Goal: Task Accomplishment & Management: Use online tool/utility

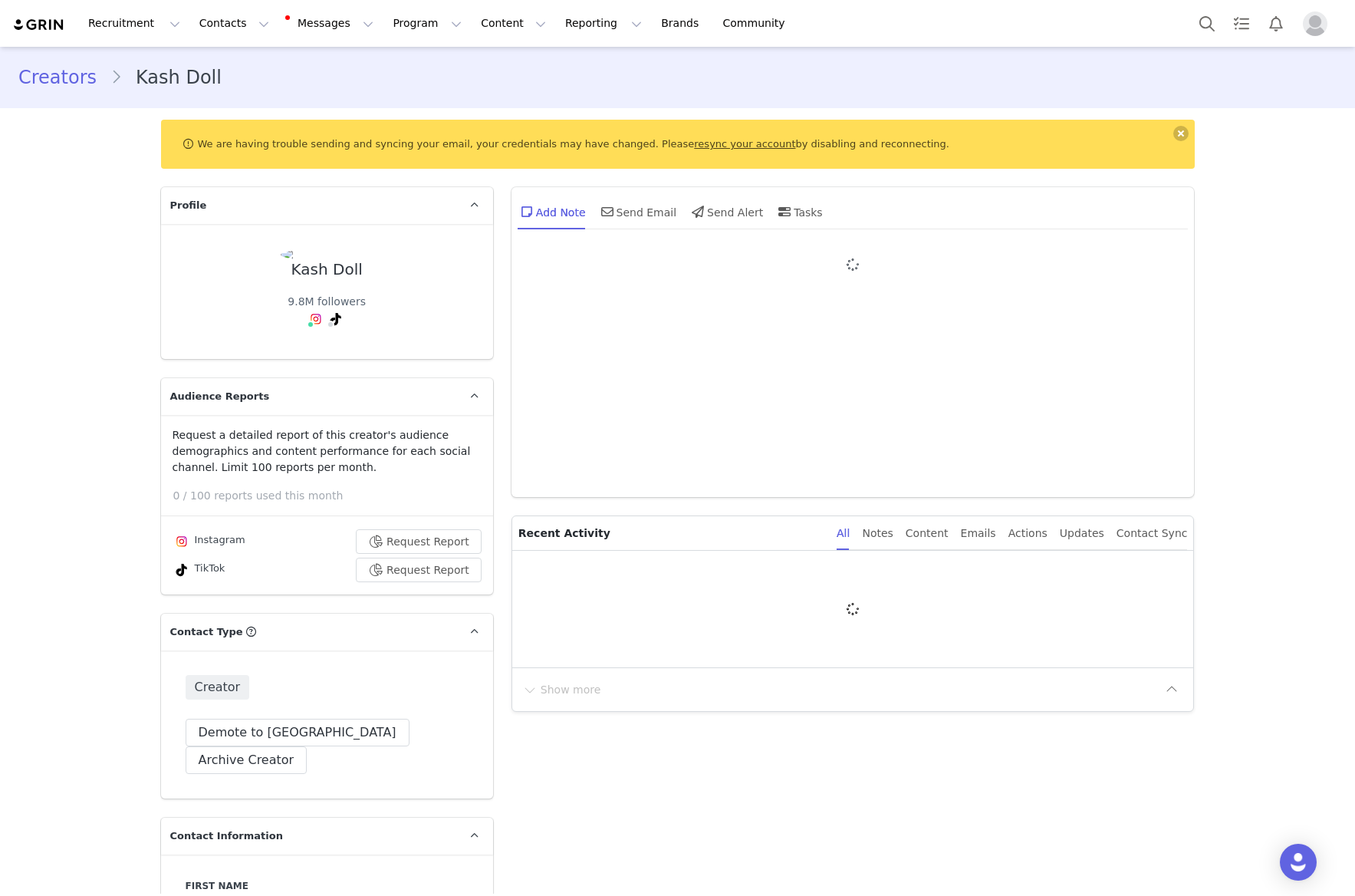
type input "+1 ([GEOGRAPHIC_DATA])"
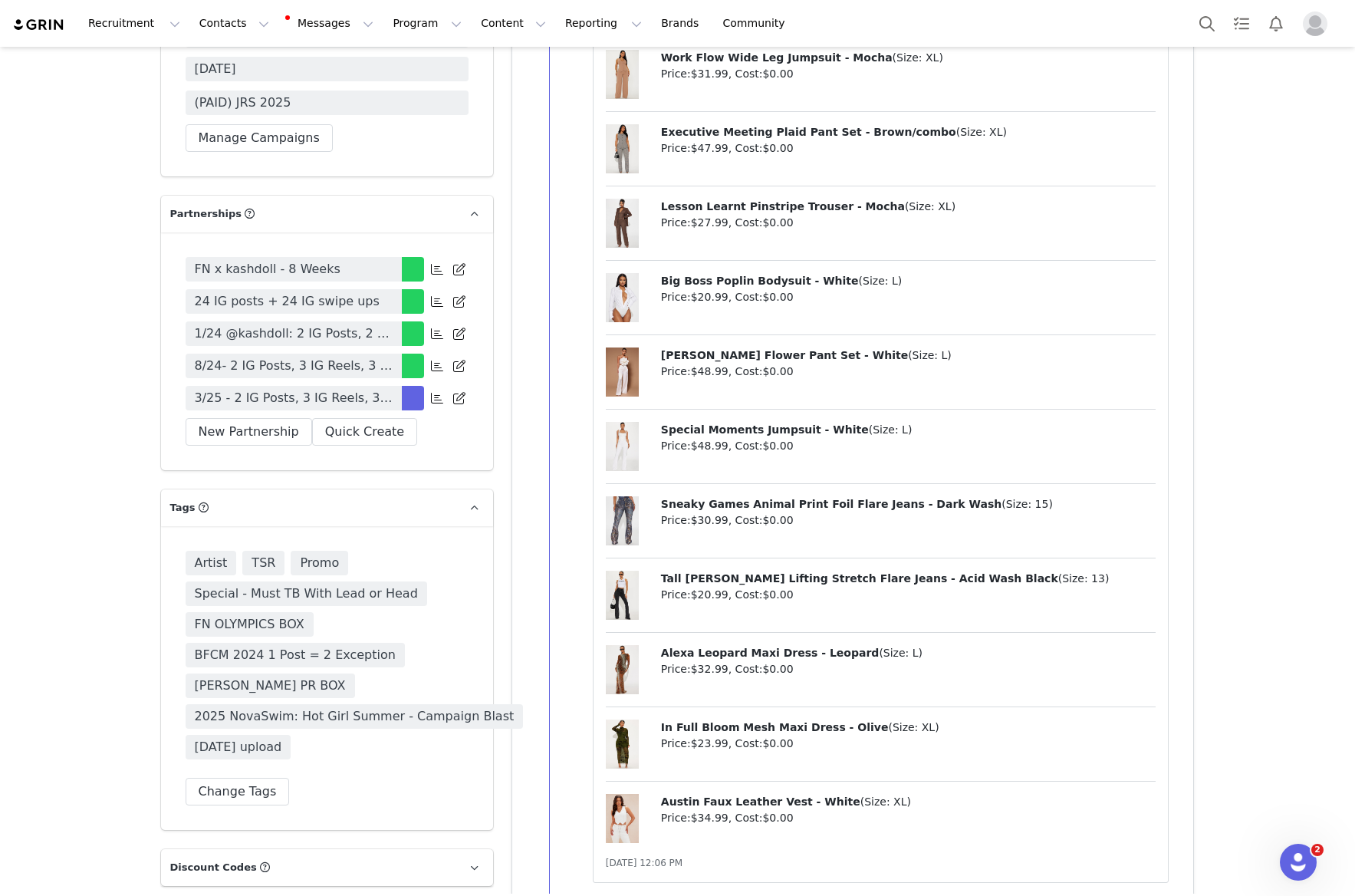
scroll to position [3793, 0]
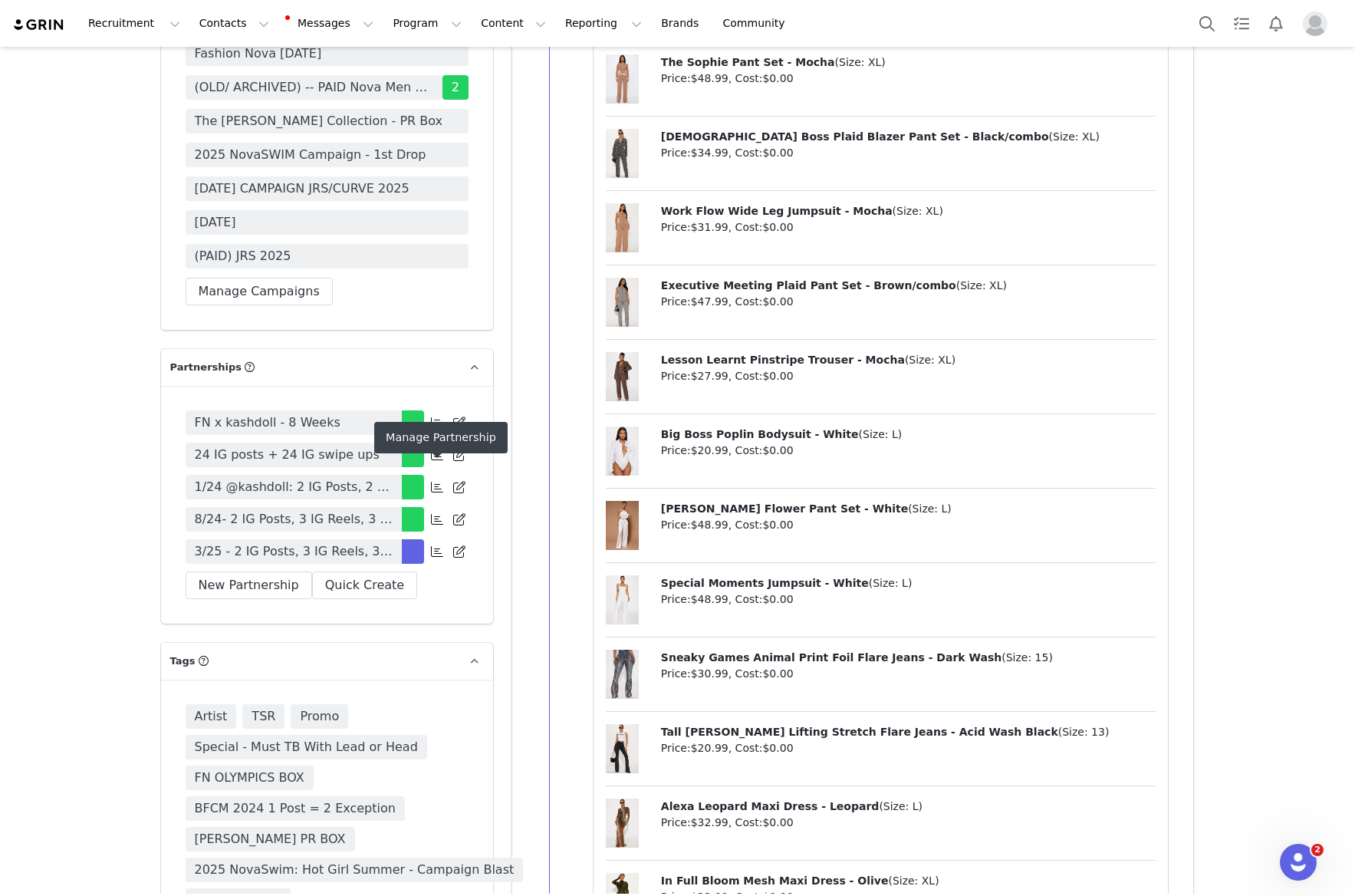
click at [437, 545] on icon at bounding box center [437, 551] width 12 height 12
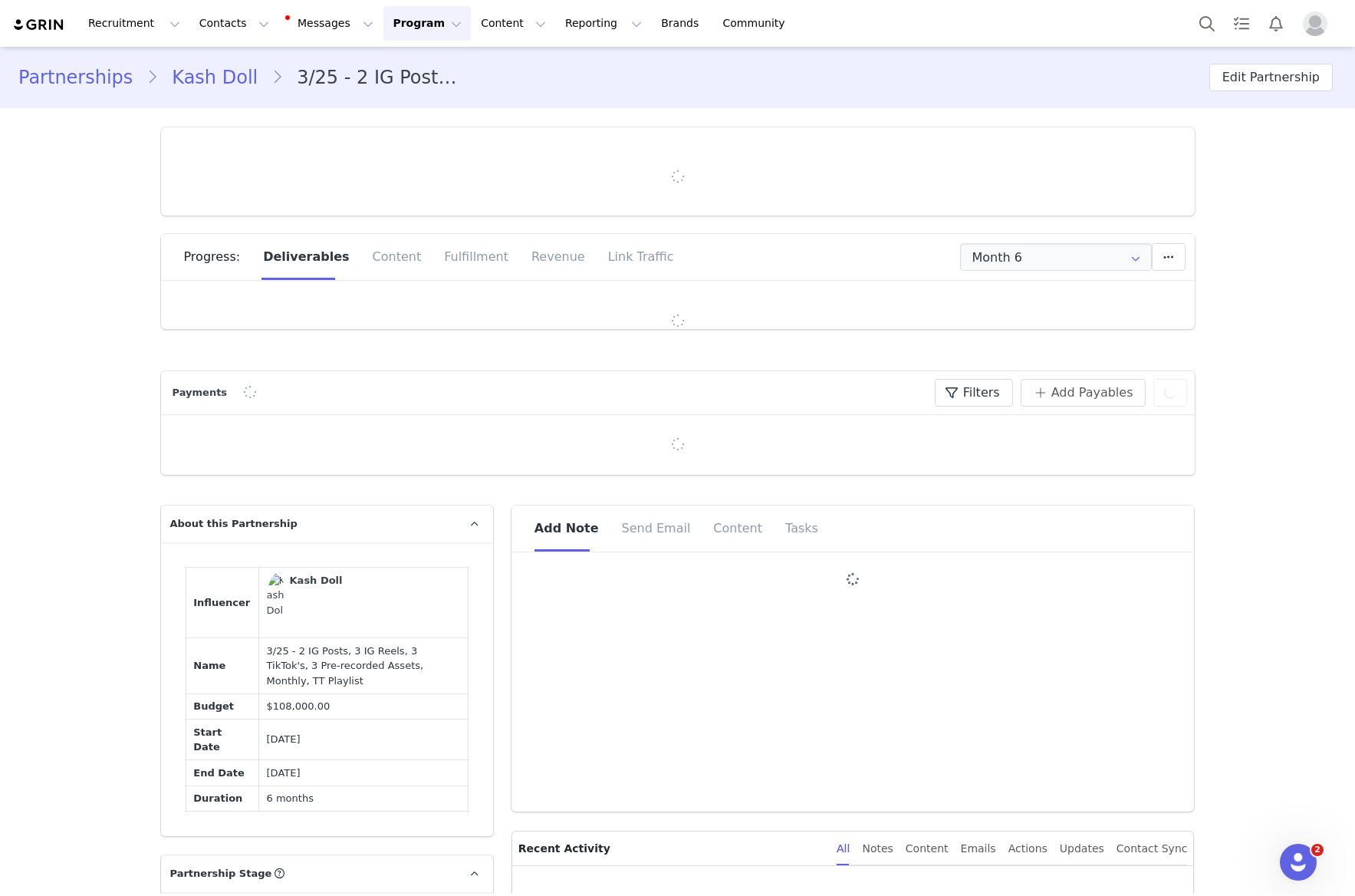
type input "+1 ([GEOGRAPHIC_DATA])"
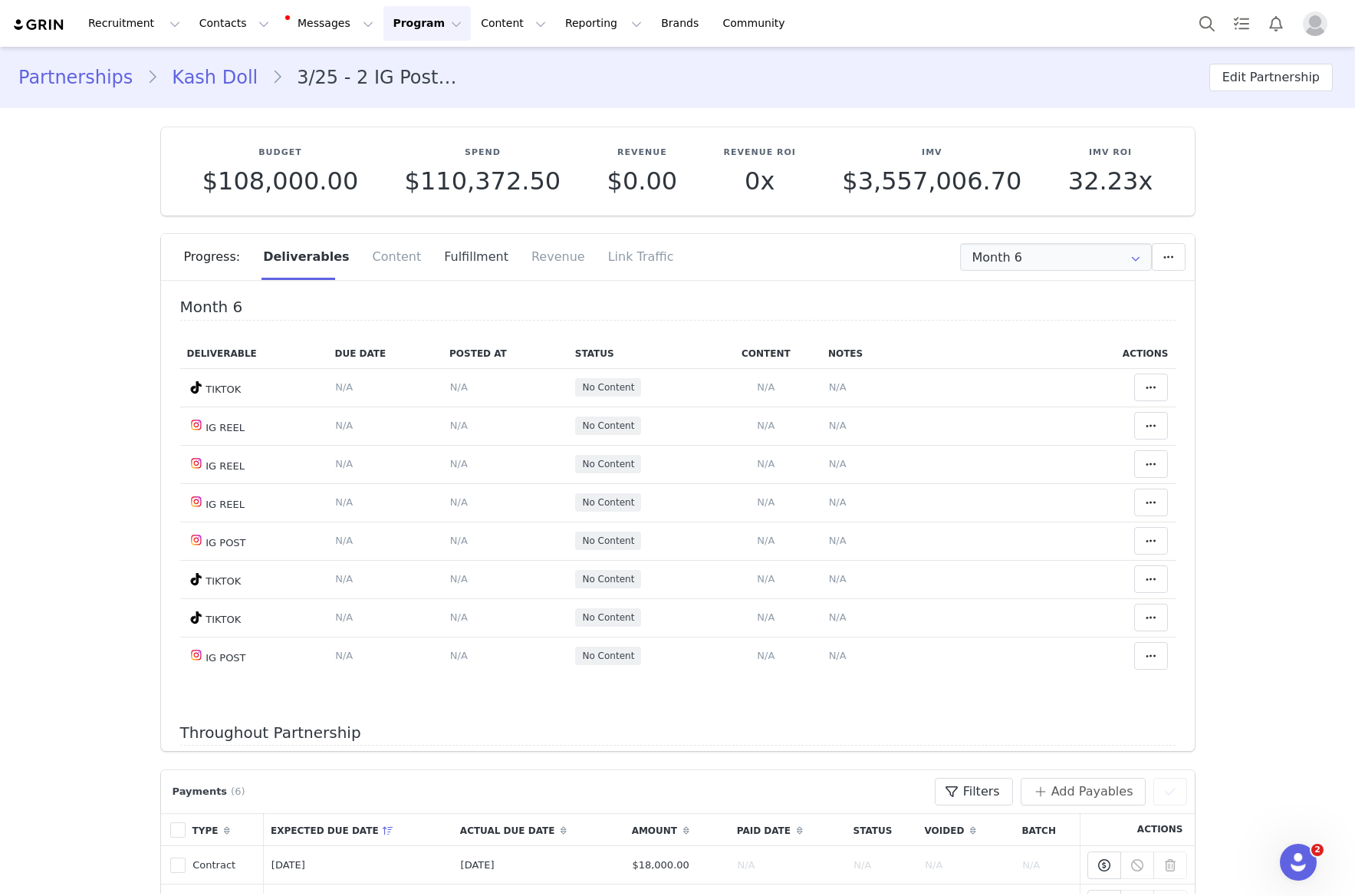
click at [440, 260] on div "Fulfillment" at bounding box center [477, 257] width 88 height 46
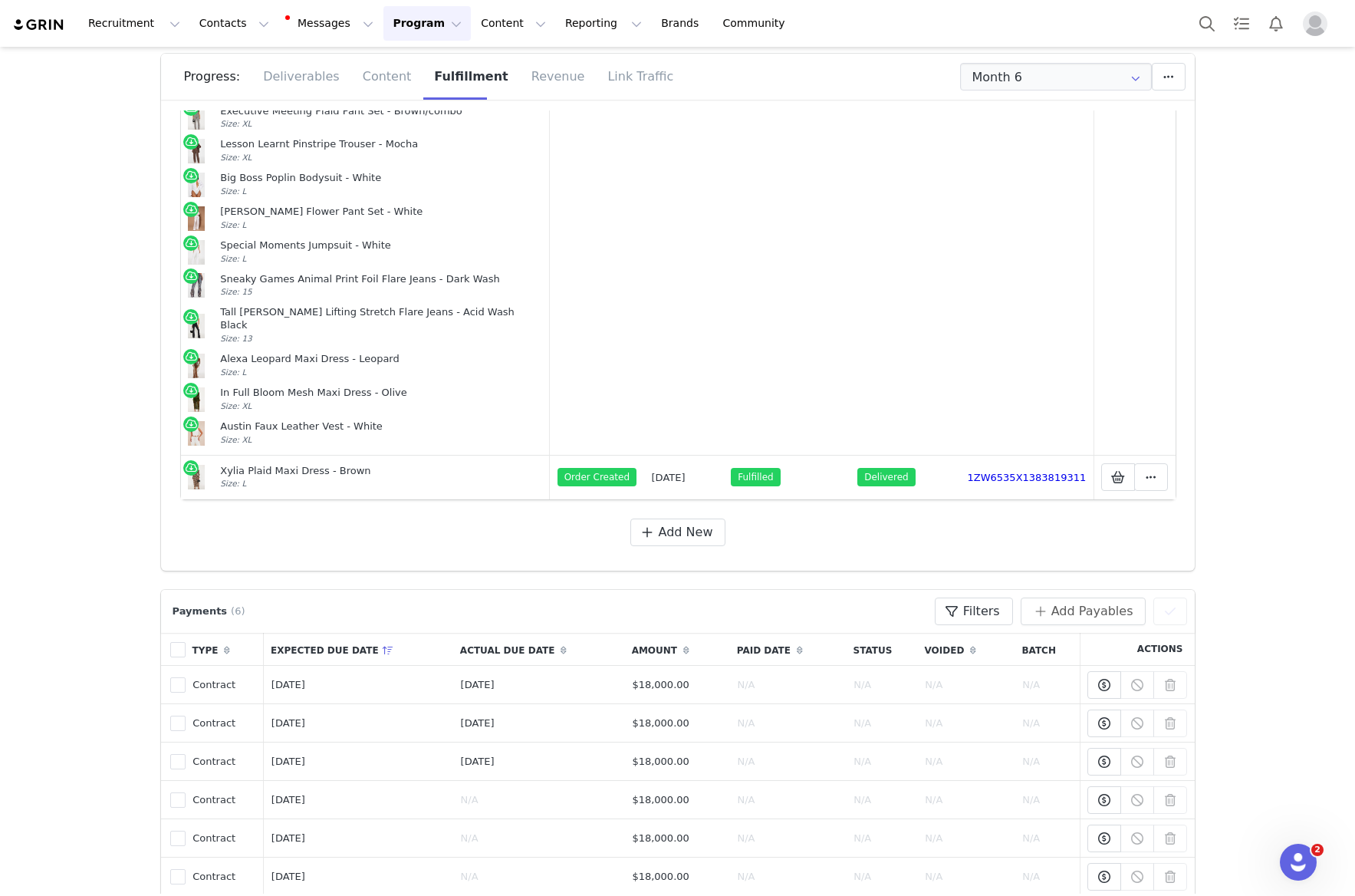
scroll to position [187, 0]
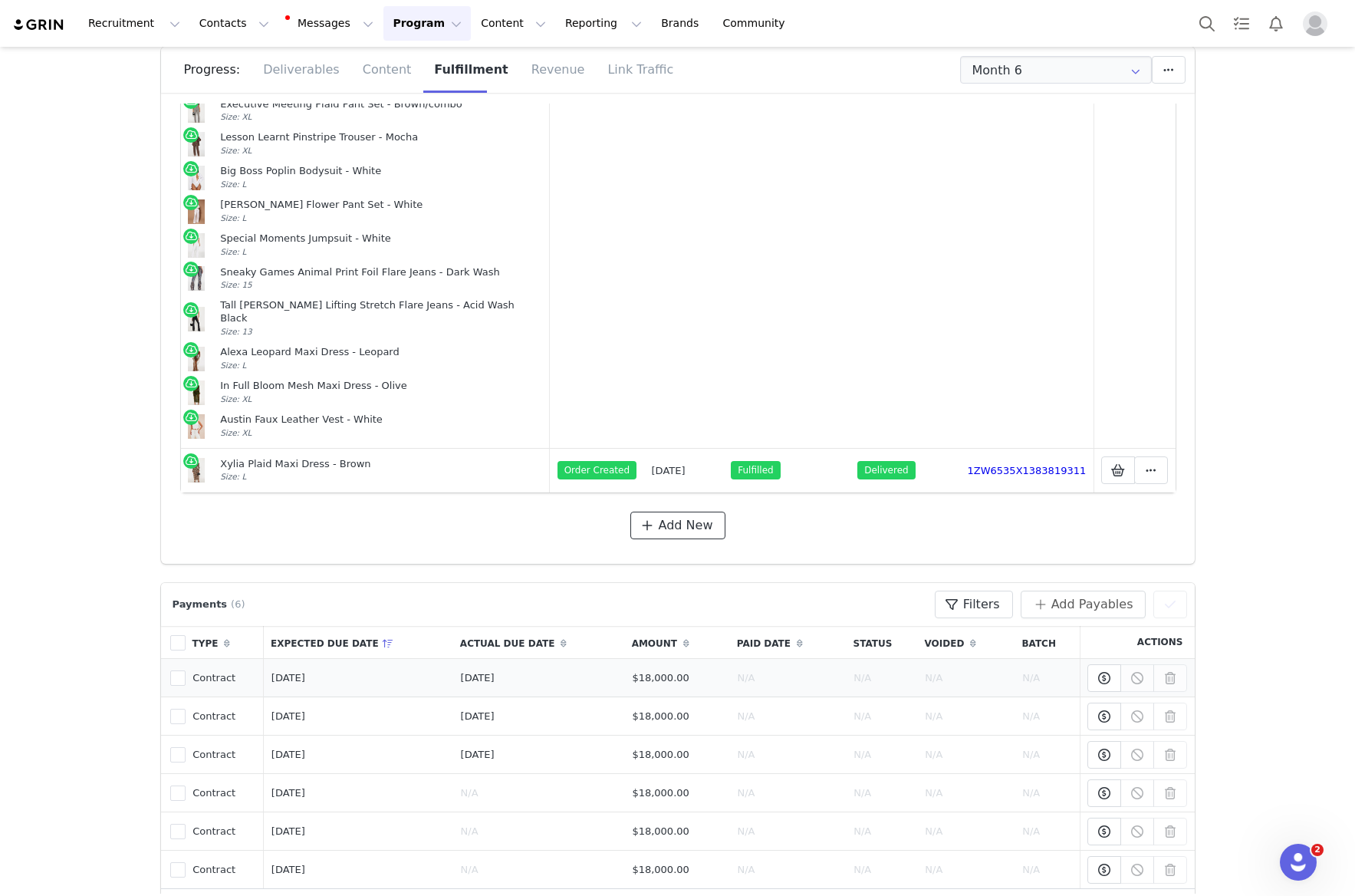
click at [682, 519] on span "Add New" at bounding box center [686, 526] width 55 height 18
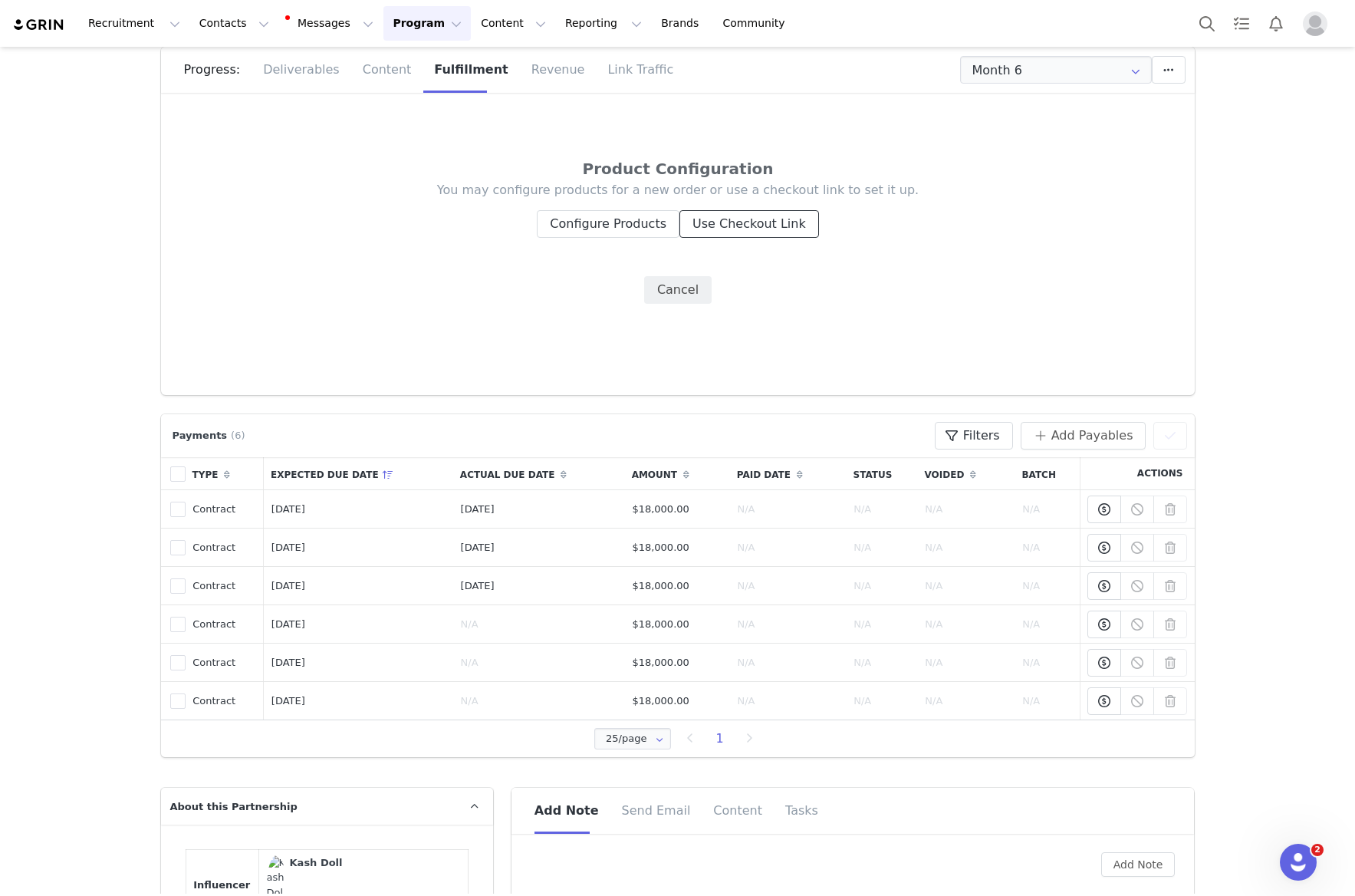
click at [736, 221] on button "Use Checkout Link" at bounding box center [749, 224] width 140 height 28
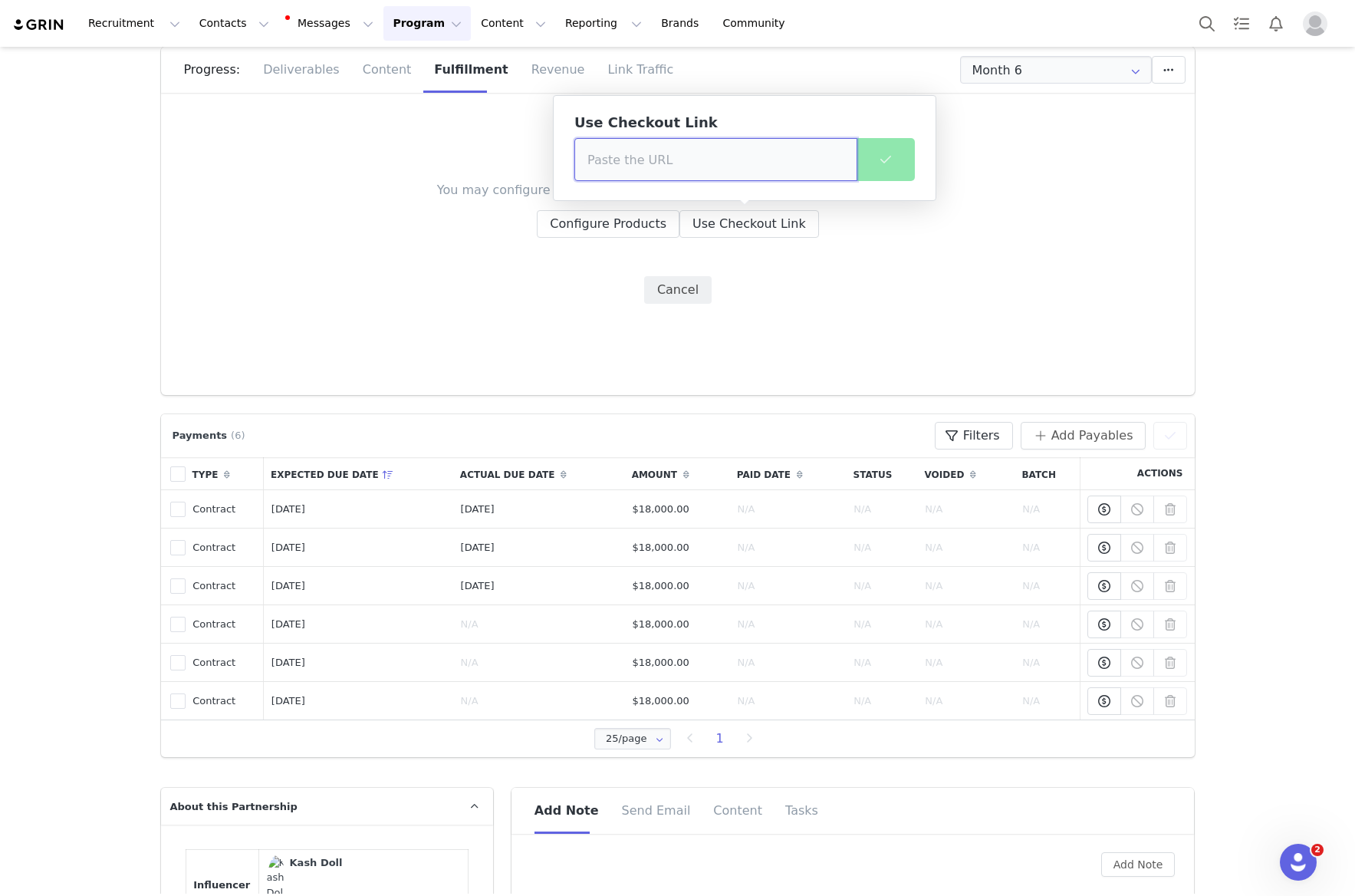
click at [760, 163] on input at bounding box center [716, 160] width 283 height 43
paste input "https://www.fashionnova.com/pages/shared-cart/39295740149884:1,39297579155580:1…"
type input "https://www.fashionnova.com/pages/shared-cart/39295740149884:1,39297579155580:1…"
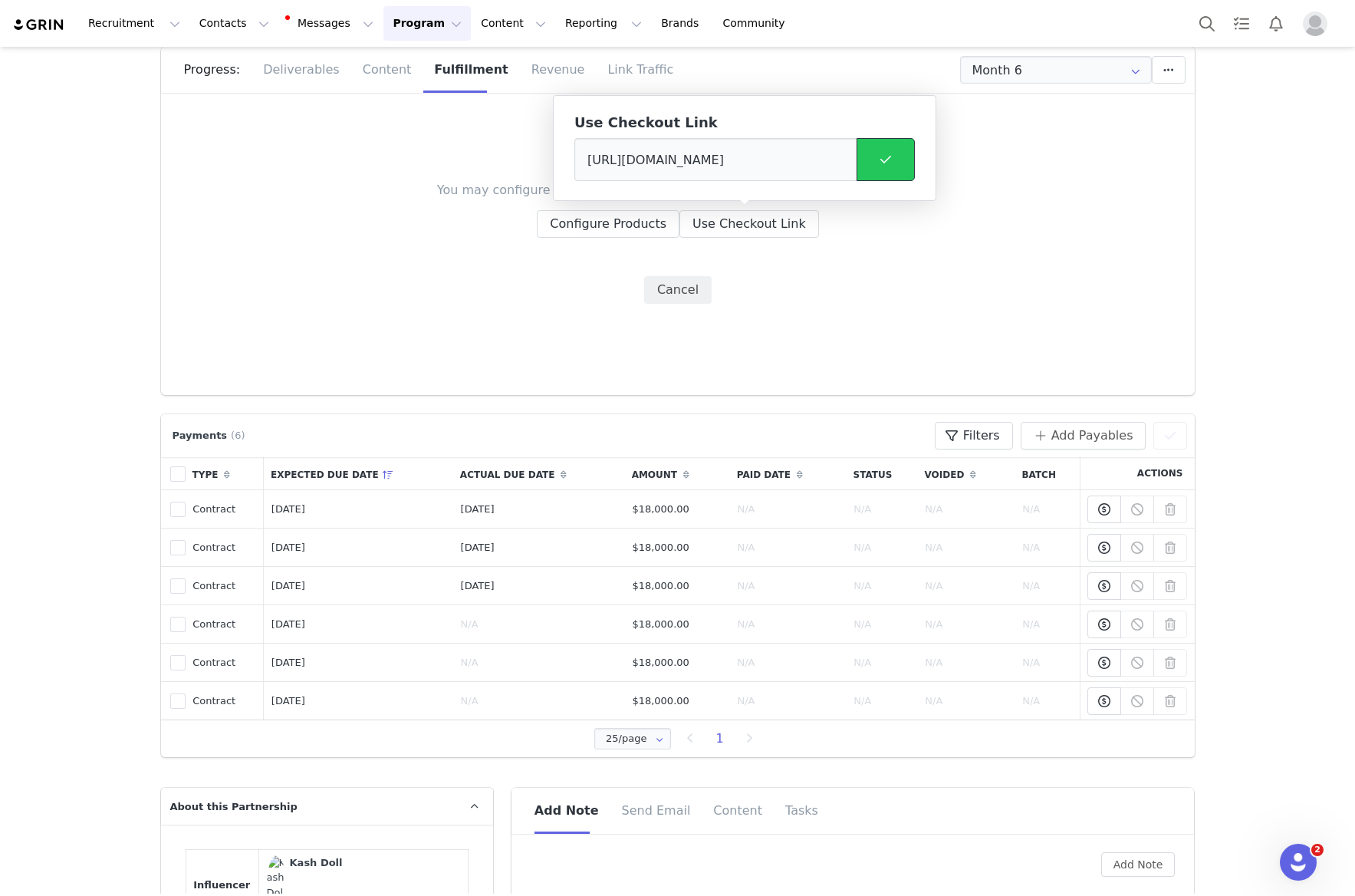
click at [905, 151] on button at bounding box center [886, 160] width 58 height 43
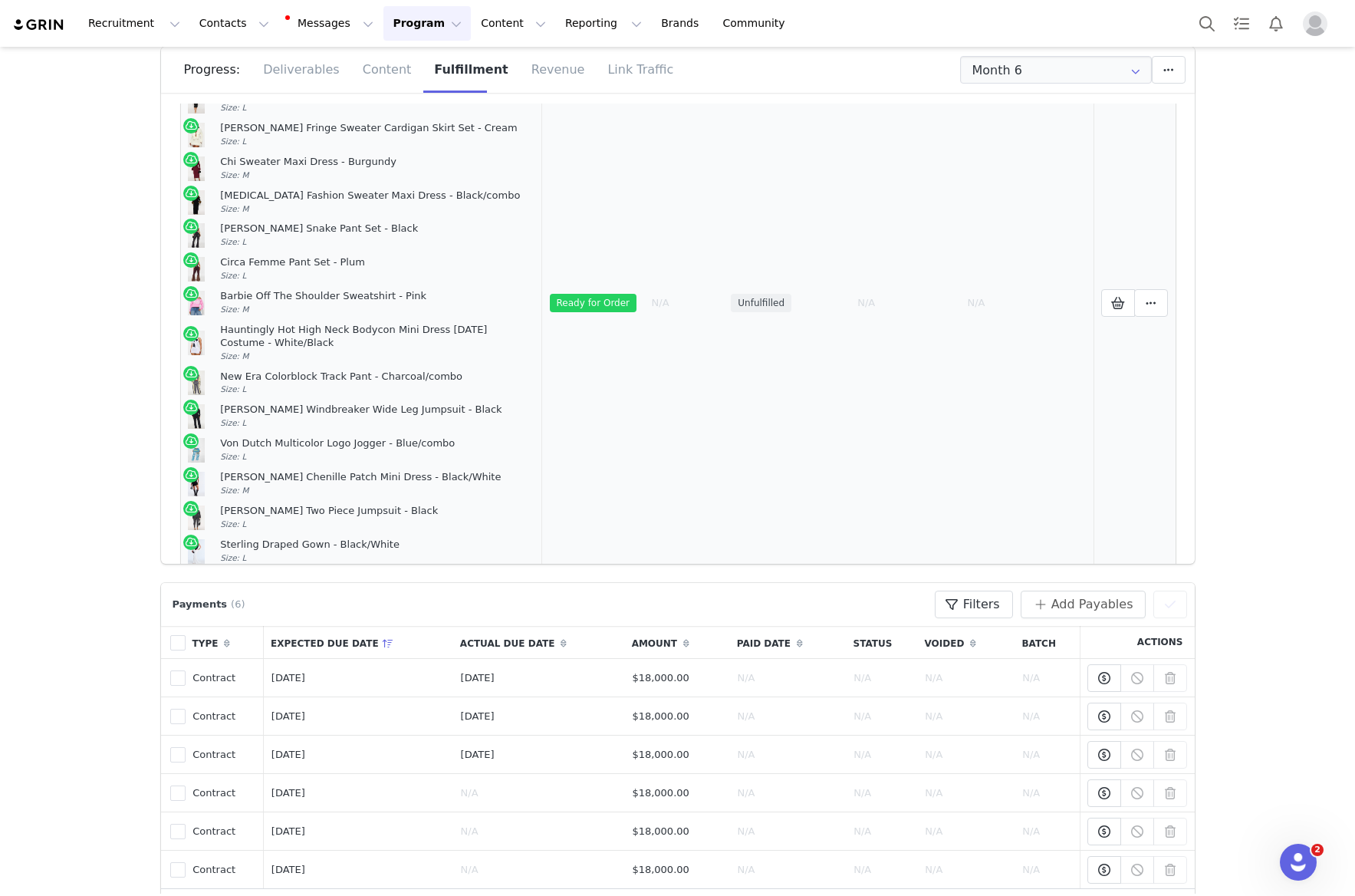
scroll to position [1568, 0]
click at [1117, 299] on icon at bounding box center [1118, 305] width 14 height 12
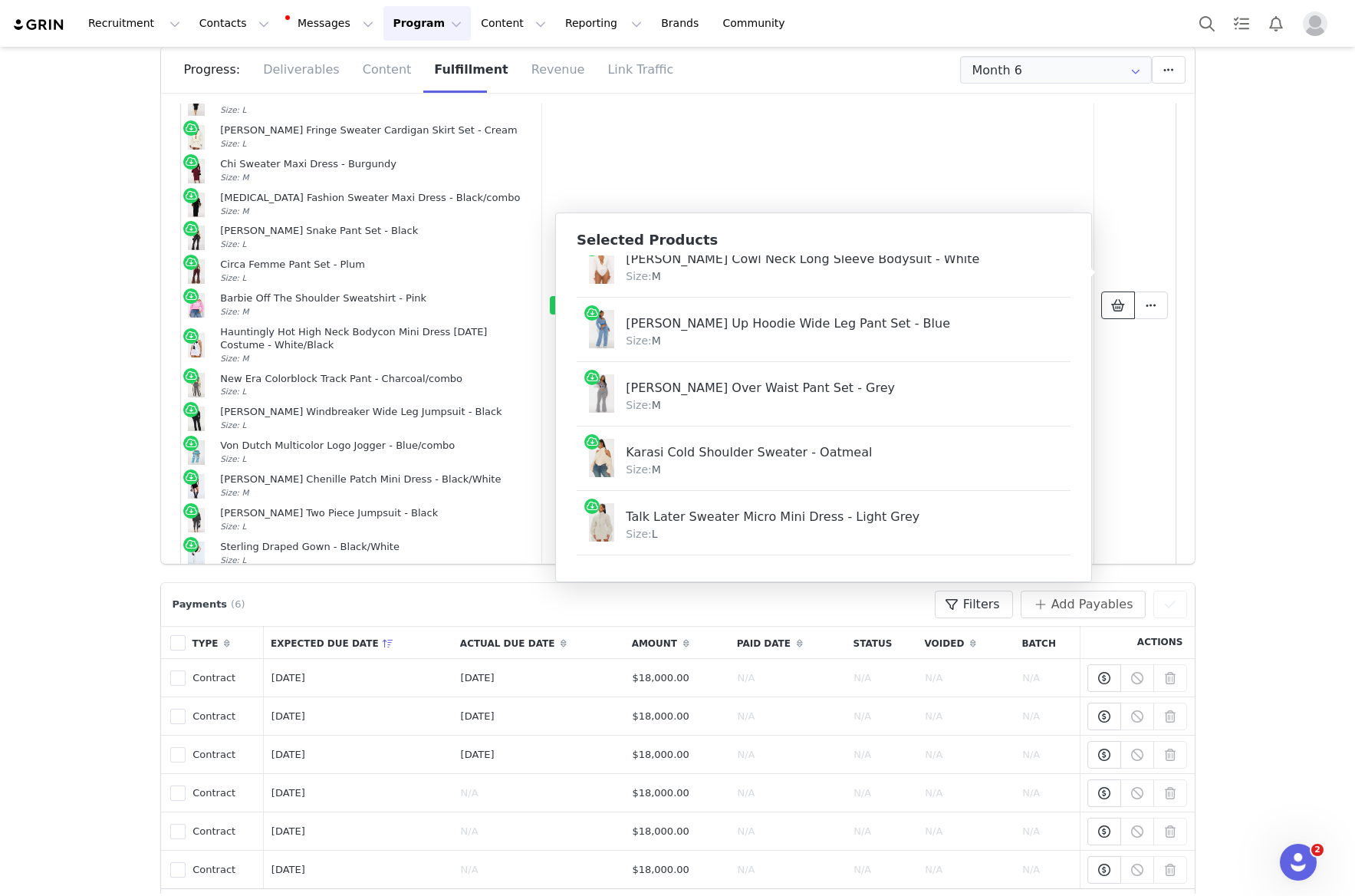
scroll to position [2658, 0]
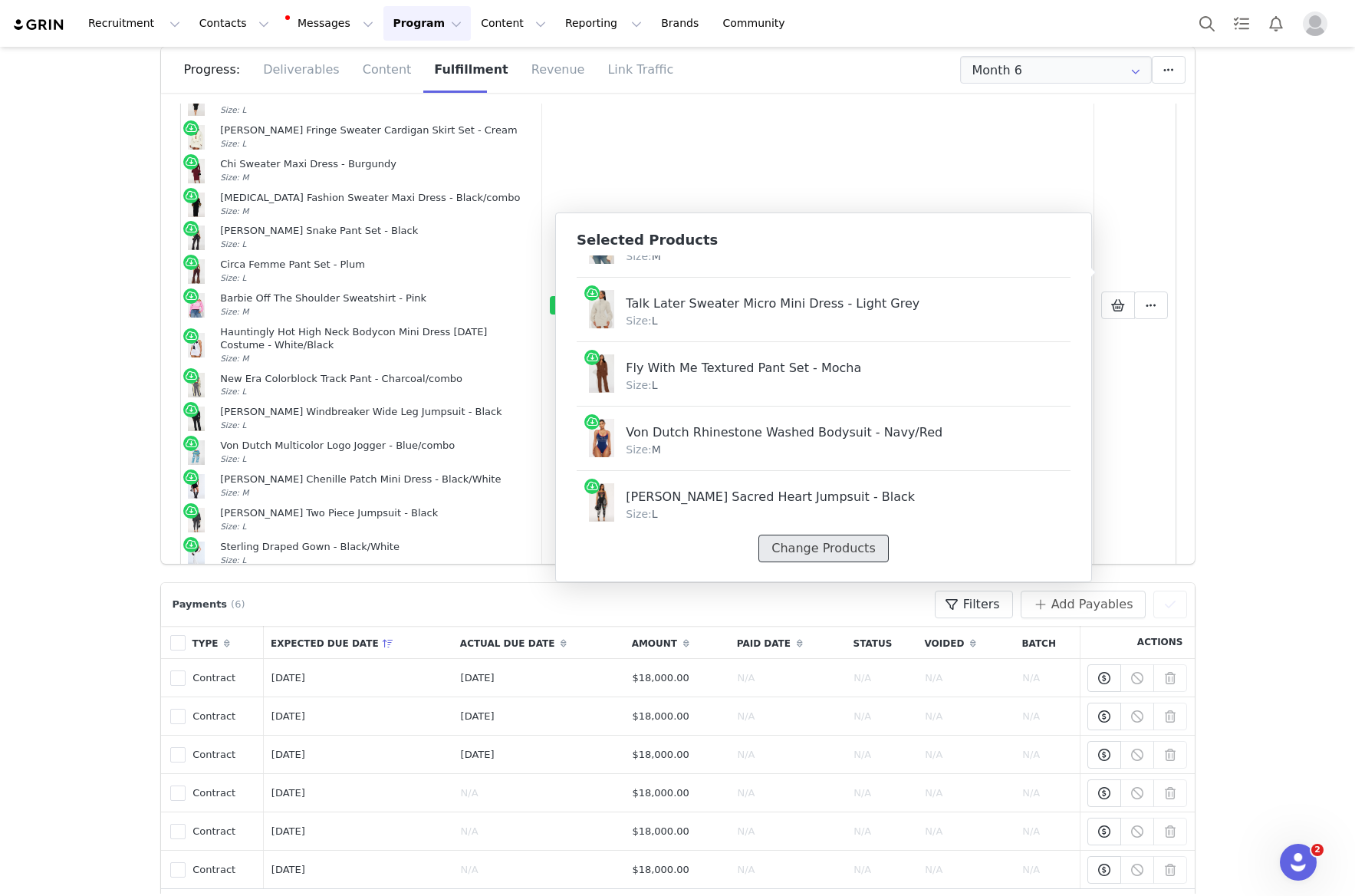
click at [834, 545] on button "Change Products" at bounding box center [823, 549] width 130 height 28
select select "27671652"
select select "27928690"
select select "28309304"
select select "28312892"
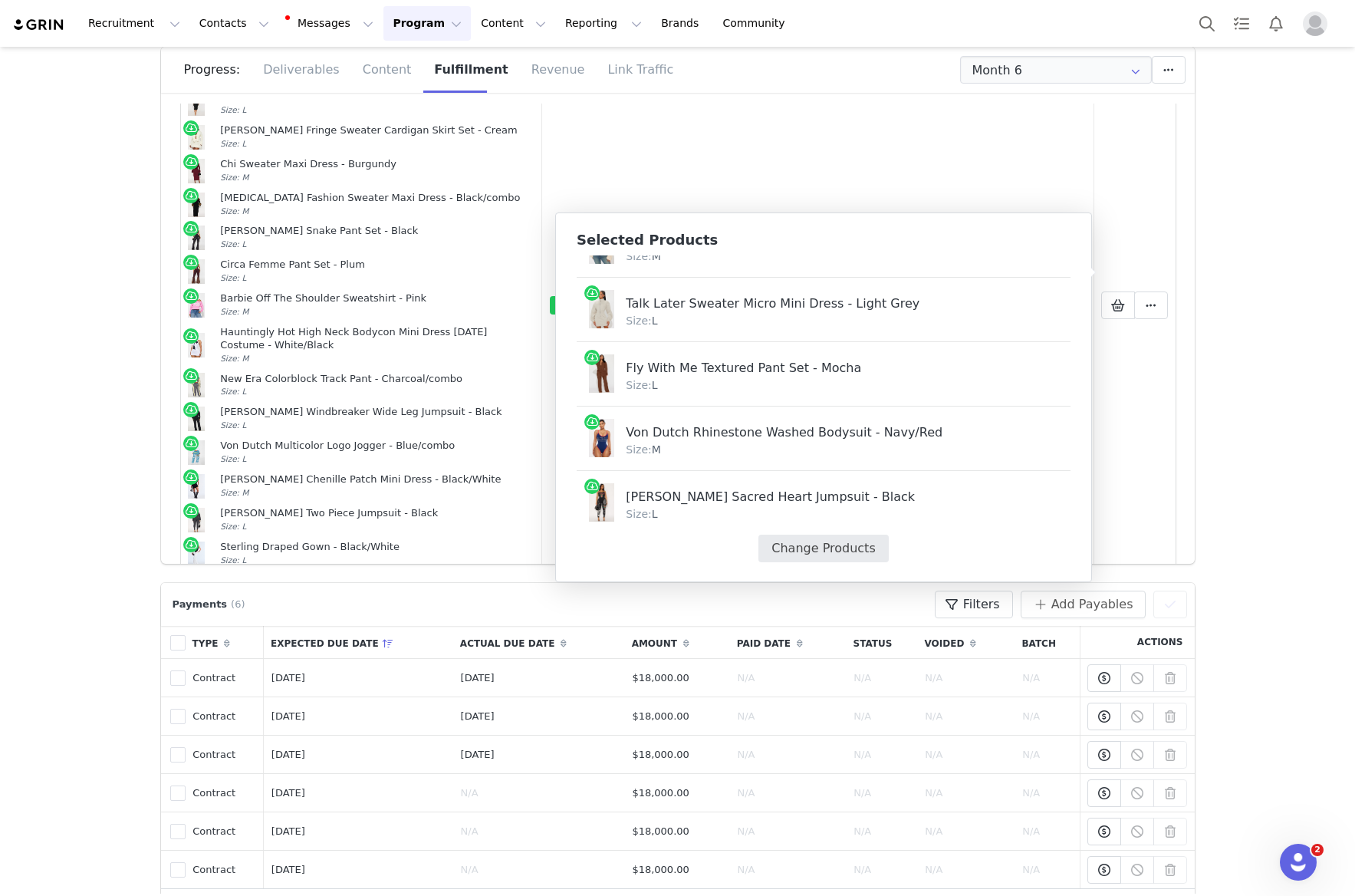
select select "23620984"
select select "27819987"
select select "27997647"
select select "27865343"
select select "28046582"
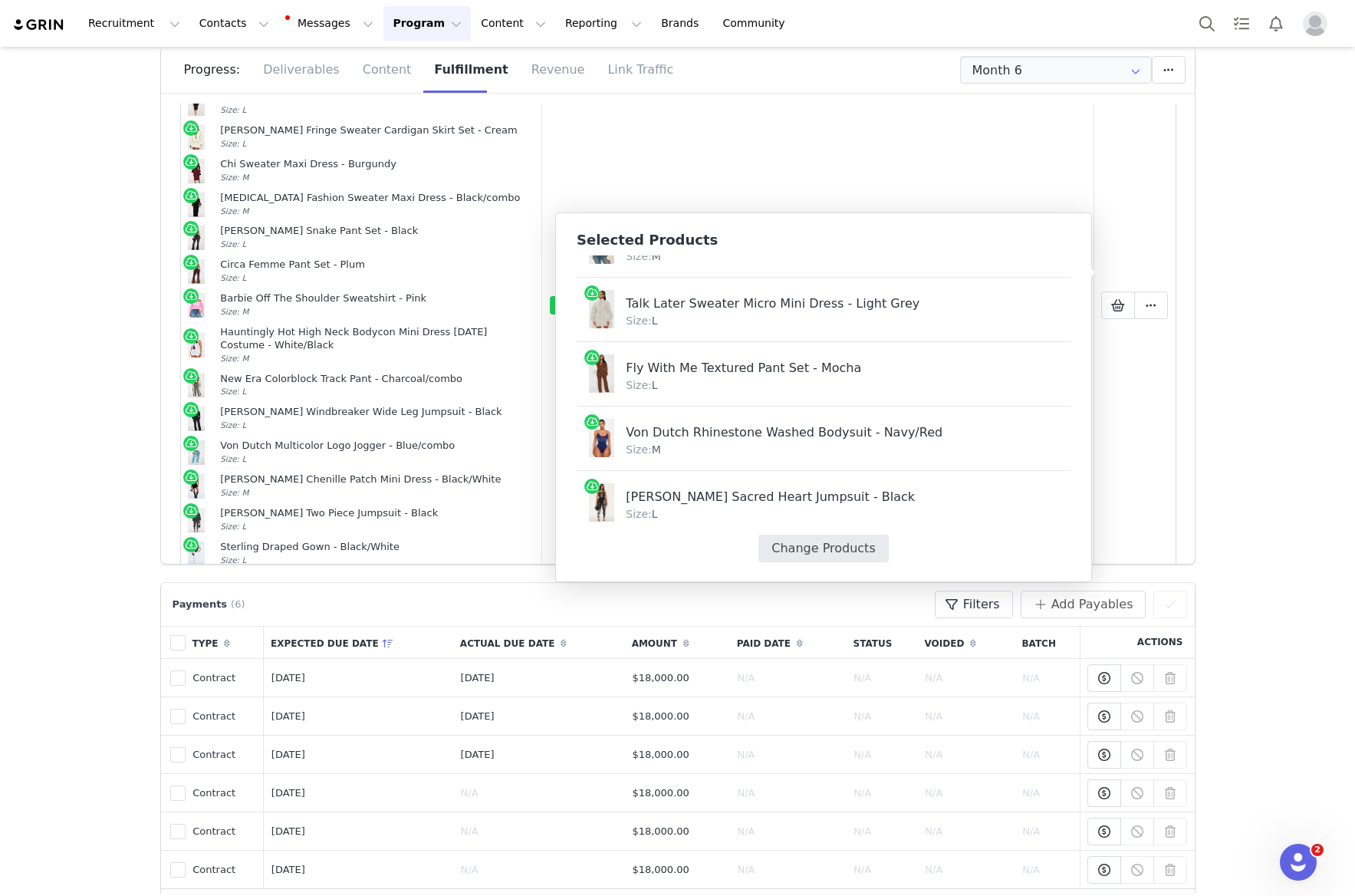
select select "27860740"
select select "28027035"
select select "27819249"
select select "27819255"
select select "23612177"
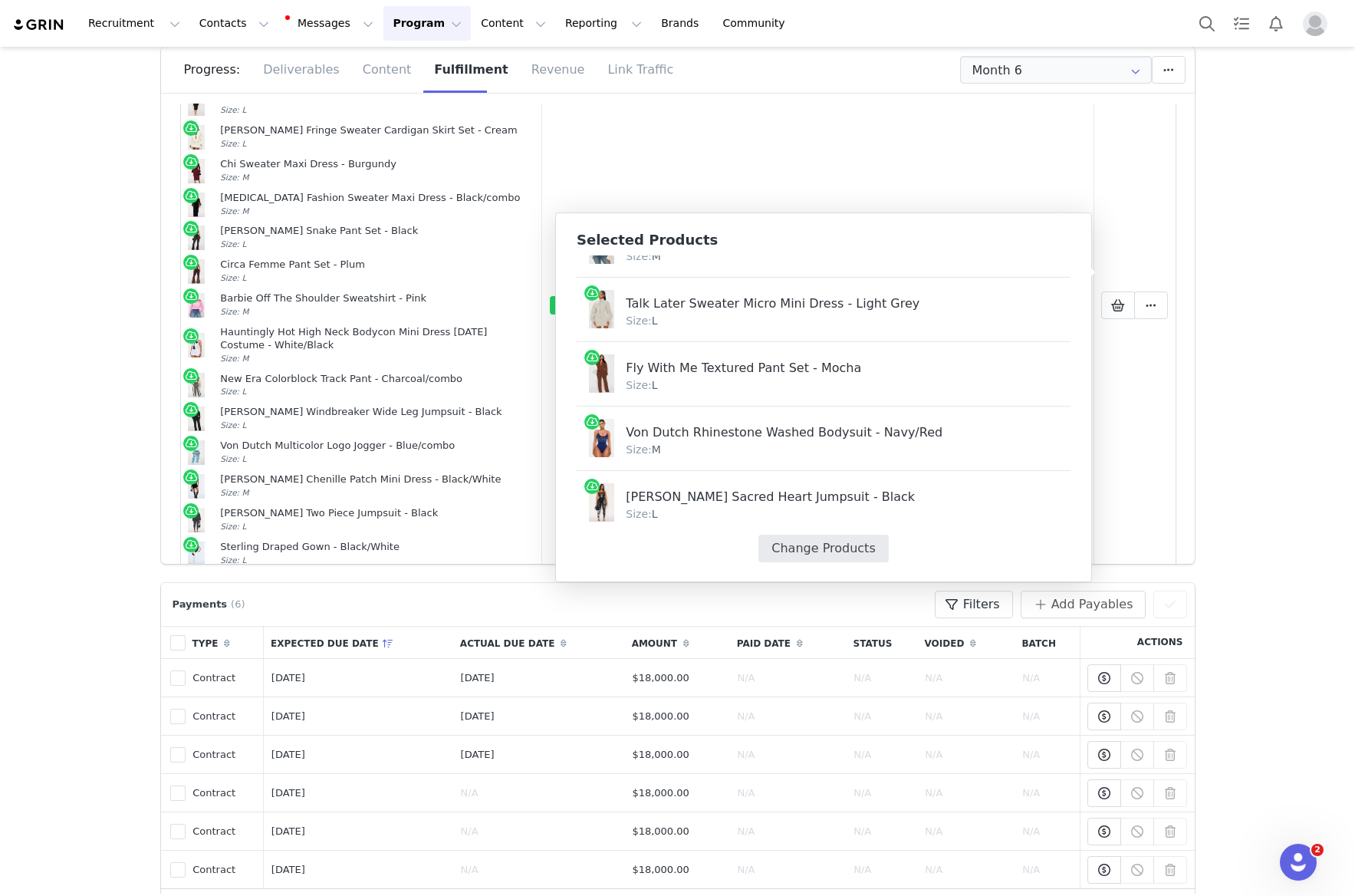
select select "27857611"
select select "27857660"
select select "27929085"
select select "27939459"
select select "27806164"
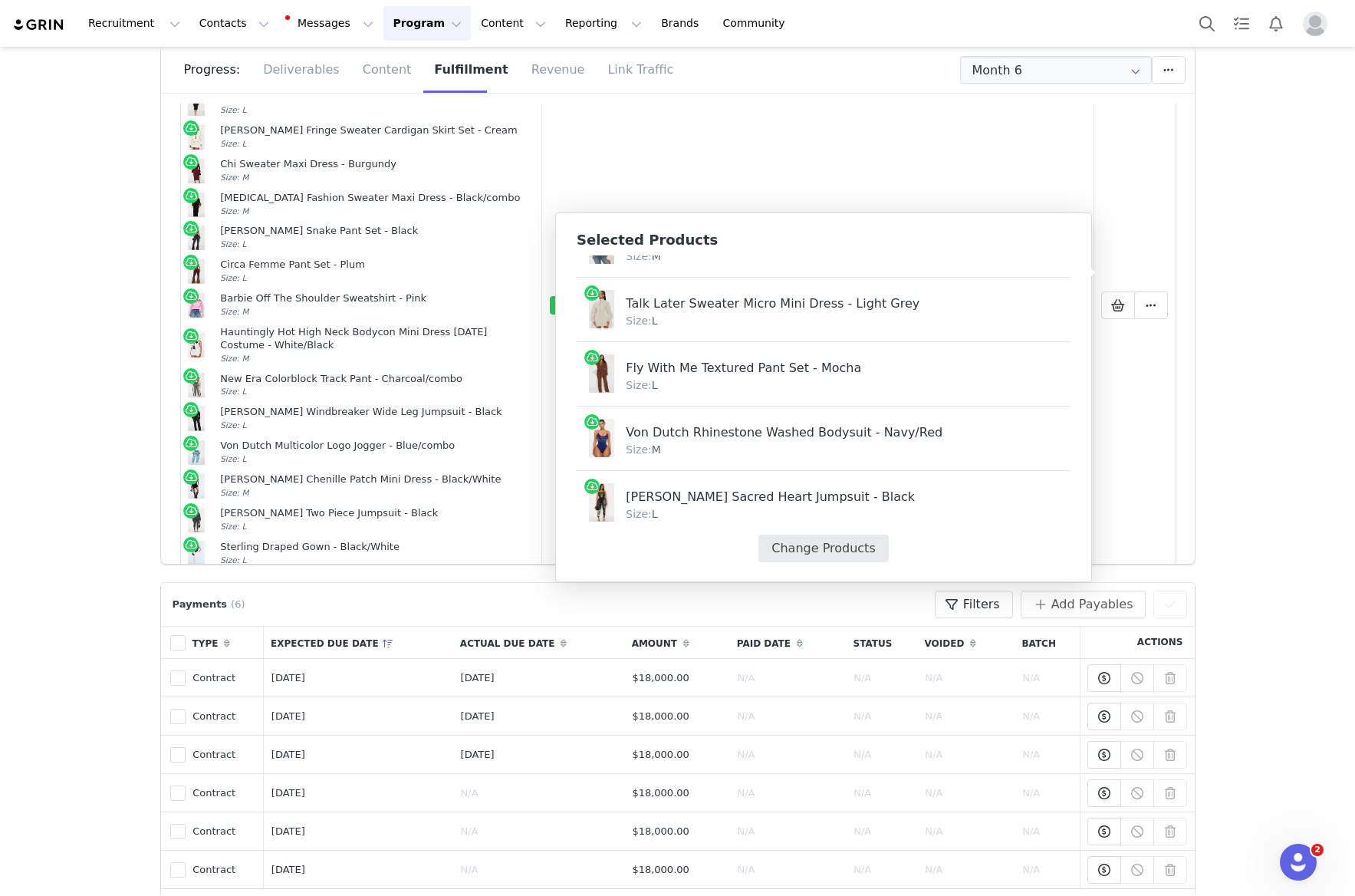
select select "27909153"
select select "28081569"
select select "27864254"
select select "27619581"
select select "26879223"
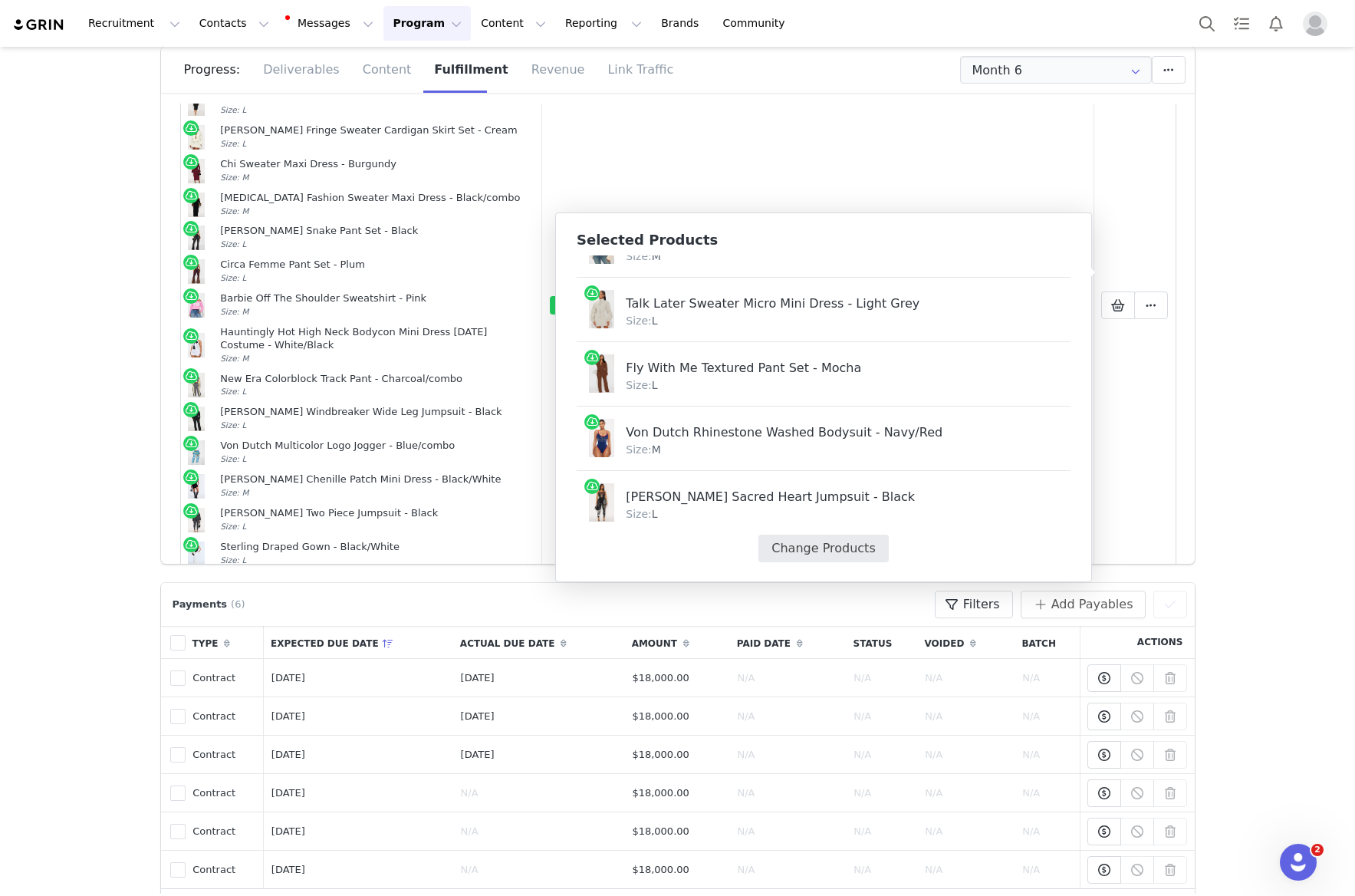
select select "26157980"
select select "27763885"
select select "24563513"
select select "27579924"
select select "28386820"
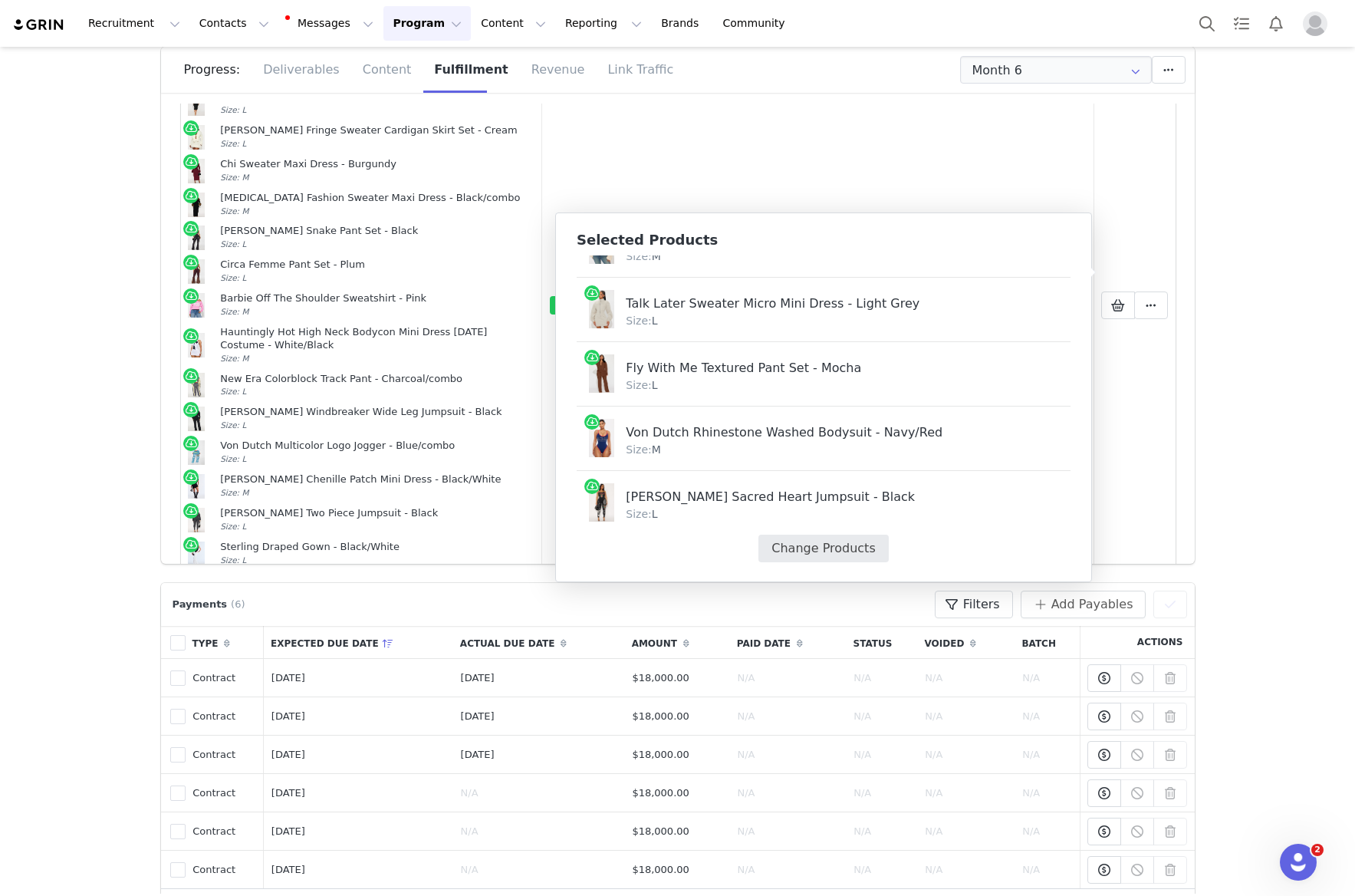
select select "27794902"
select select "27928184"
select select "27458657"
select select "28072797"
select select "27945141"
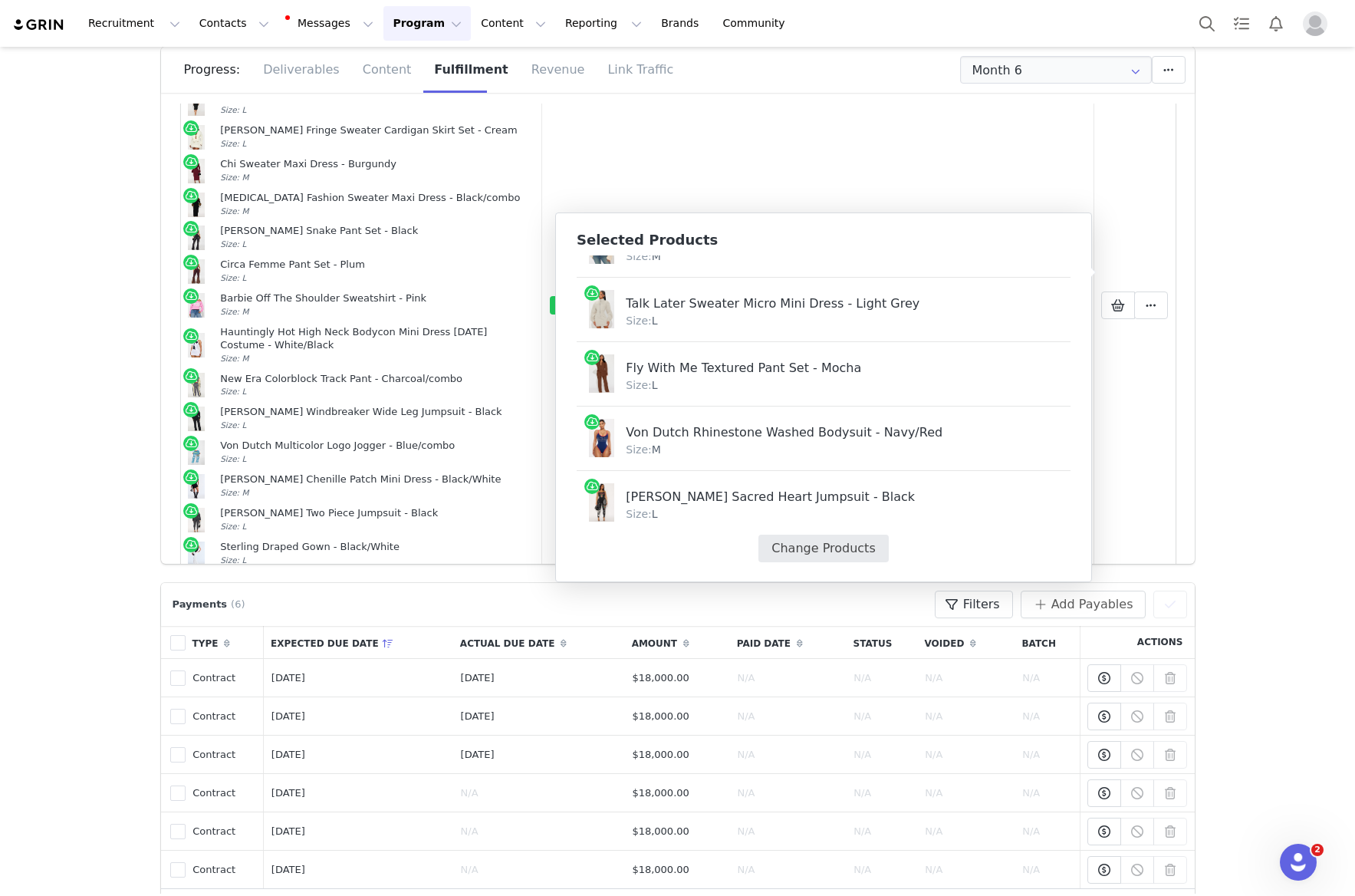
select select "24006706"
select select "28083781"
select select "27919719"
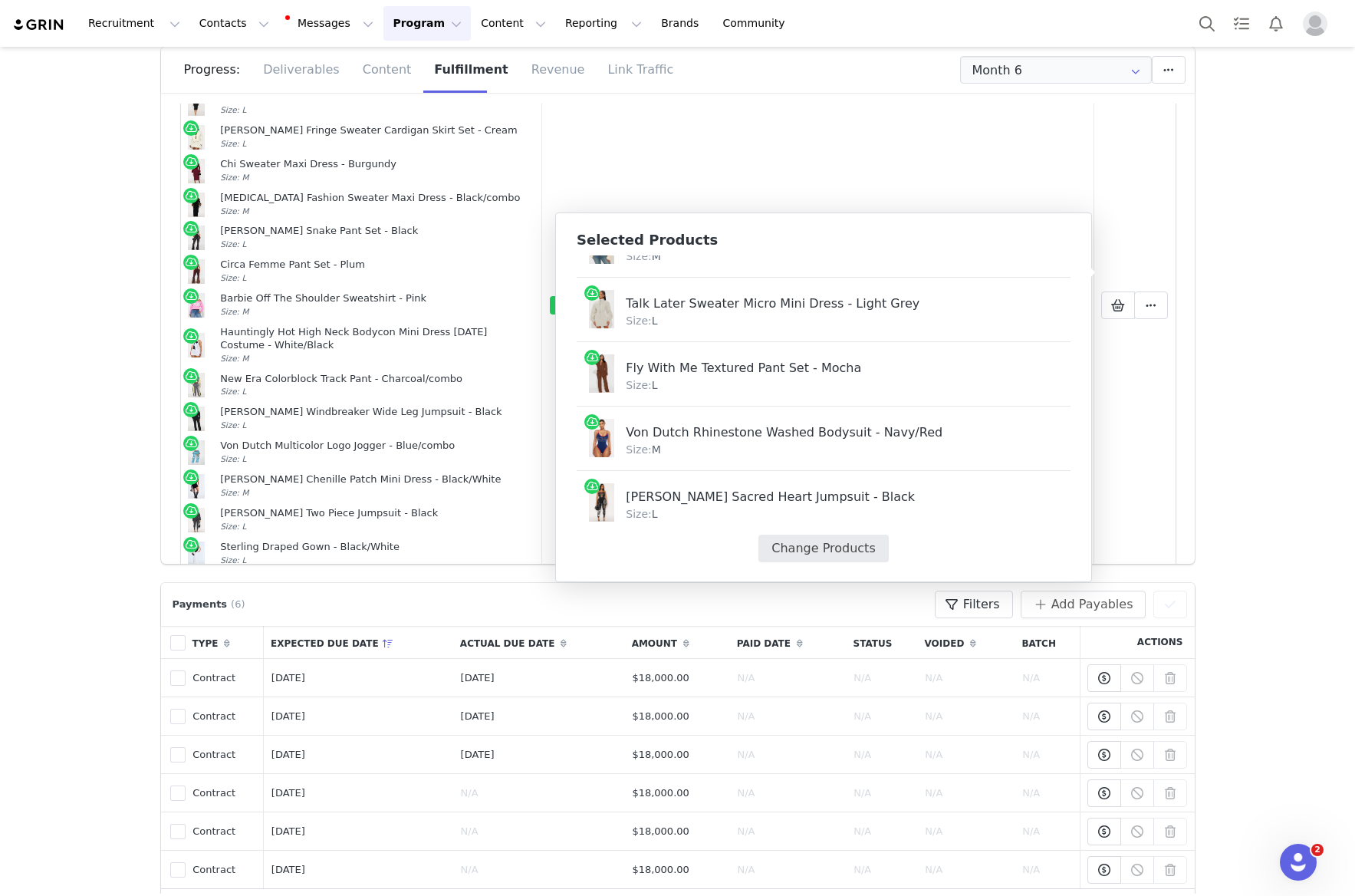
select select "28106923"
select select "23385005"
select select "27988587"
select select "27904223"
select select "26202973"
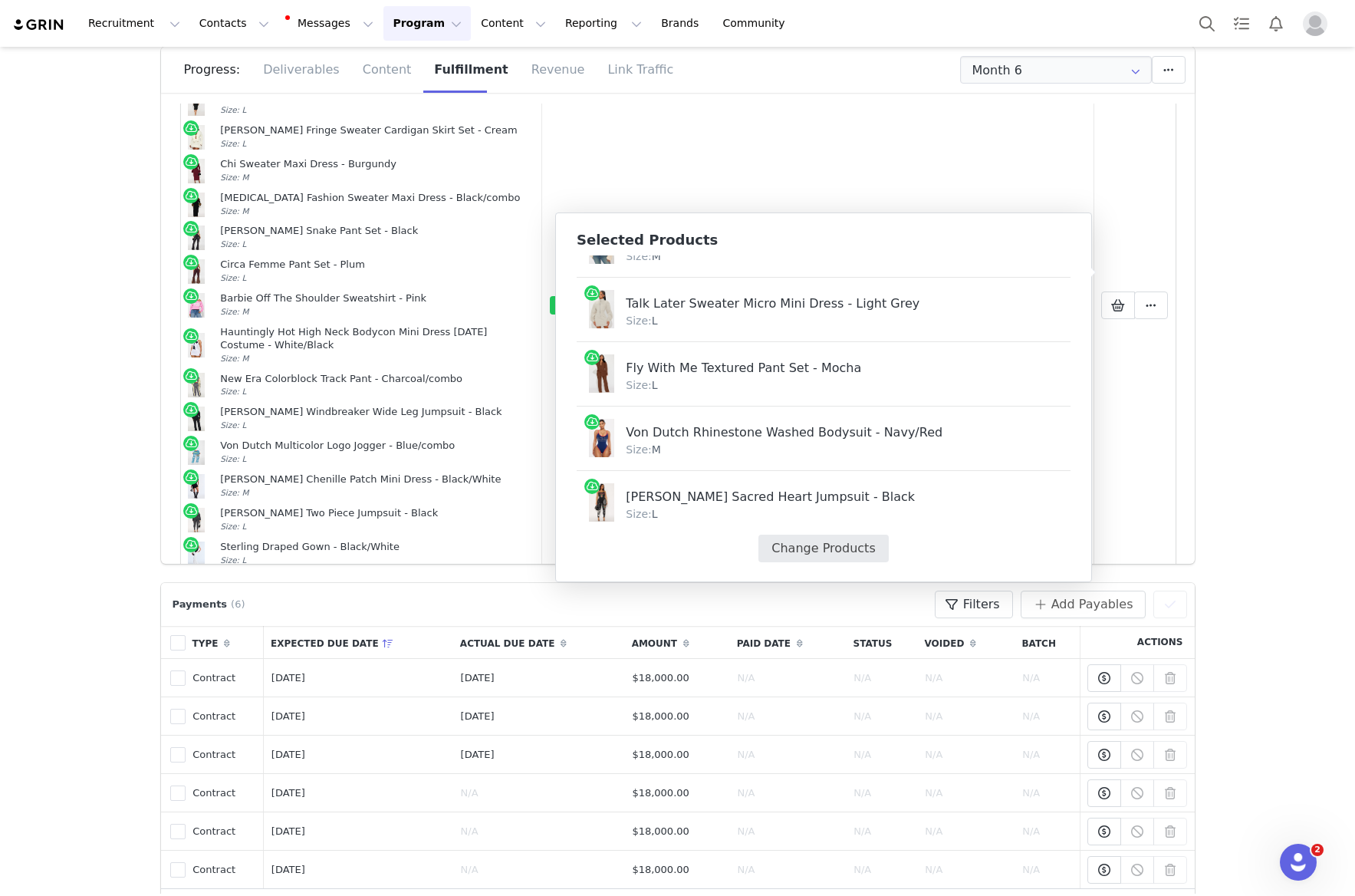
select select "27307797"
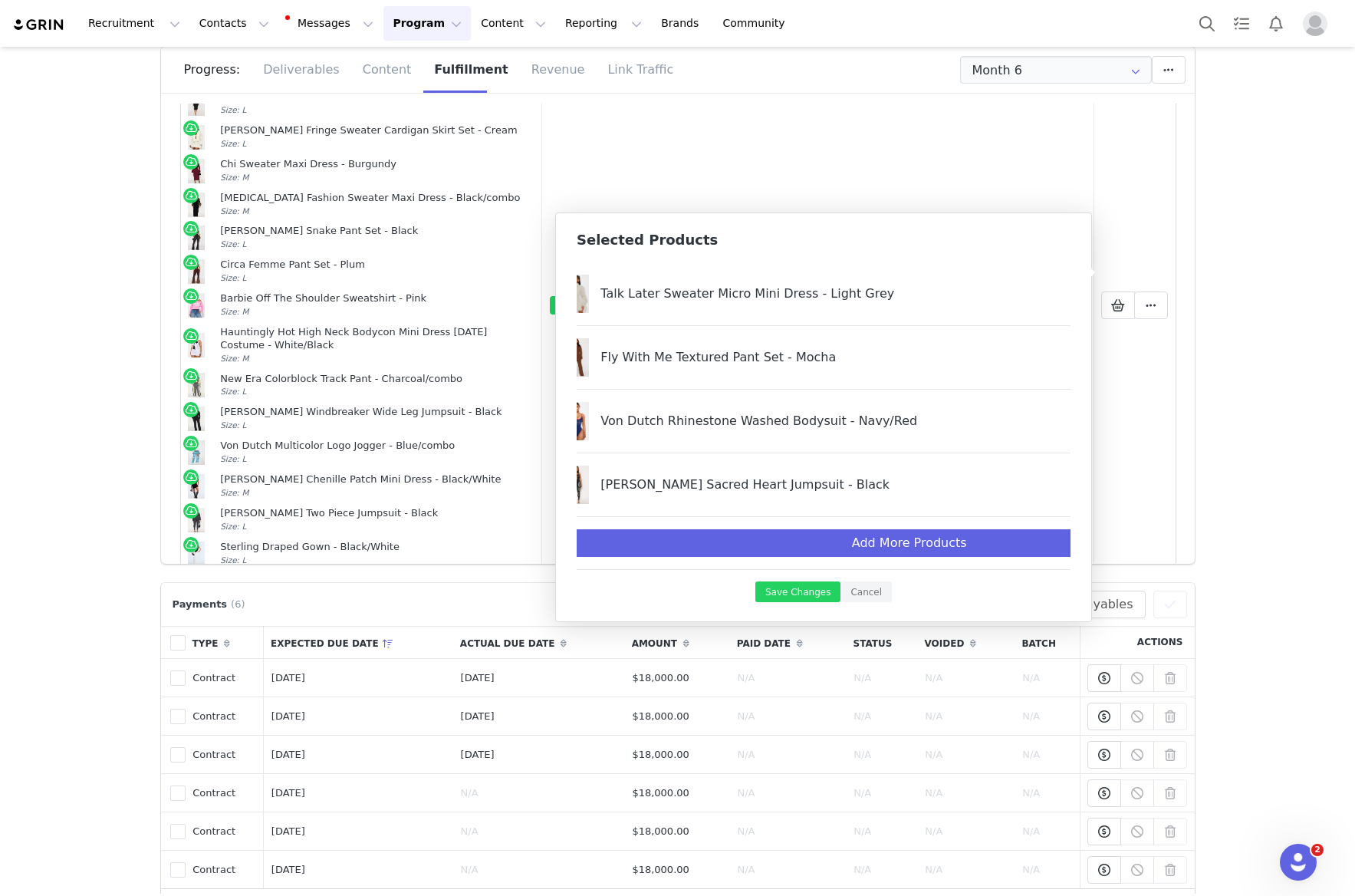
scroll to position [2650, 192]
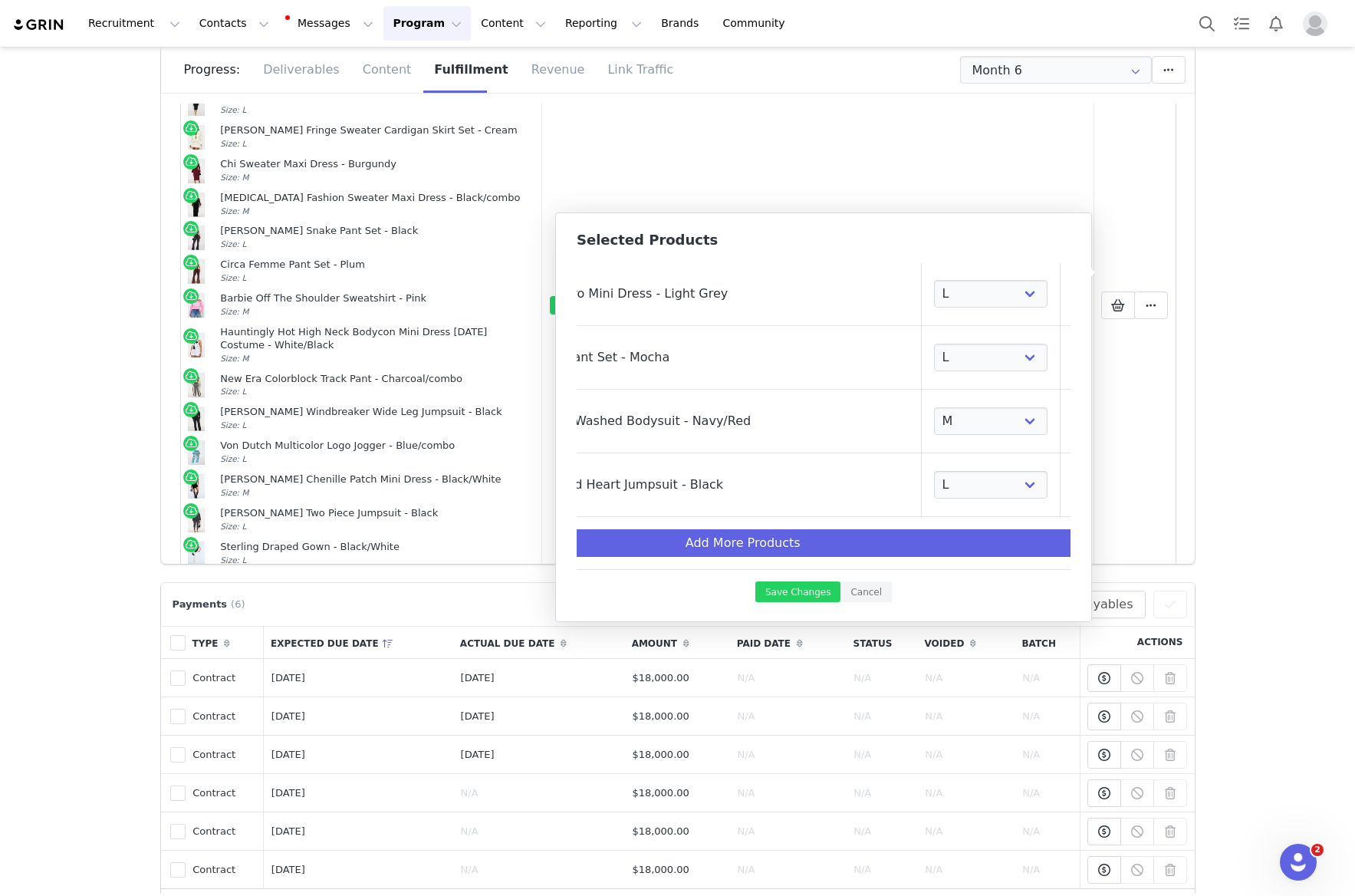
click at [1073, 416] on link at bounding box center [1081, 421] width 15 height 15
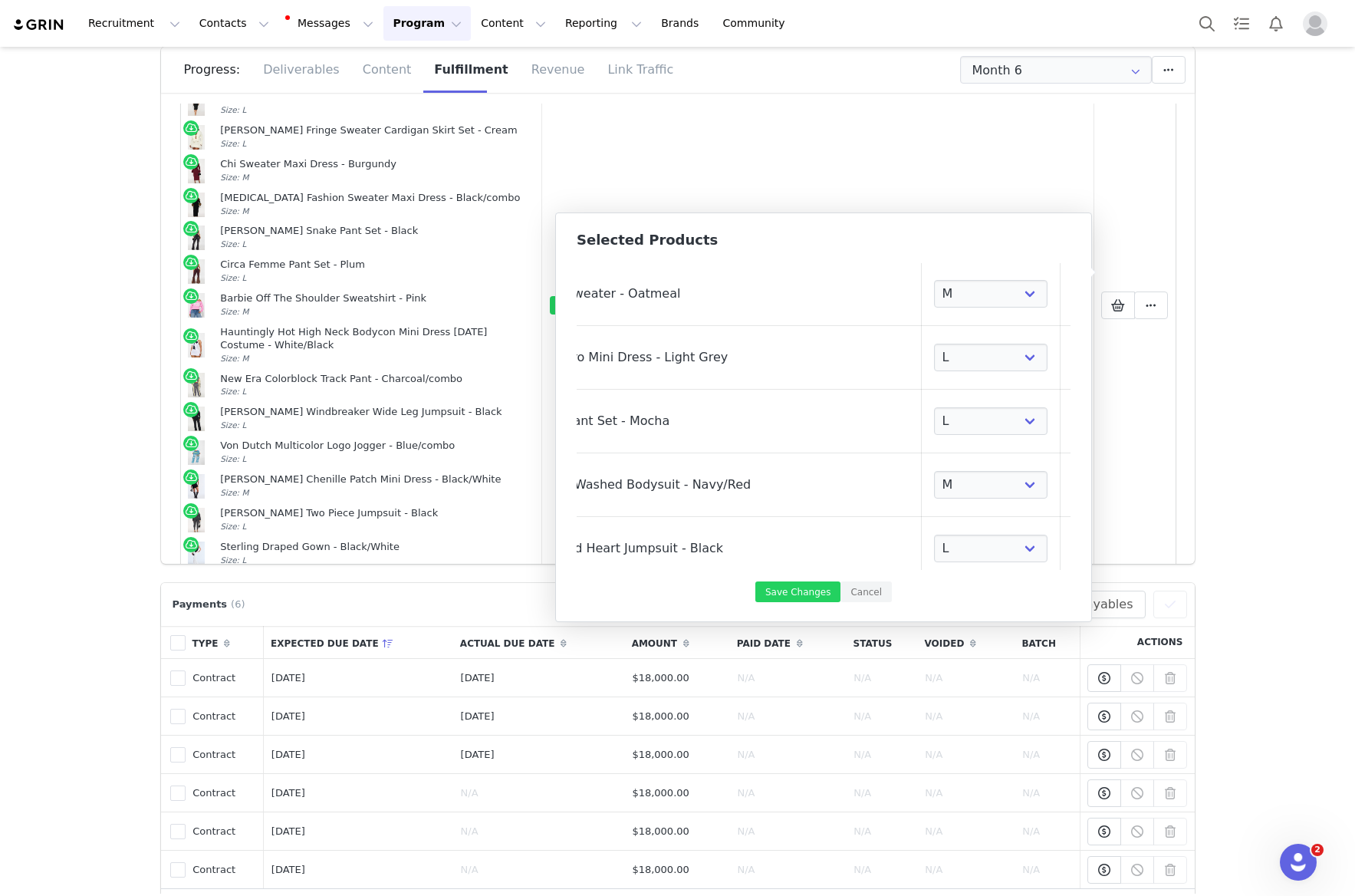
select select "27307797"
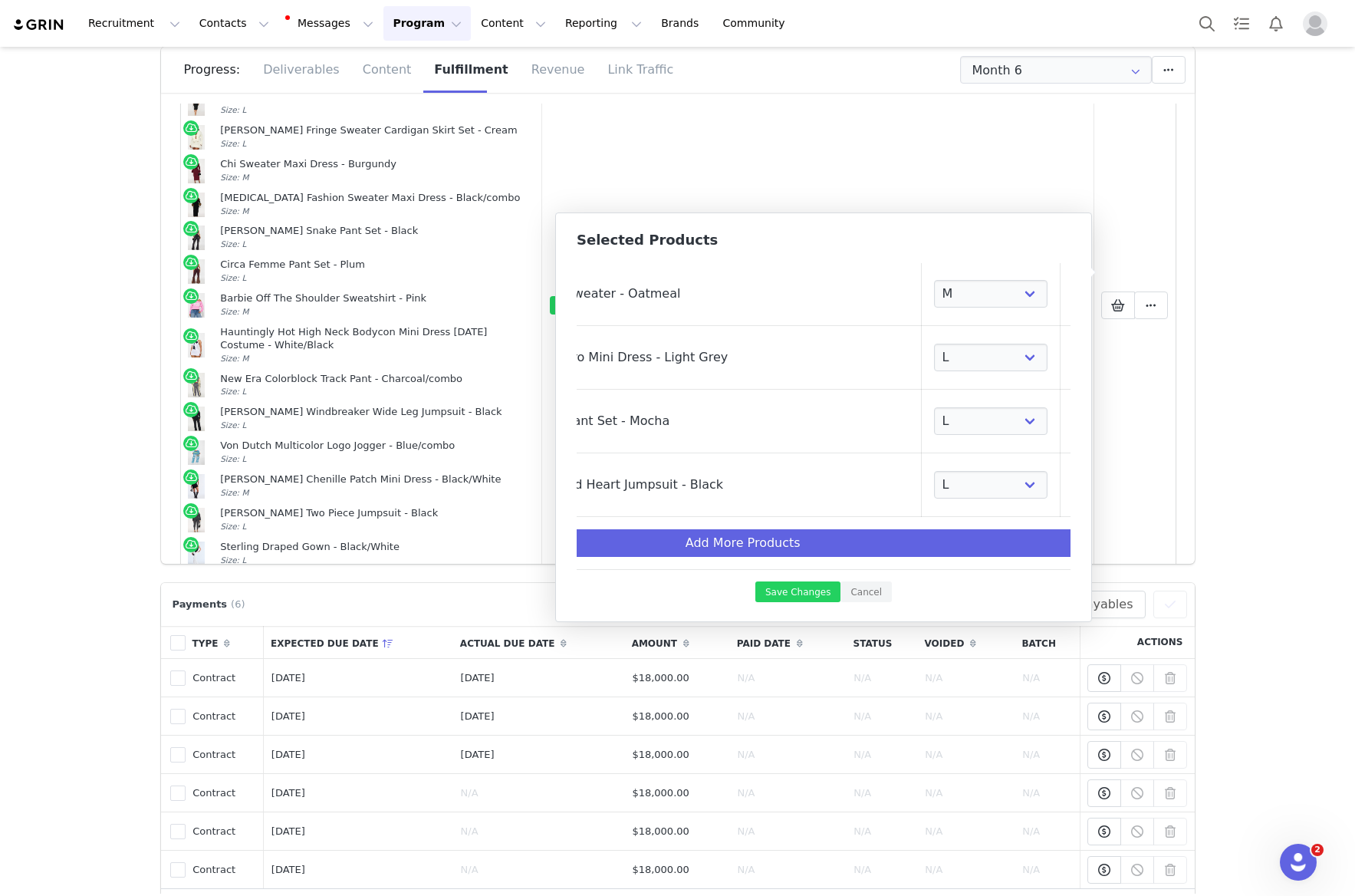
click at [1073, 486] on link at bounding box center [1081, 485] width 15 height 15
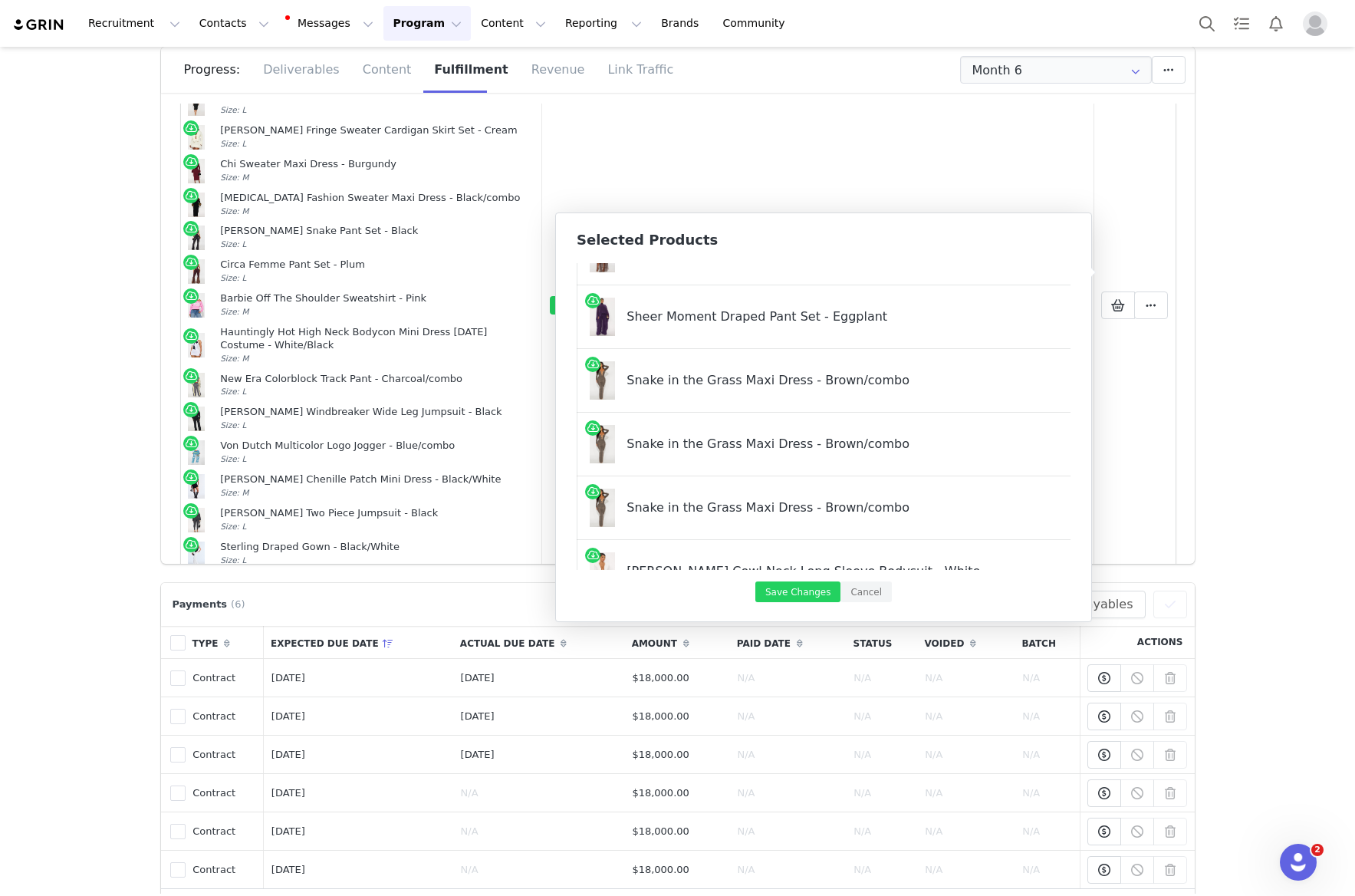
scroll to position [2118, 192]
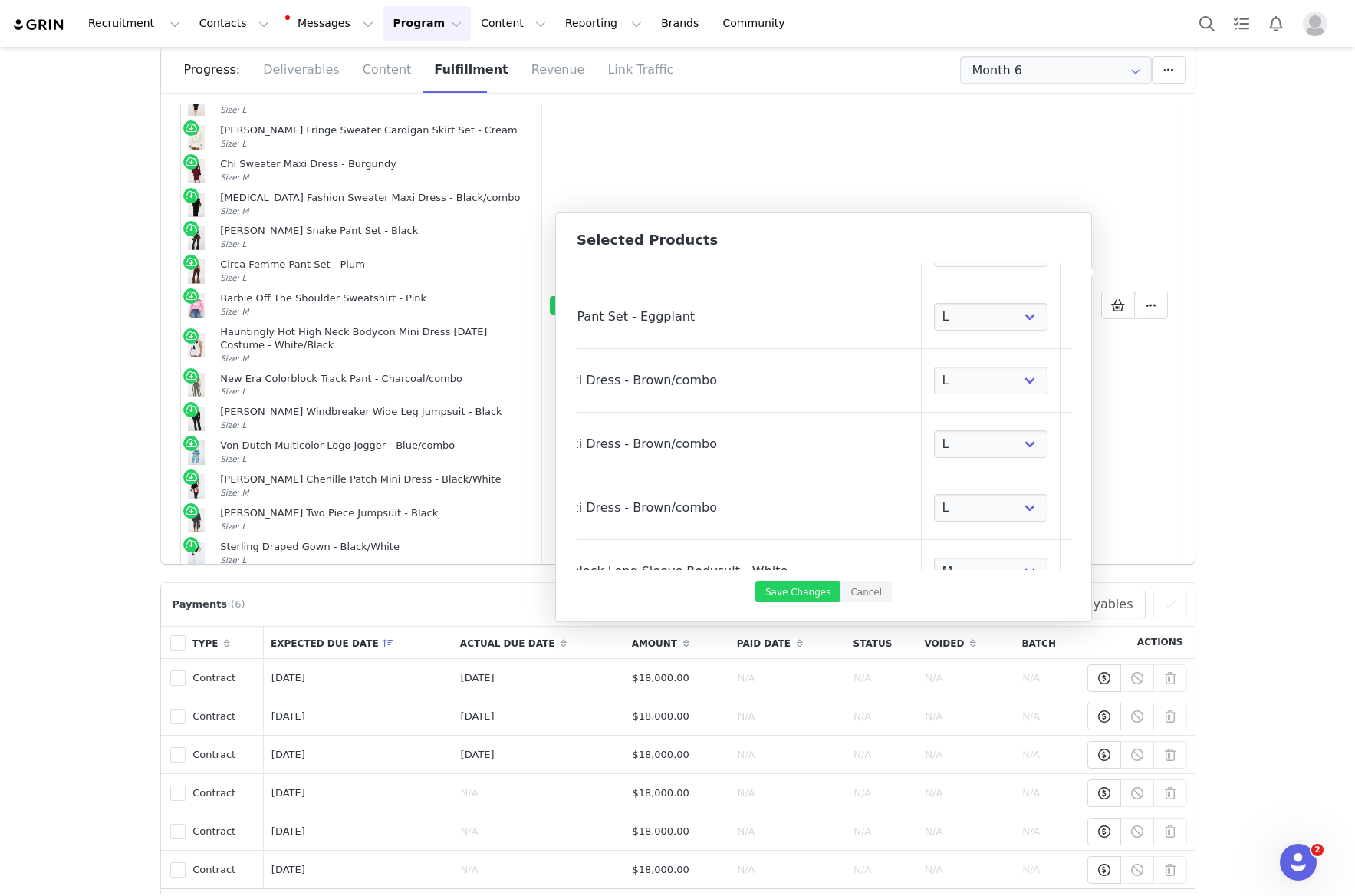
click at [1073, 446] on link at bounding box center [1081, 444] width 15 height 15
select select "28083781"
select select "27919719"
select select "28106923"
select select "23385005"
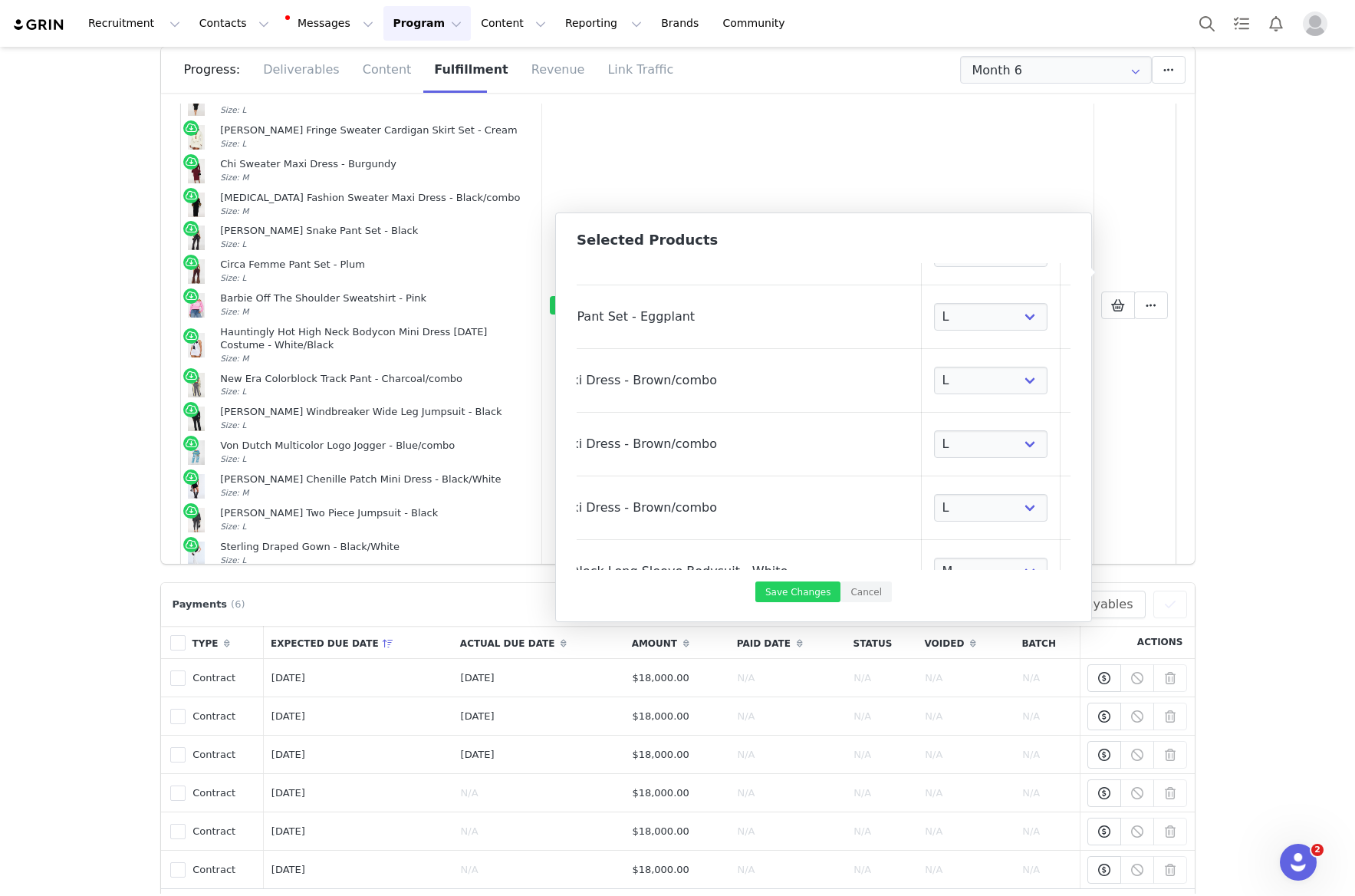
select select "27988587"
select select "27904223"
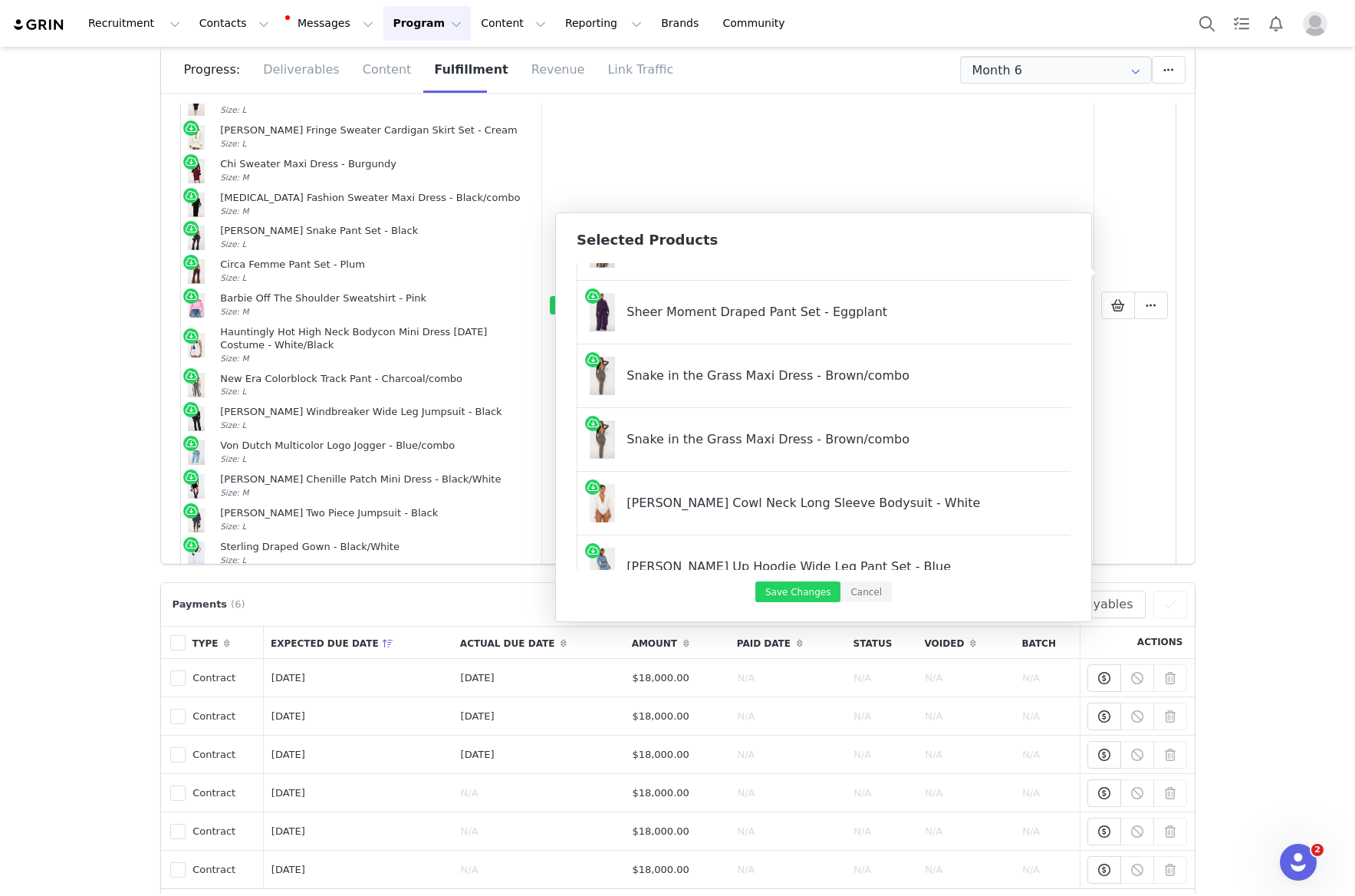
scroll to position [2122, 192]
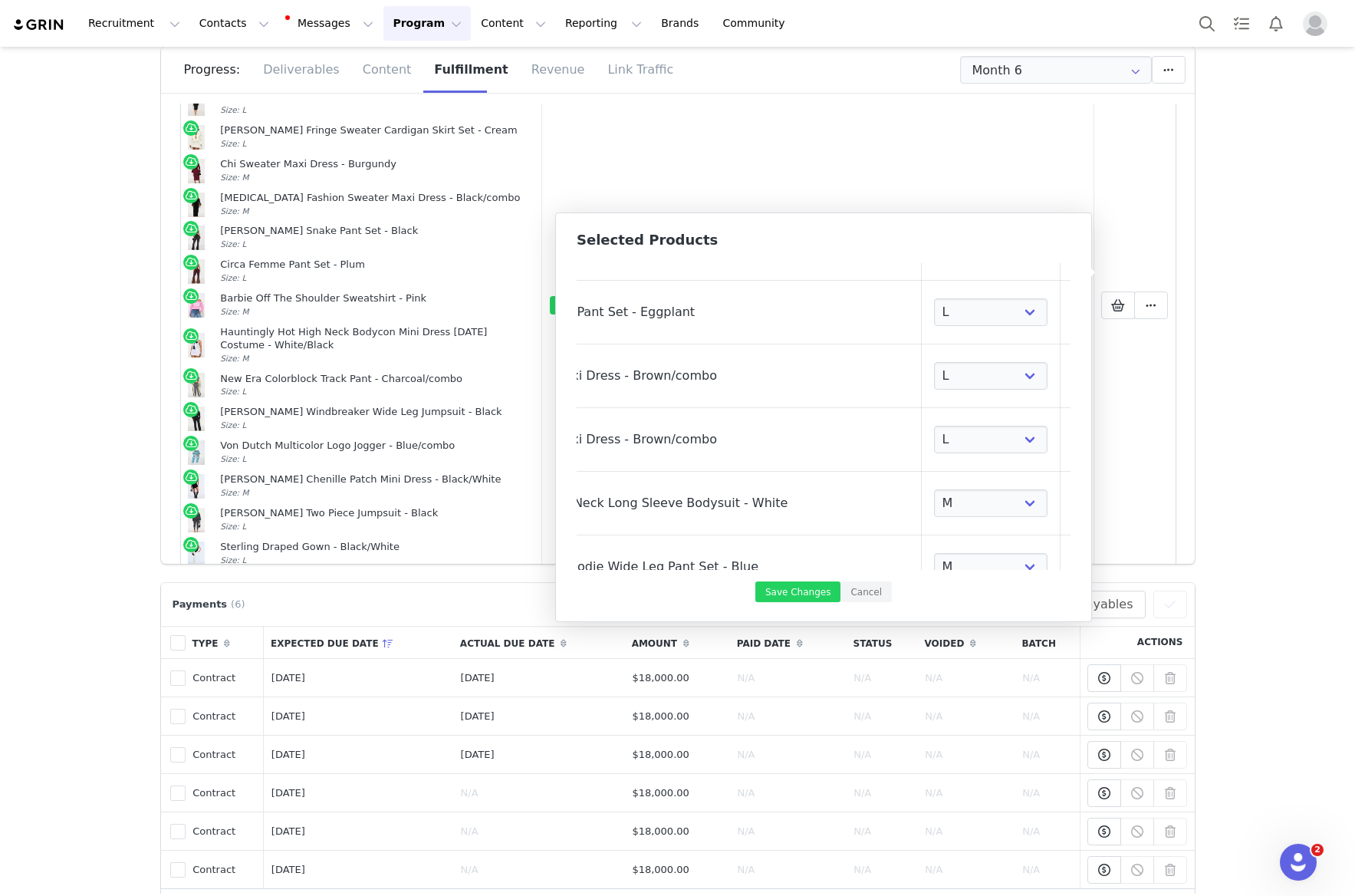
click at [1073, 444] on link at bounding box center [1081, 440] width 15 height 15
select select "28083781"
select select "27919719"
select select "28106923"
select select "23385005"
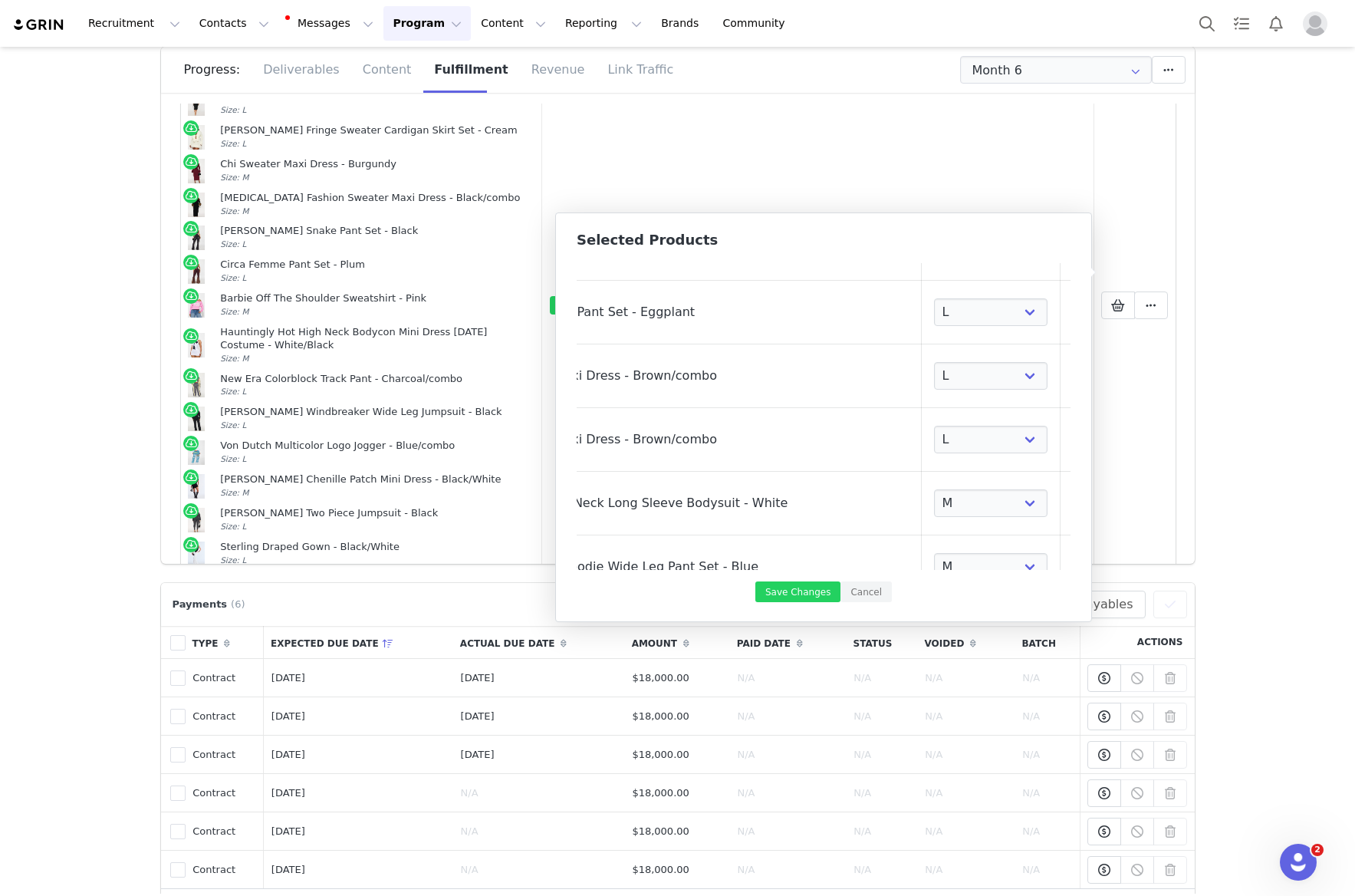
select select "27988587"
select select "27904223"
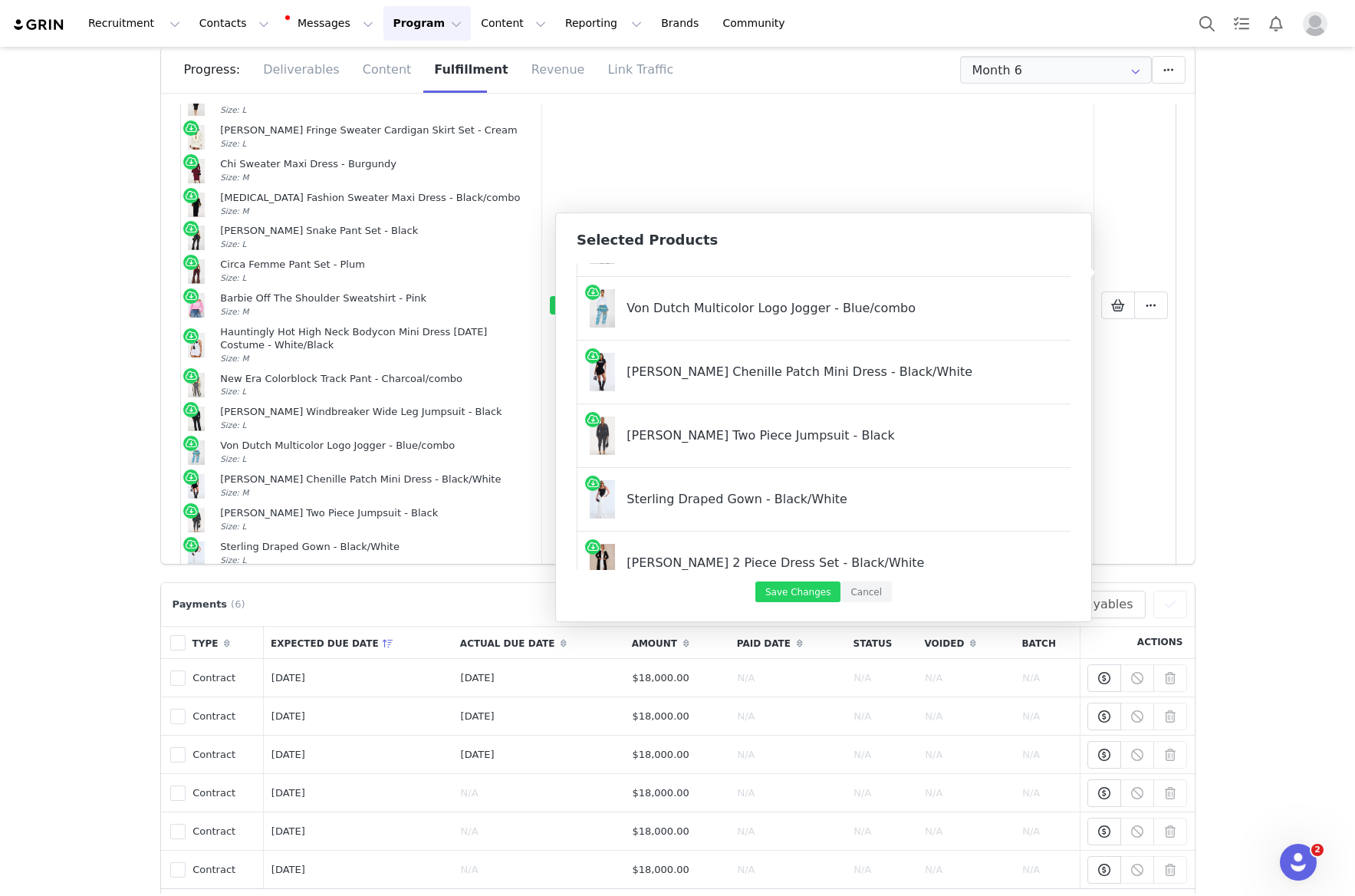
scroll to position [0, 0]
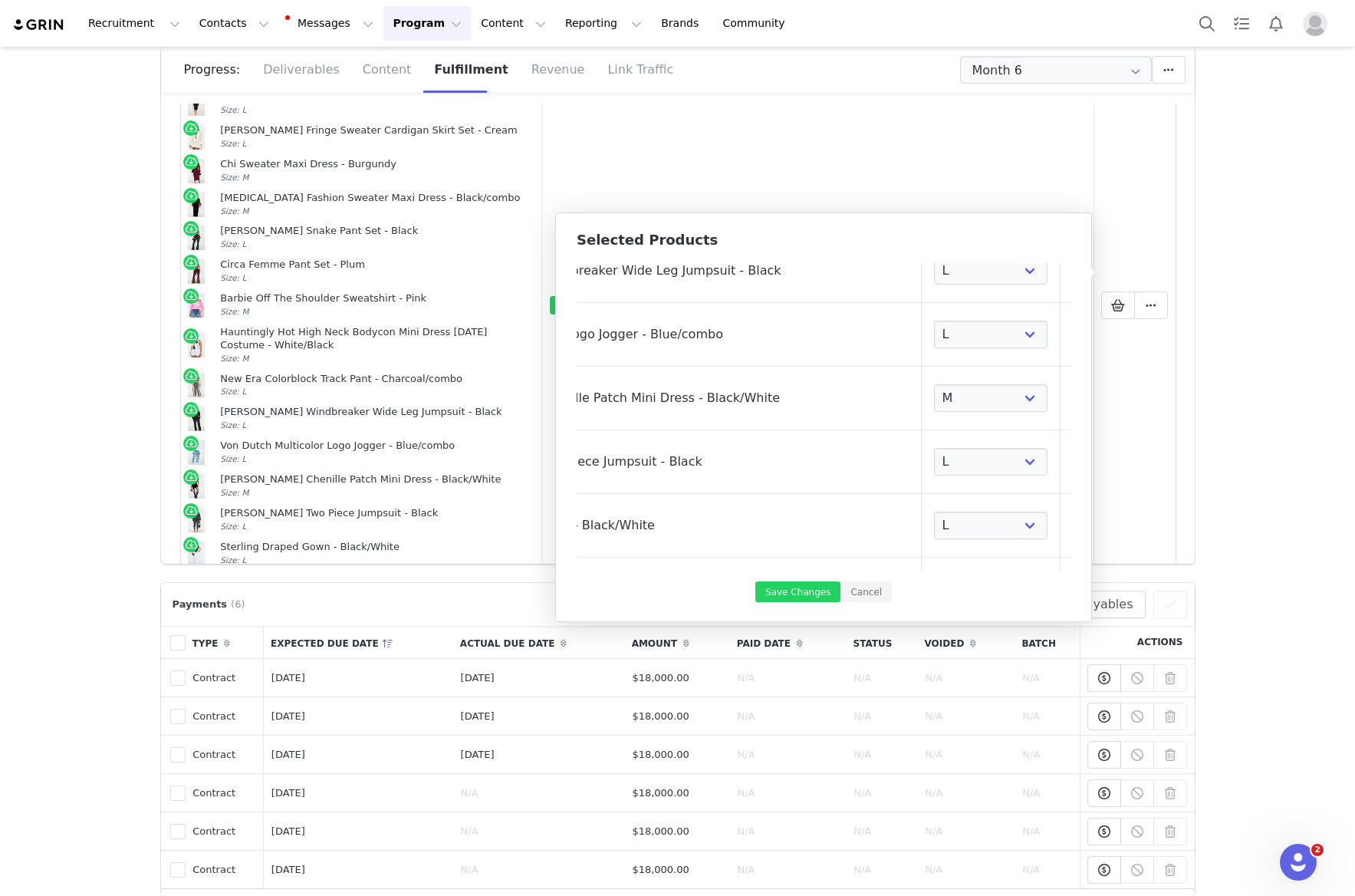
click at [1073, 337] on link at bounding box center [1081, 334] width 15 height 15
select select "27579924"
select select "28386820"
select select "27794902"
select select "27928184"
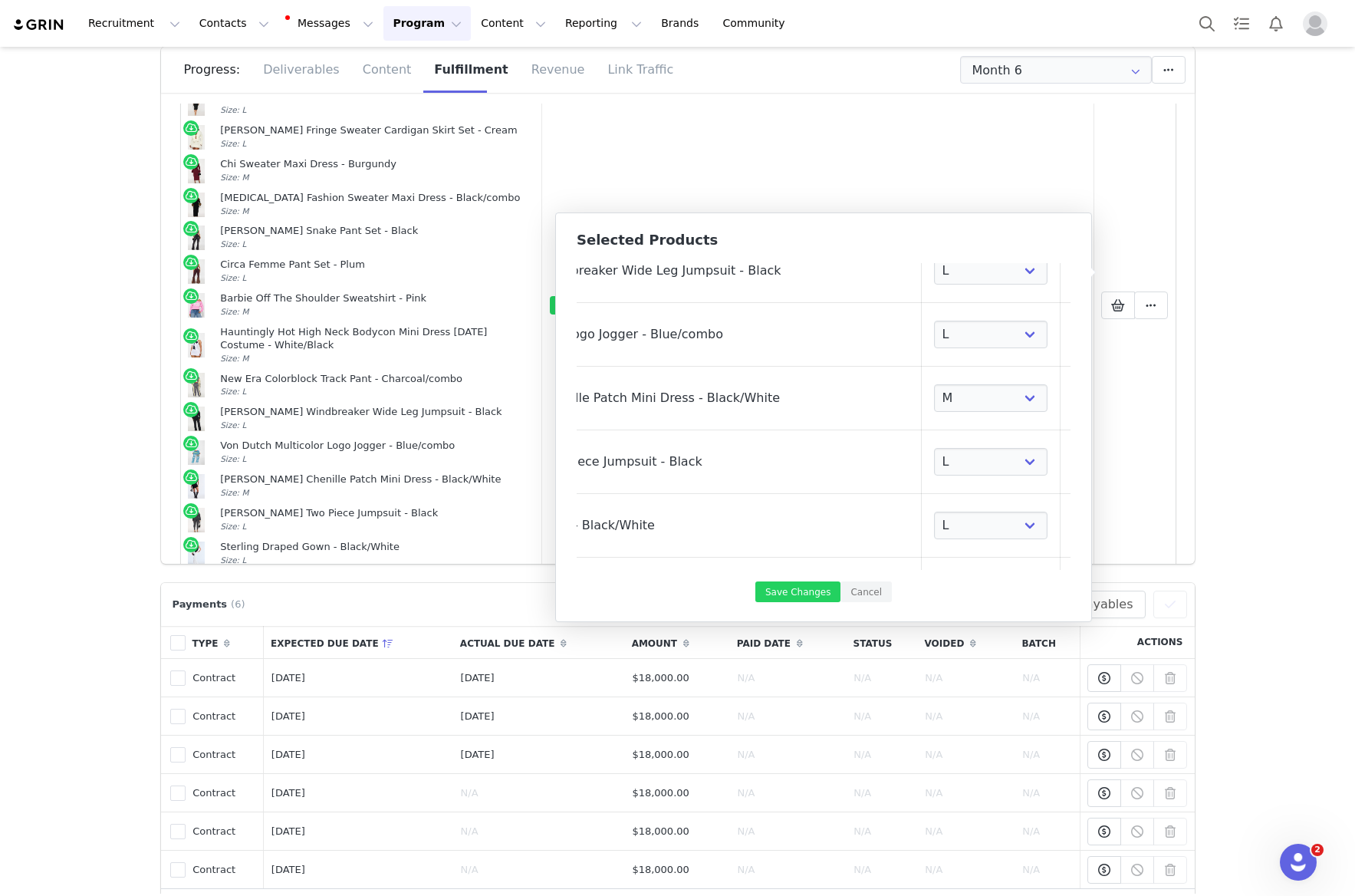
select select "27458657"
select select "28072797"
select select "27945141"
select select "24006706"
select select "28083781"
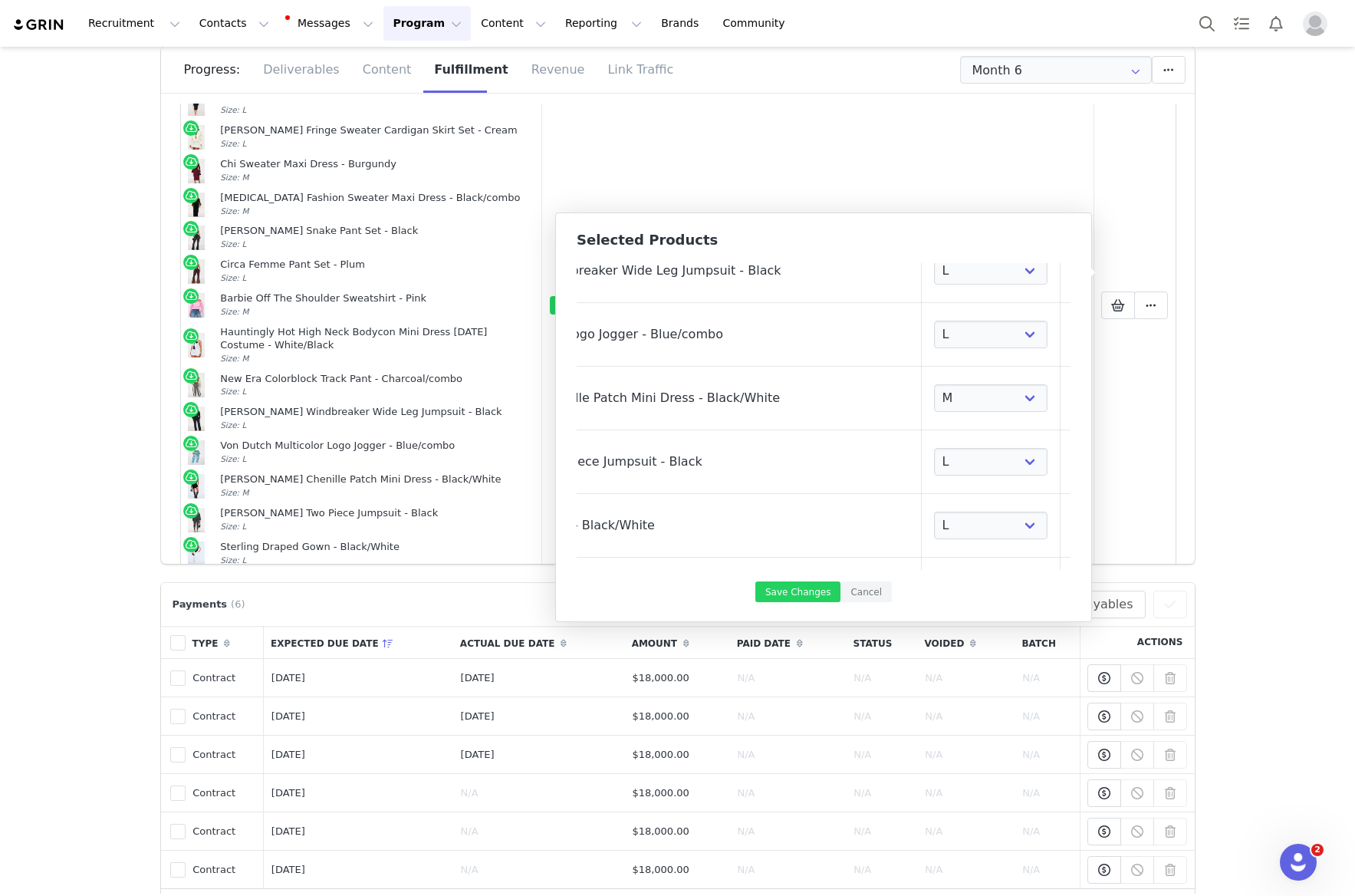
select select "27919719"
select select "28106923"
select select "23385005"
select select "27988587"
select select "27904223"
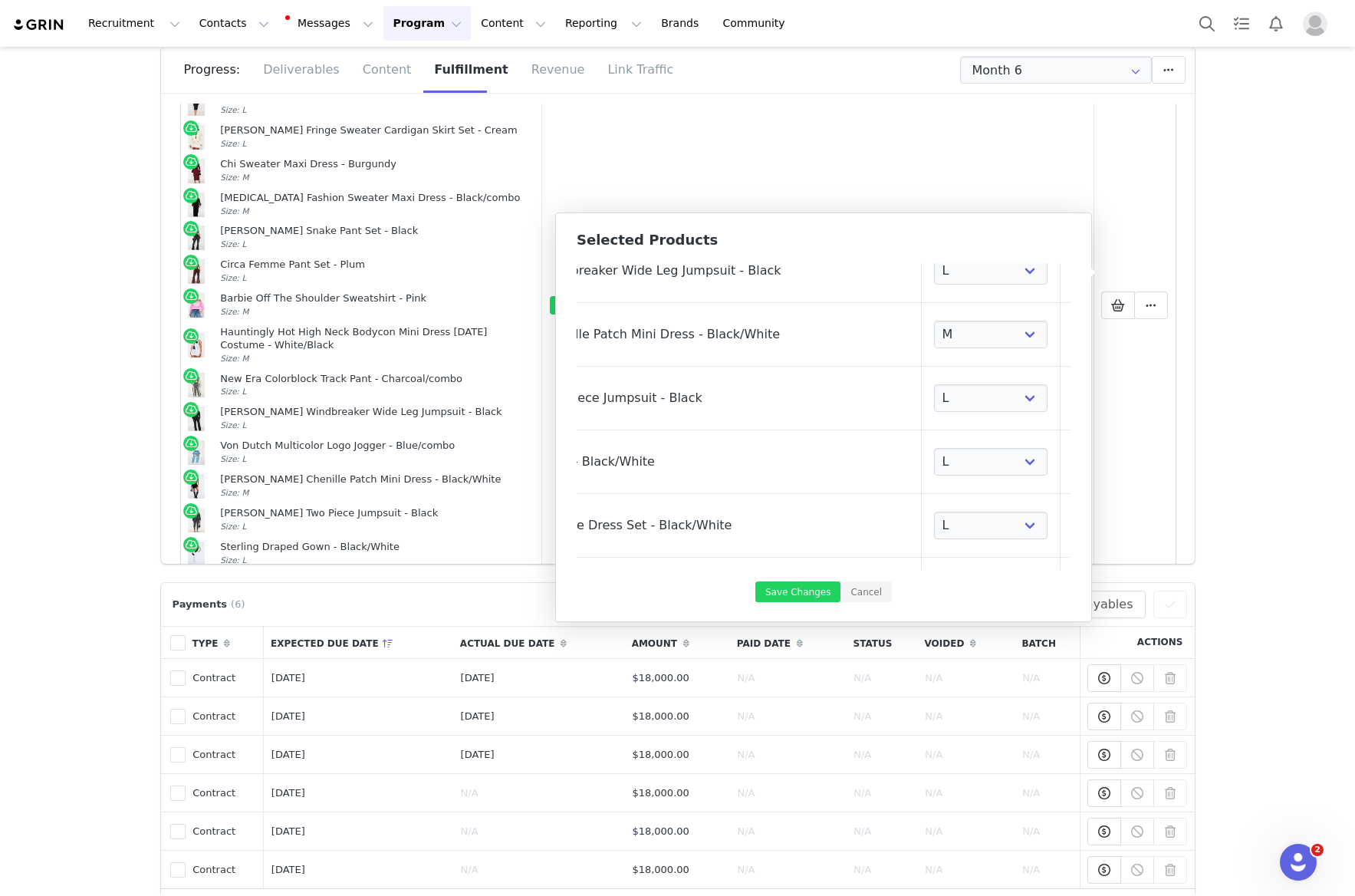
click at [1073, 337] on link at bounding box center [1081, 334] width 15 height 15
select select "28386820"
select select "27794902"
select select "27928184"
select select "27458657"
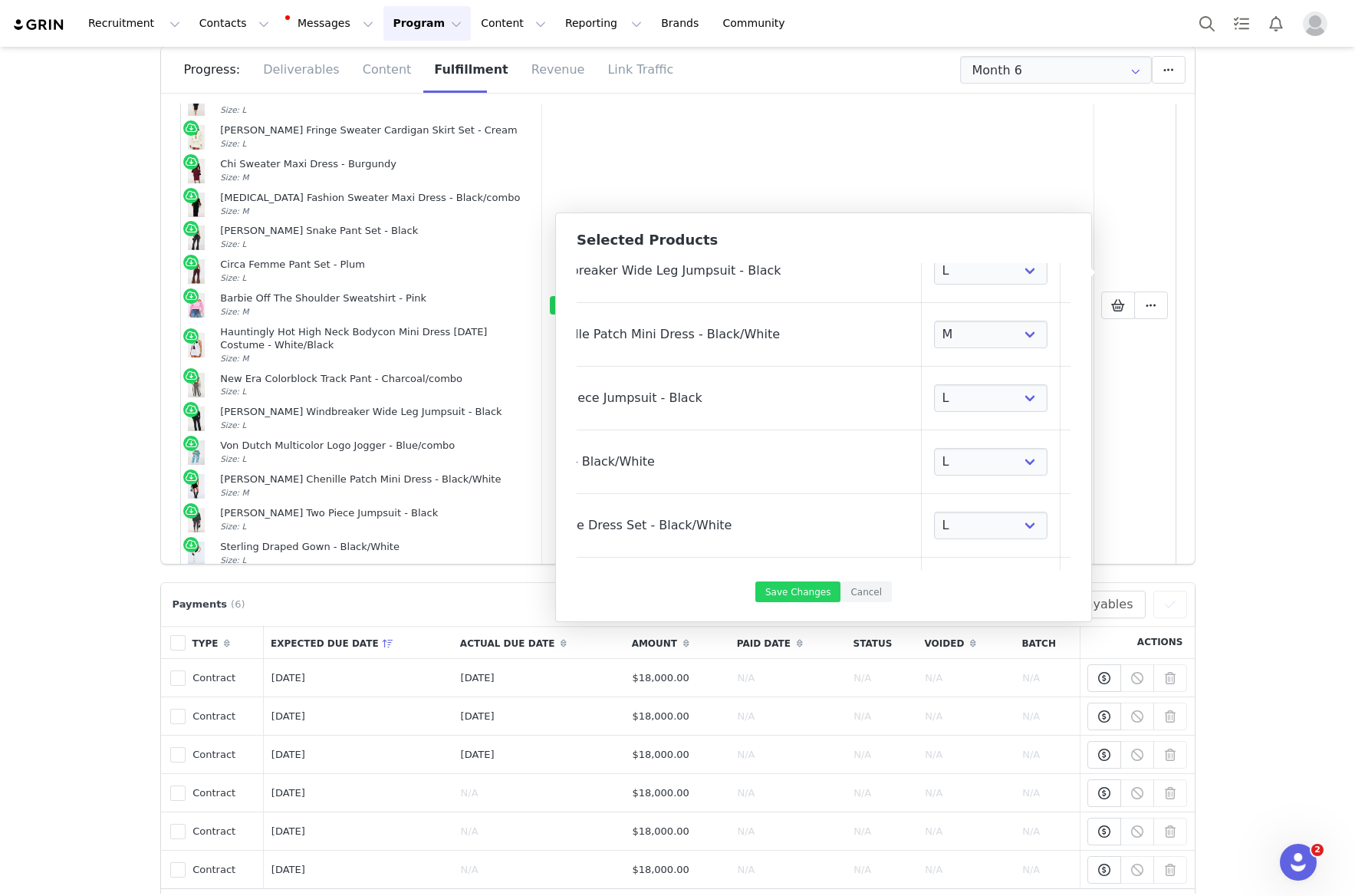
select select "28072797"
select select "27945141"
select select "24006706"
select select "28083781"
select select "27919719"
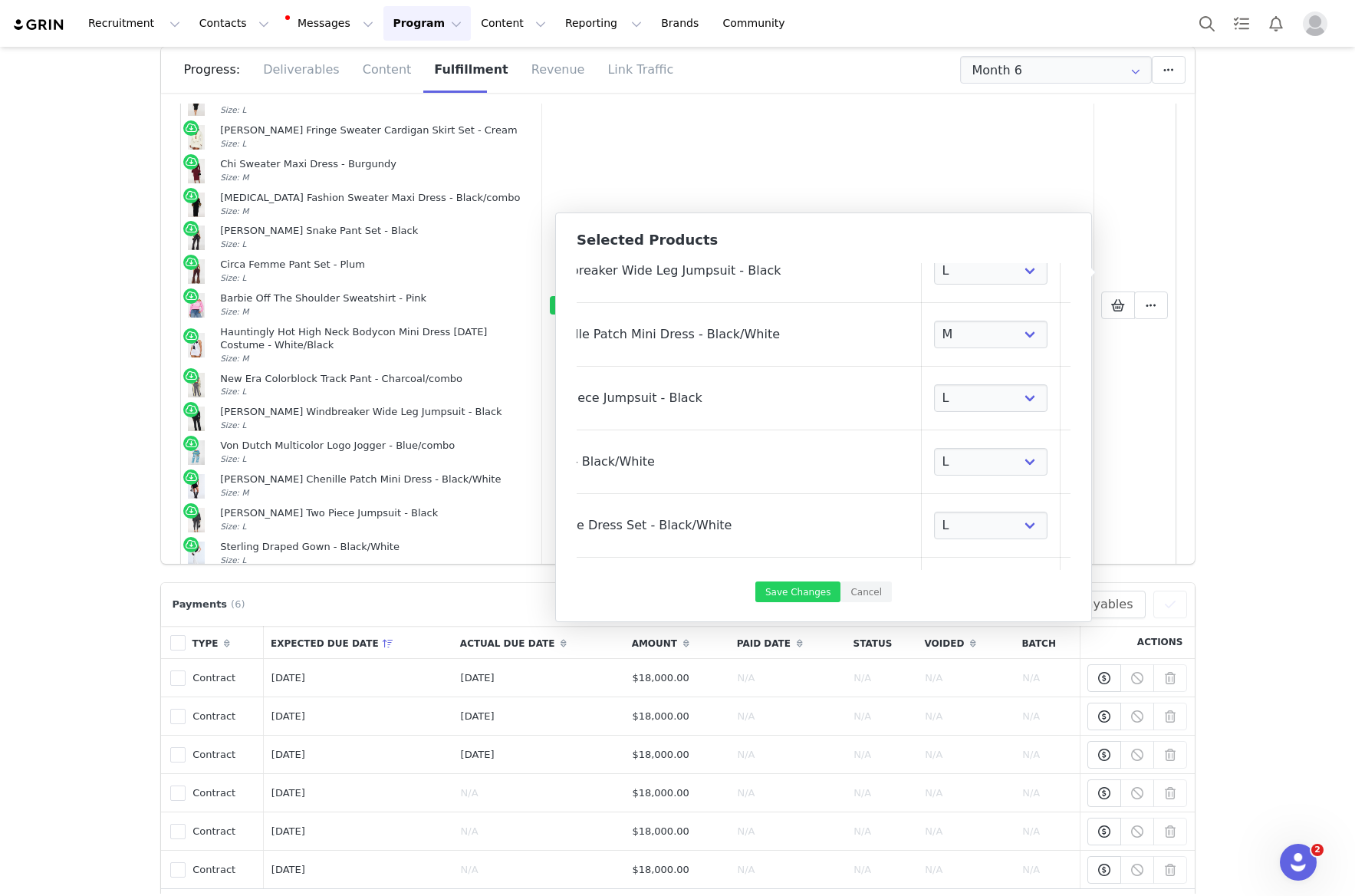
select select "28106923"
select select "23385005"
select select "27988587"
select select "27904223"
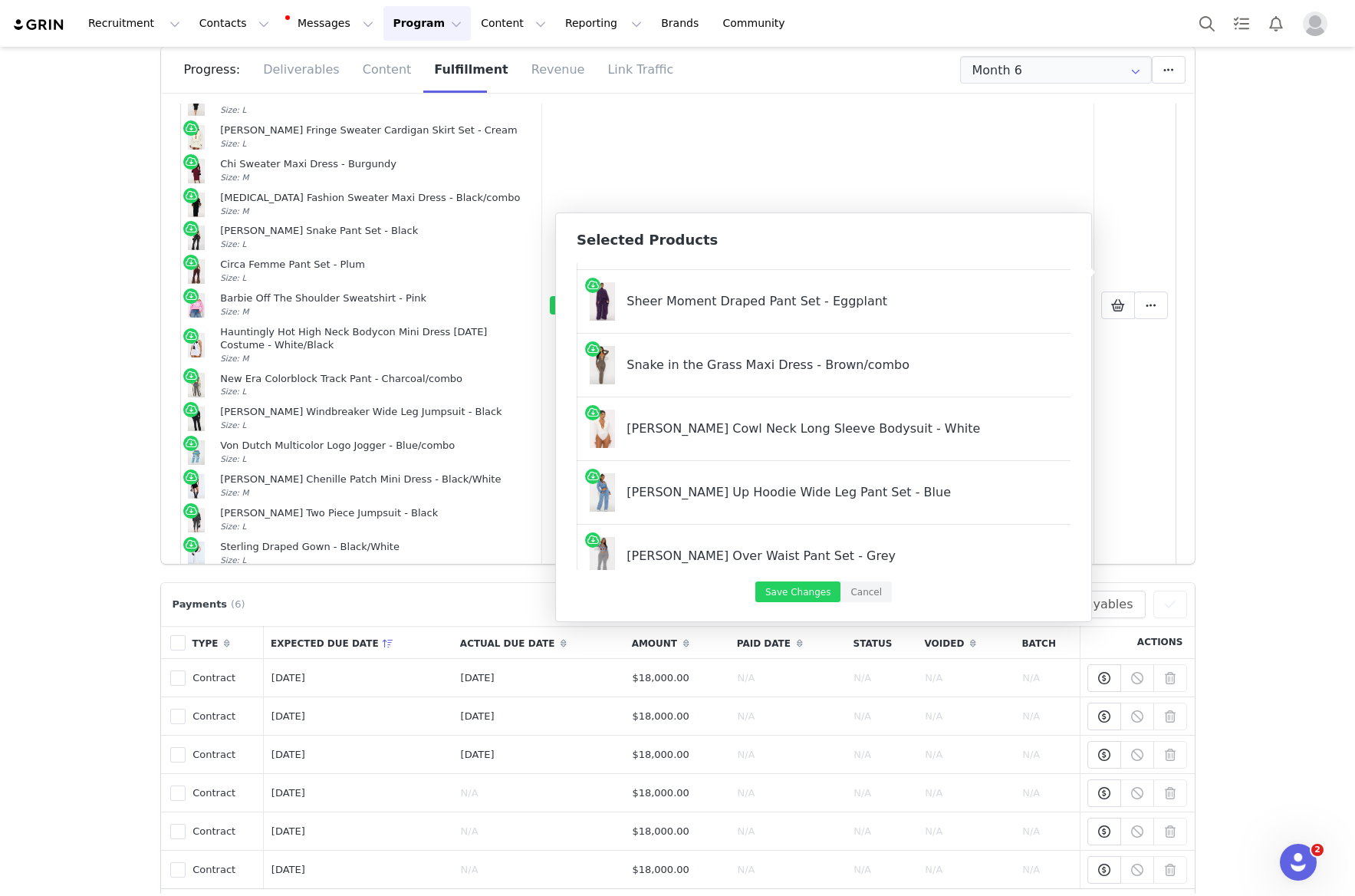
scroll to position [2268, 0]
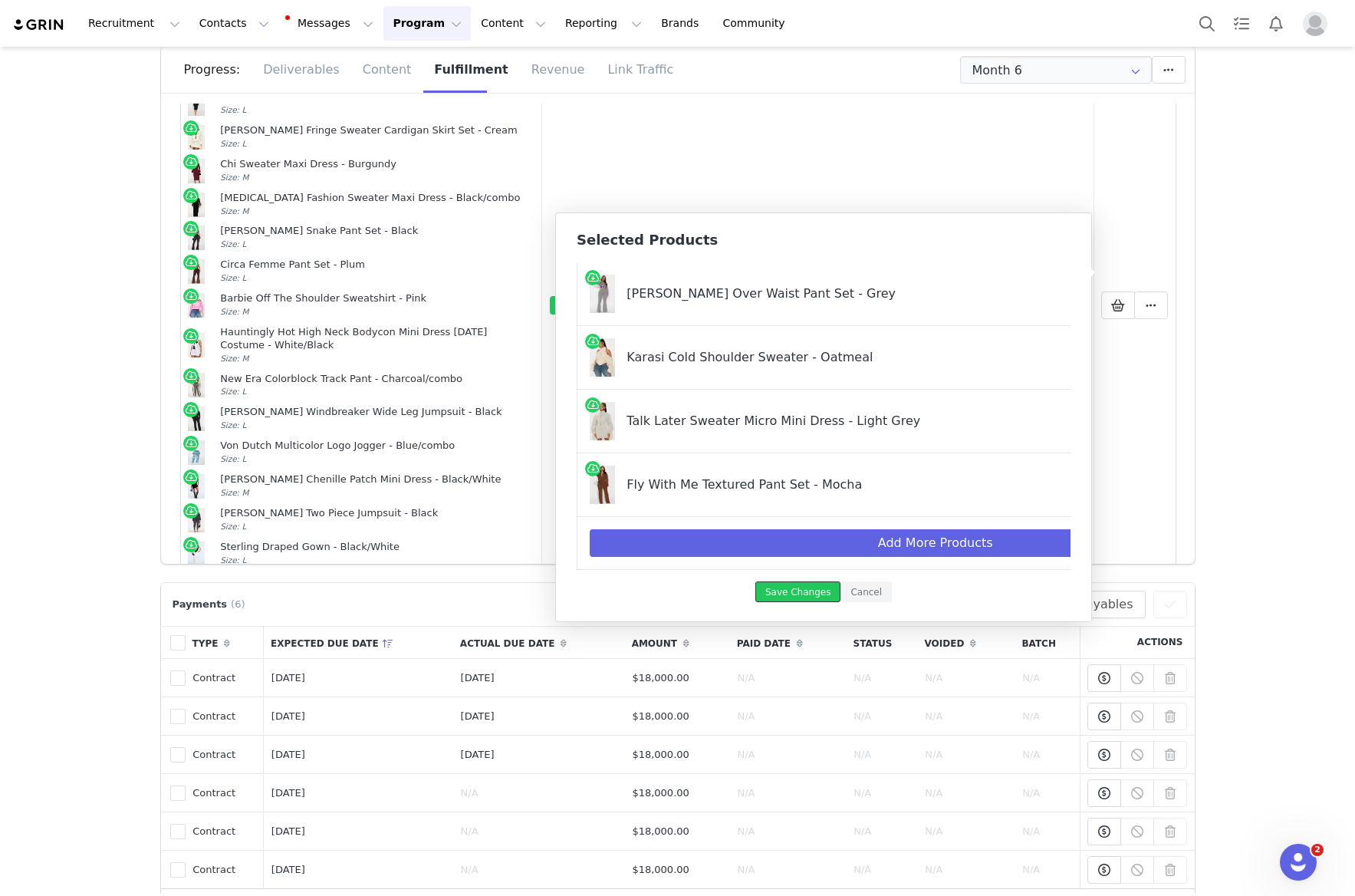
click at [793, 592] on button "Save Changes" at bounding box center [798, 591] width 85 height 21
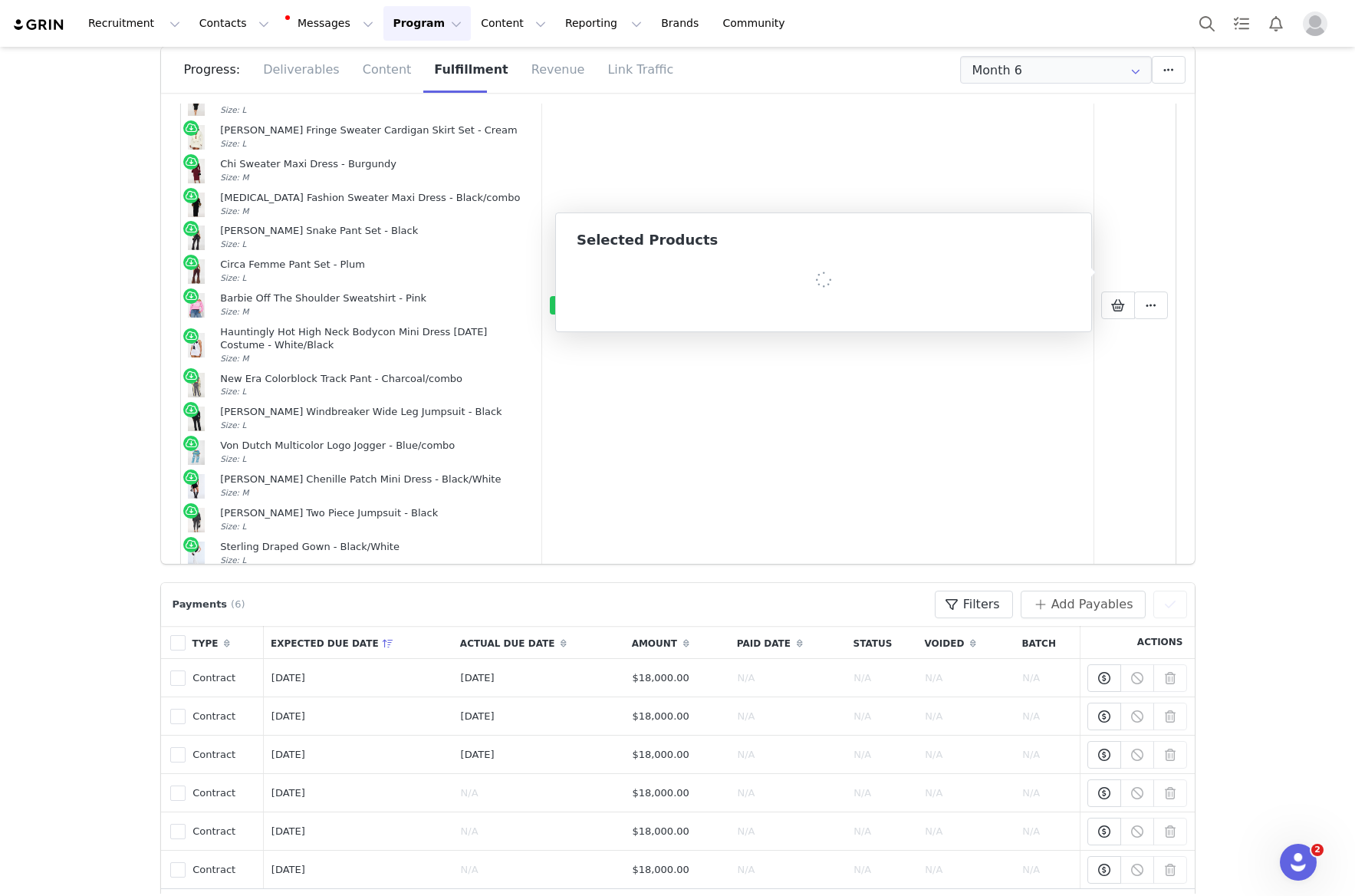
scroll to position [1467, 0]
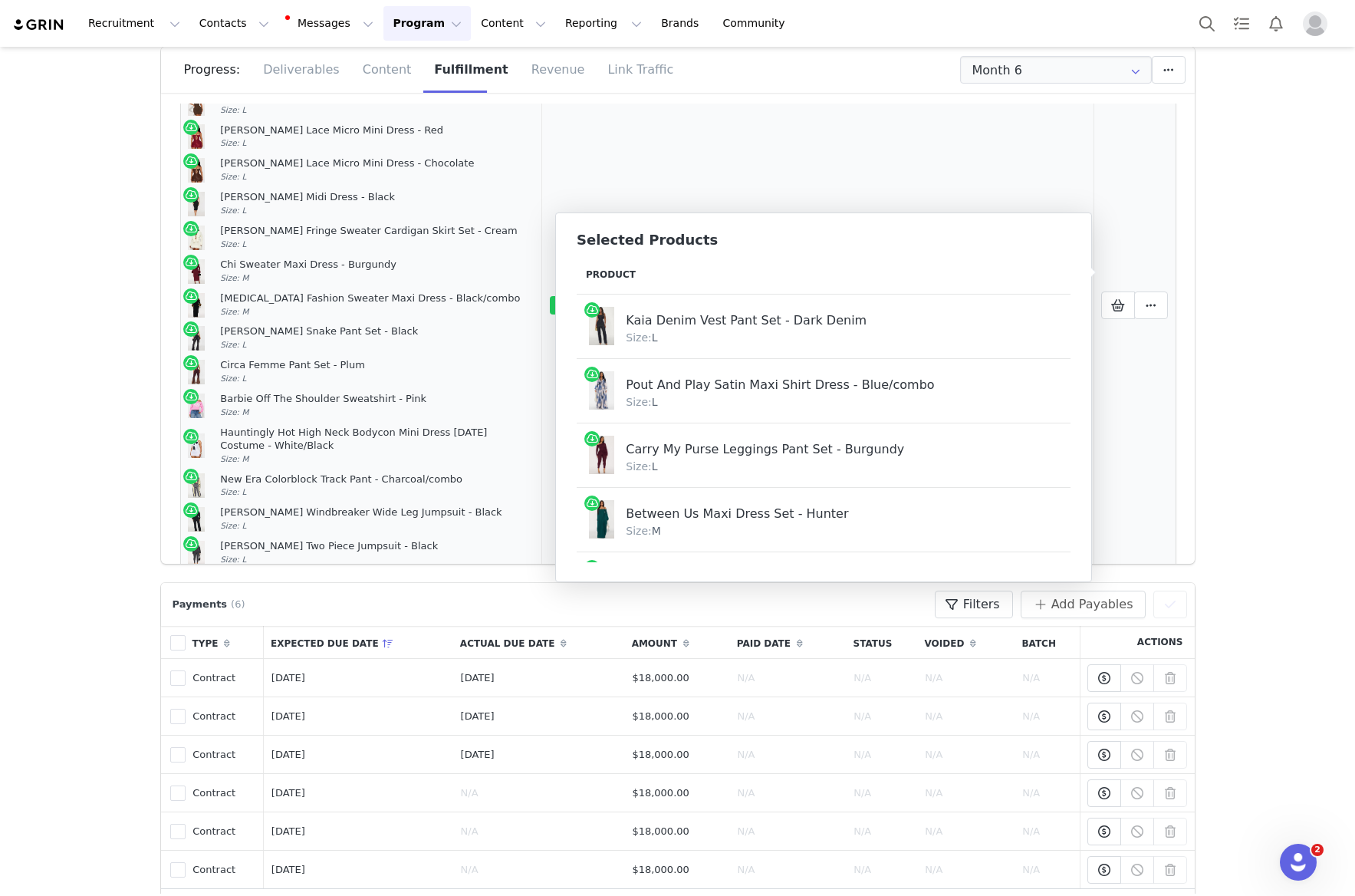
click at [1161, 456] on td "Mark as Fulfilled Create Shopify Draft Order Create Shopify Order Reconfigure P…" at bounding box center [1134, 304] width 82 height 1346
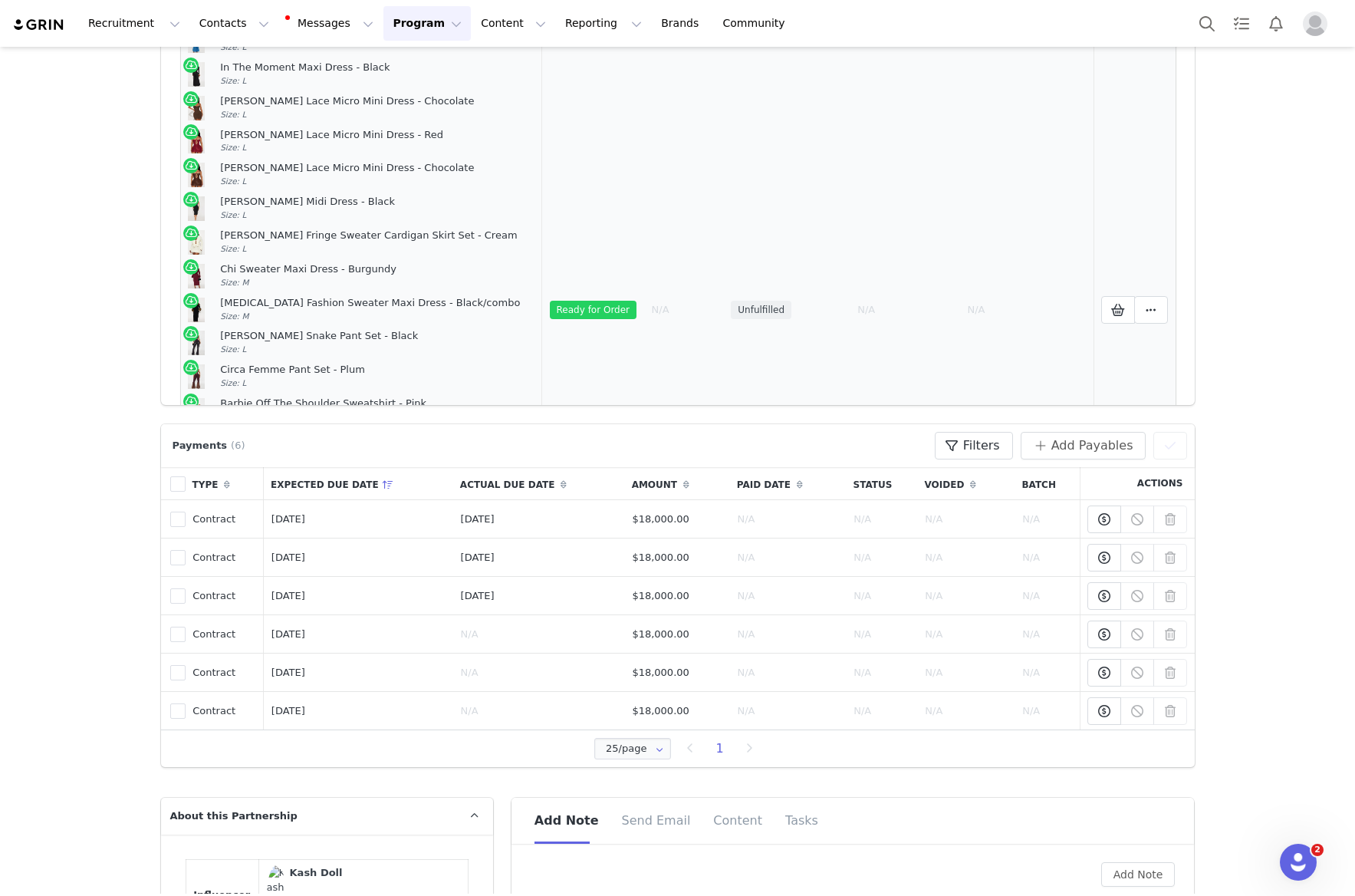
scroll to position [1306, 0]
click at [1111, 298] on span at bounding box center [1118, 307] width 18 height 18
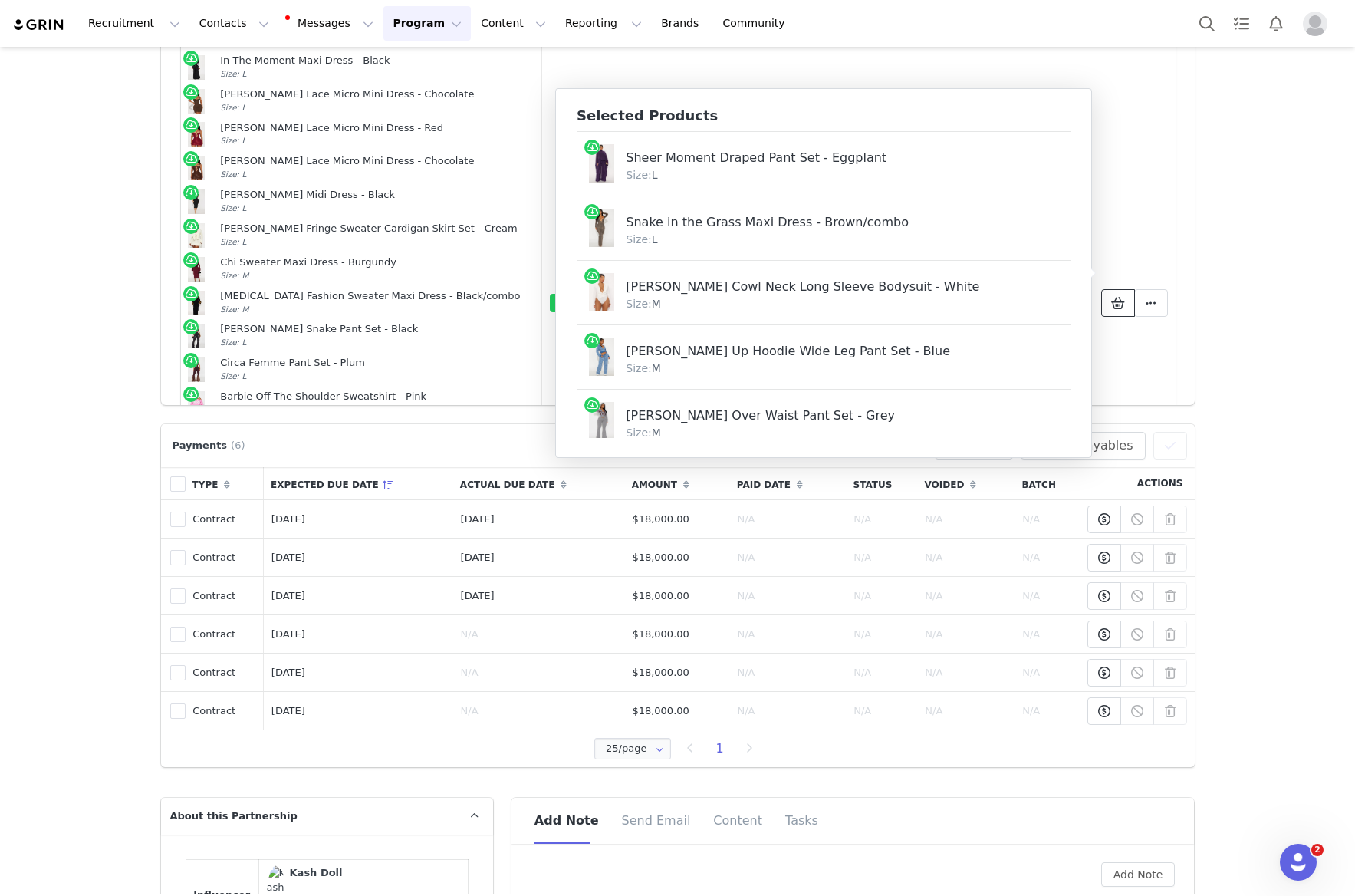
scroll to position [2272, 0]
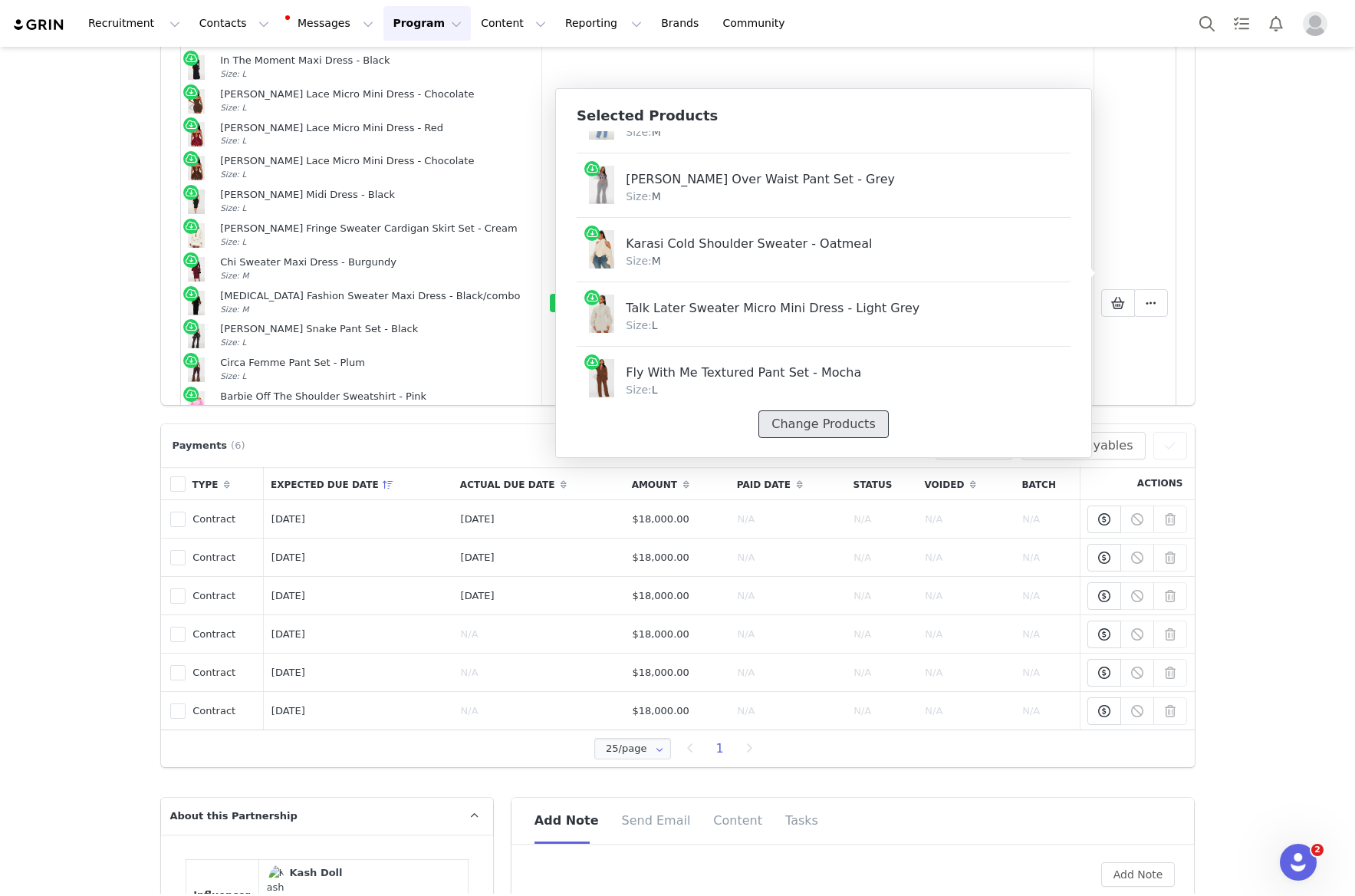
click at [835, 420] on button "Change Products" at bounding box center [823, 424] width 130 height 28
select select "27671652"
select select "27928690"
select select "28309304"
select select "28312892"
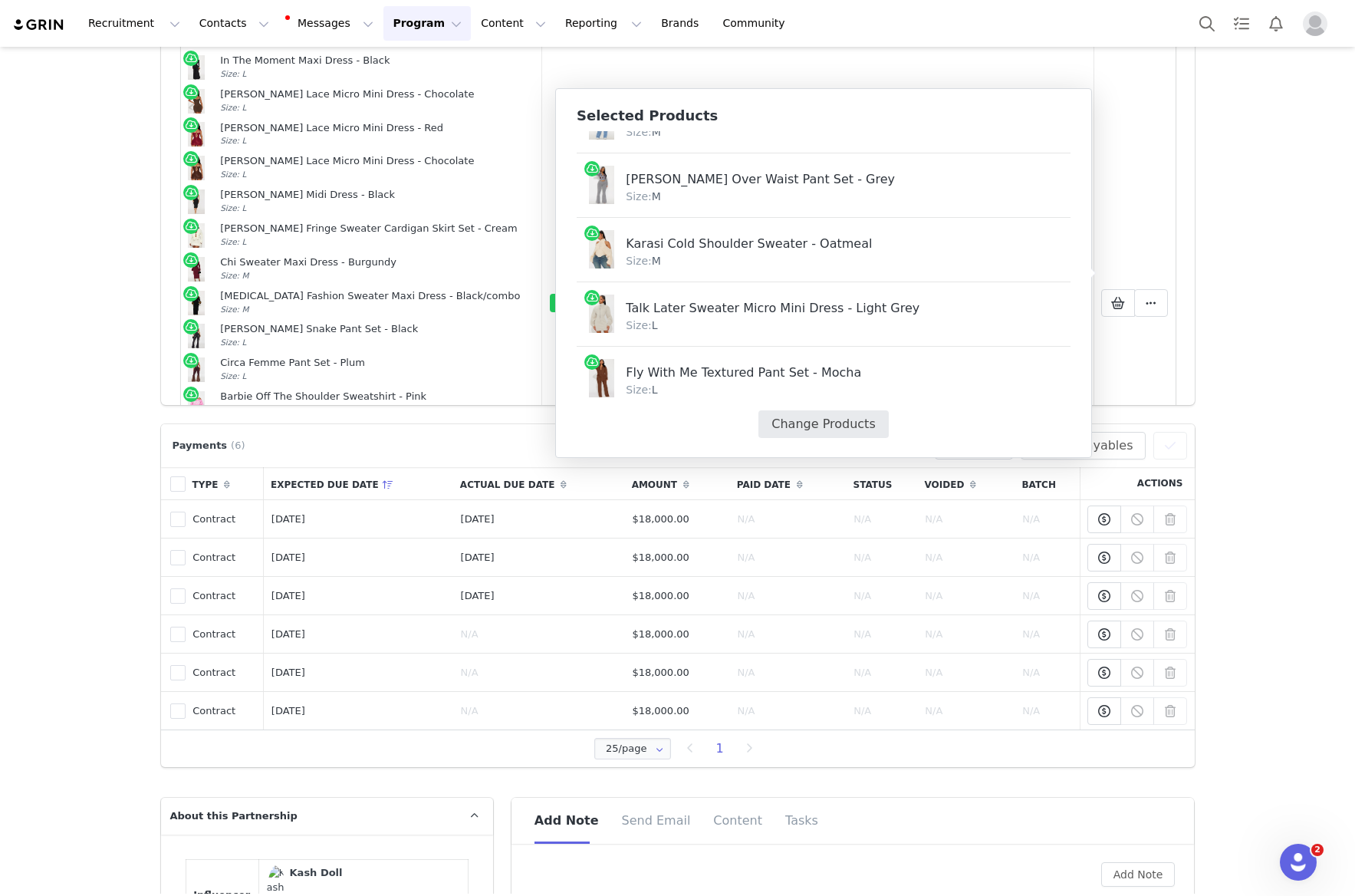
select select "23620984"
select select "27819987"
select select "27997647"
select select "27865343"
select select "28046582"
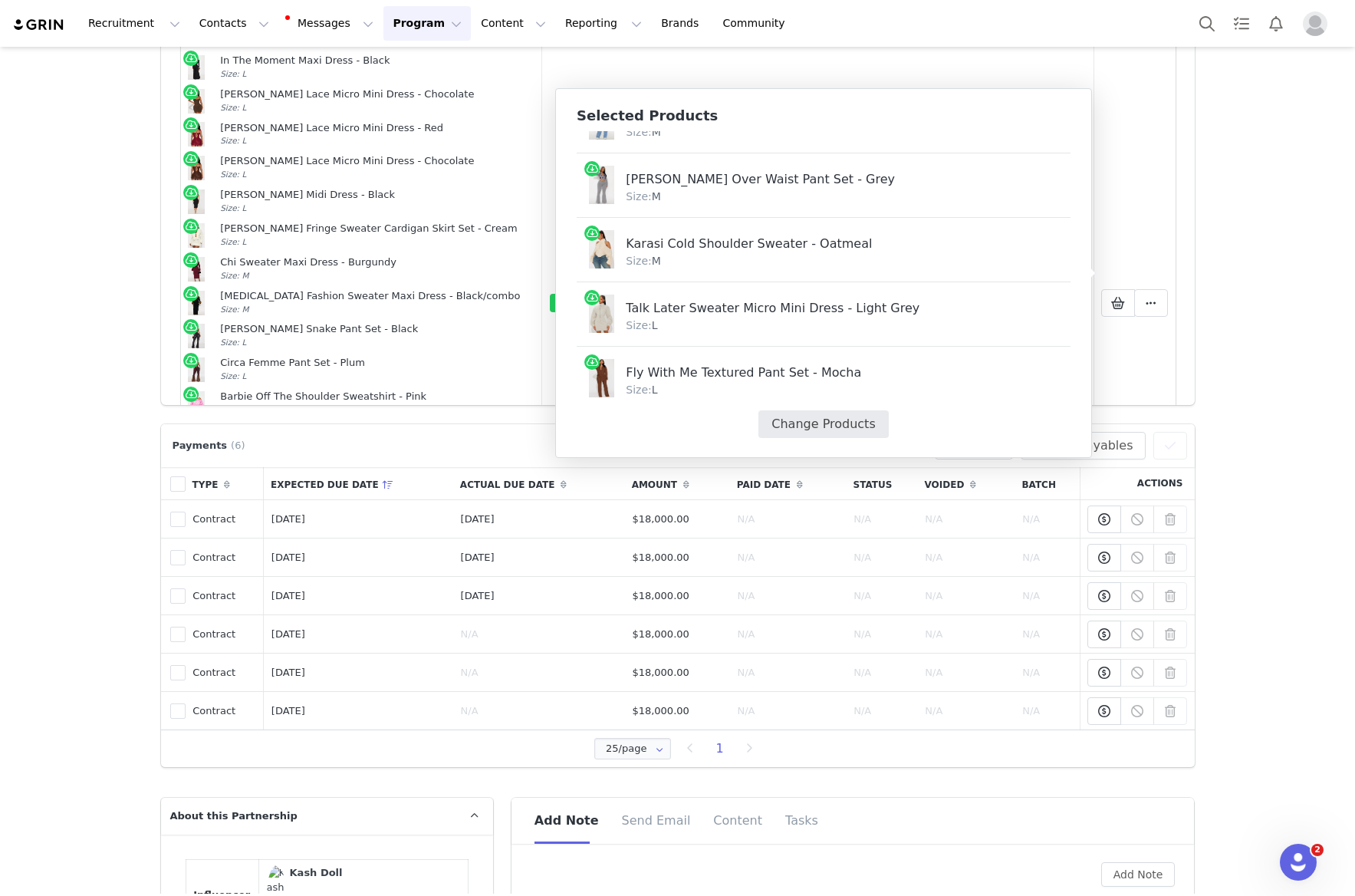
select select "27860740"
select select "28027035"
select select "27819249"
select select "27819255"
select select "23612177"
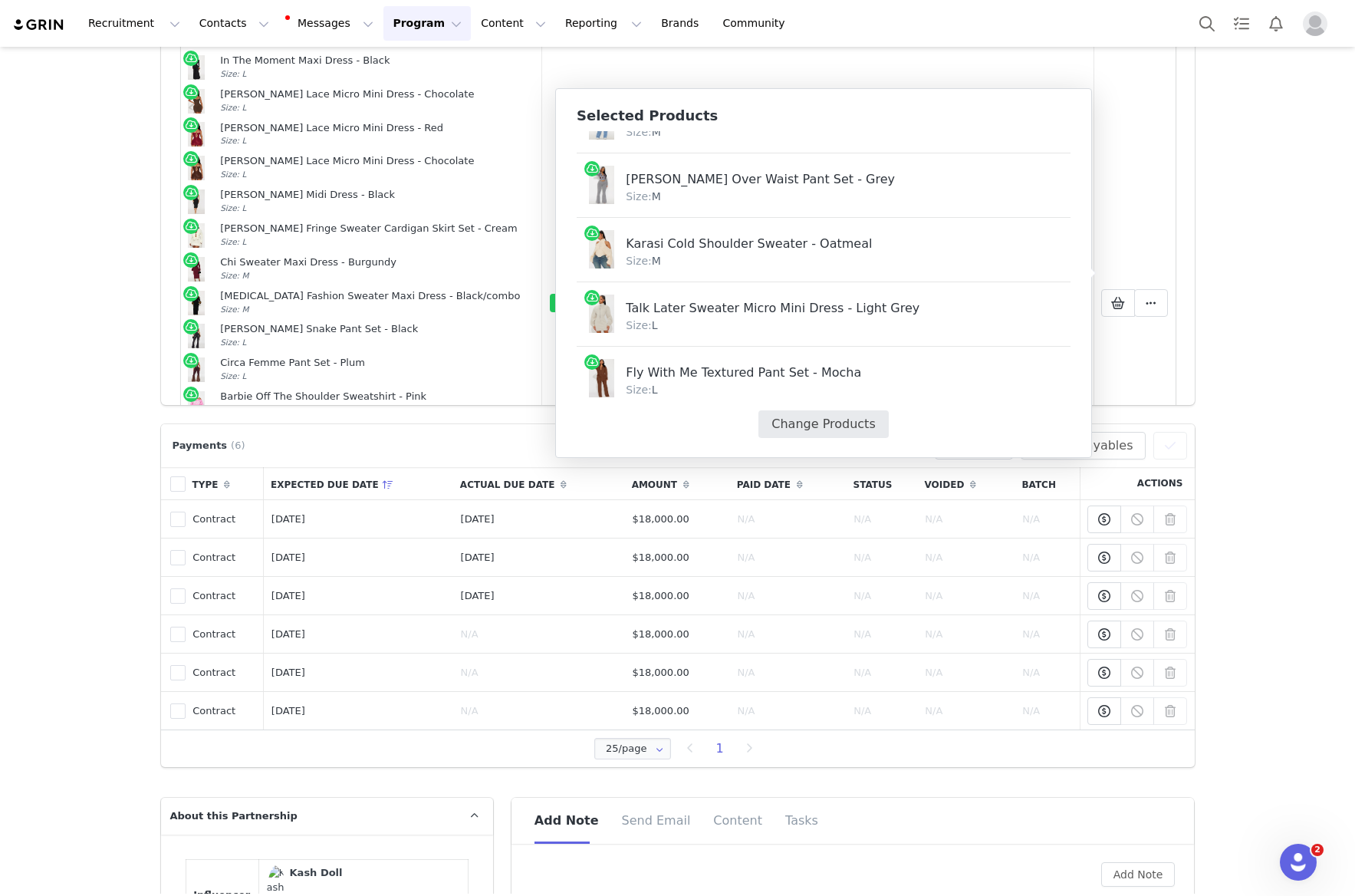
select select "27857611"
select select "27857660"
select select "27929085"
select select "27939459"
select select "27806164"
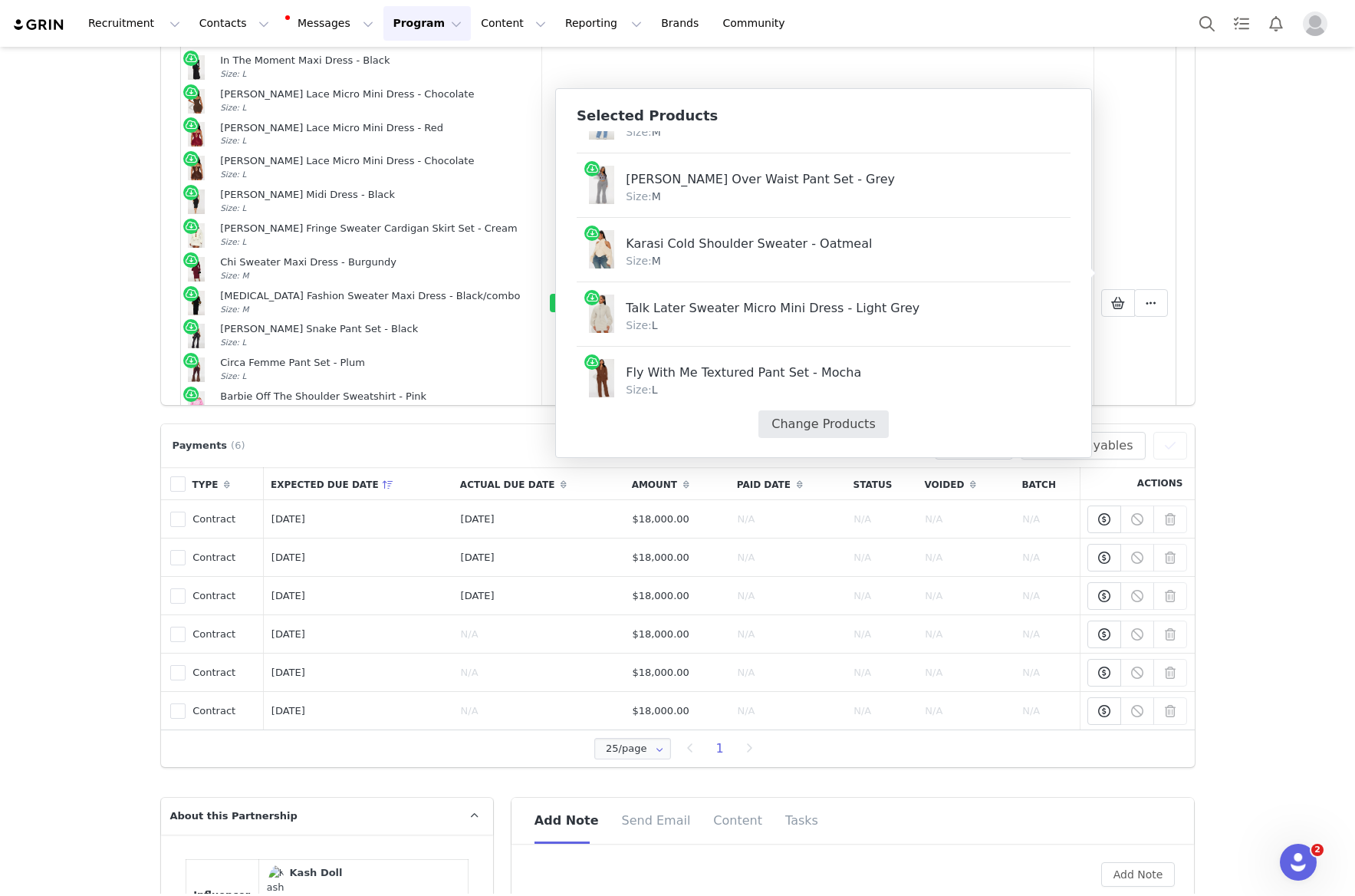
select select "27909153"
select select "28081569"
select select "27864254"
select select "27619581"
select select "26879223"
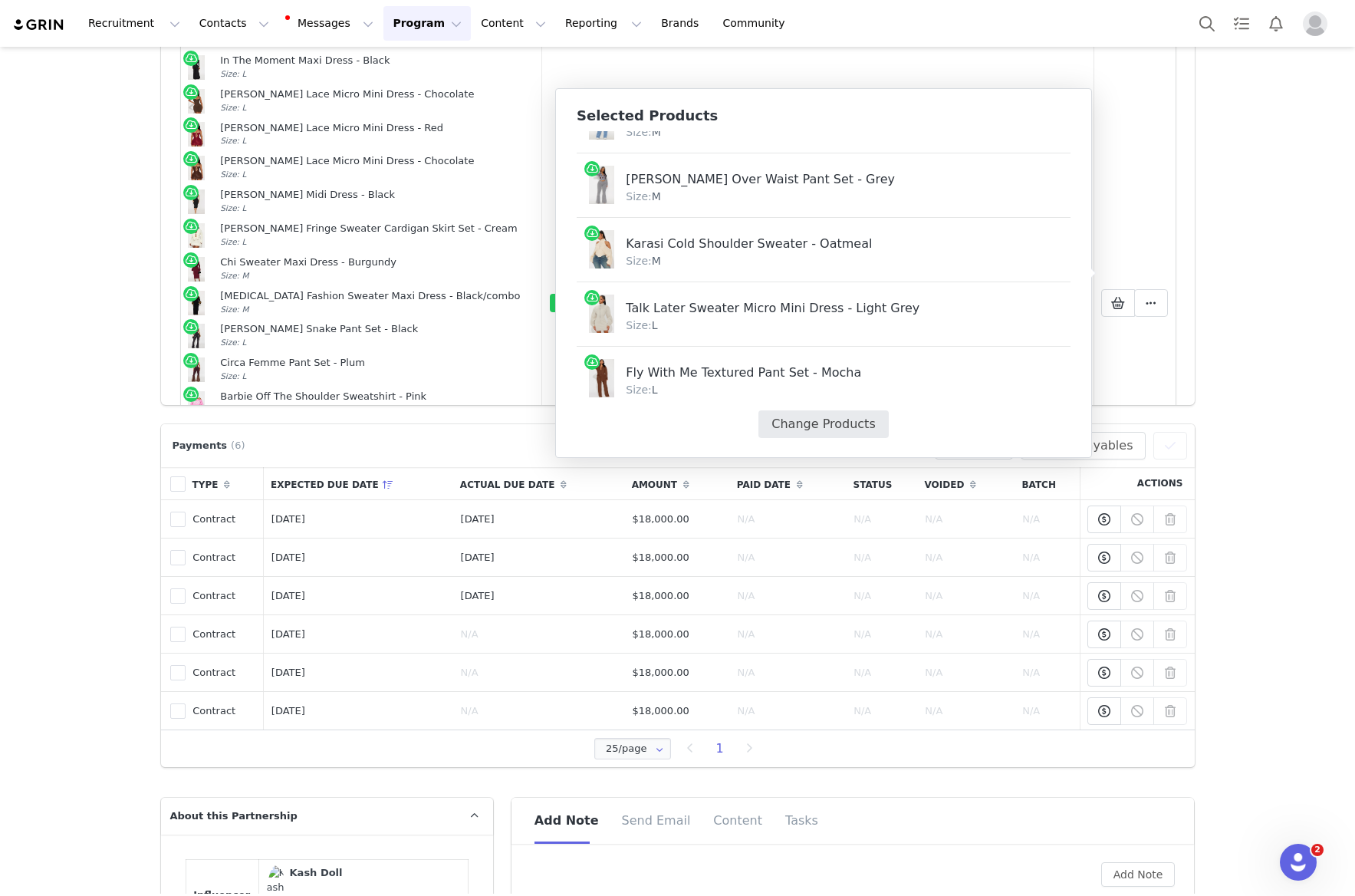
select select "26157980"
select select "27763885"
select select "28386820"
select select "27794902"
select select "27928184"
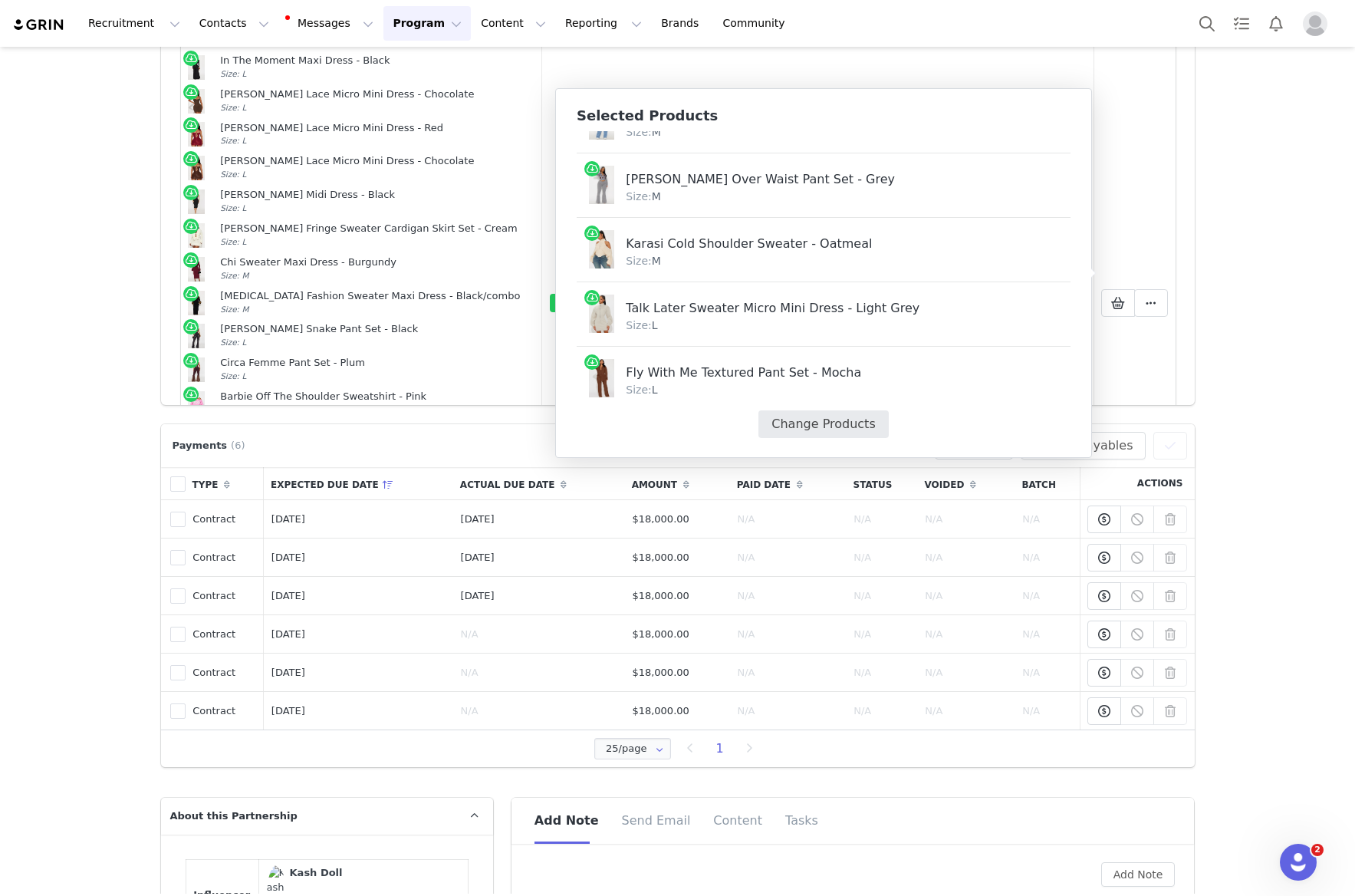
select select "27458657"
select select "28072797"
select select "27945141"
select select "24006706"
select select "28083781"
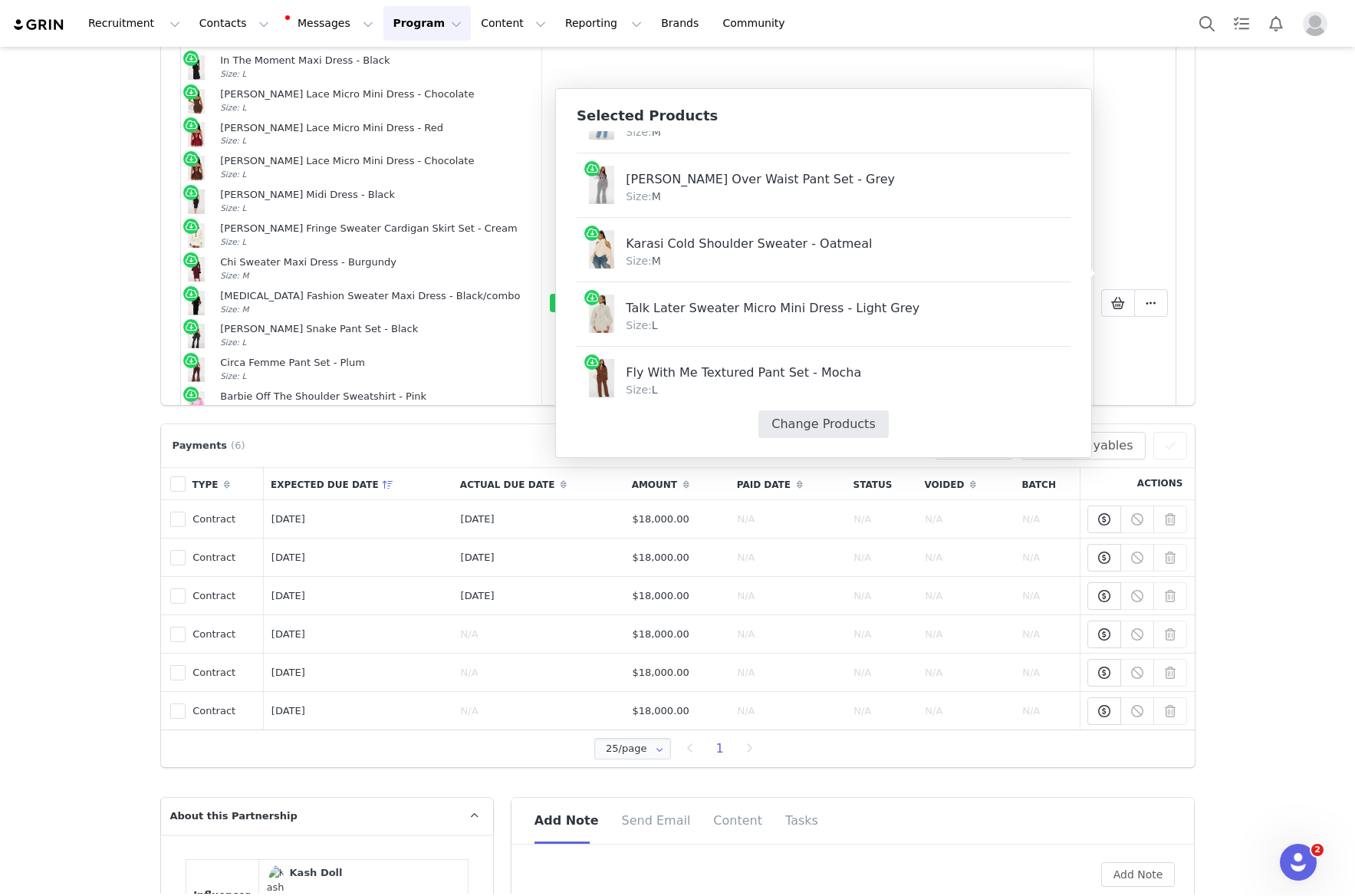
select select "27919719"
select select "28106923"
select select "23385005"
select select "27988587"
select select "27904223"
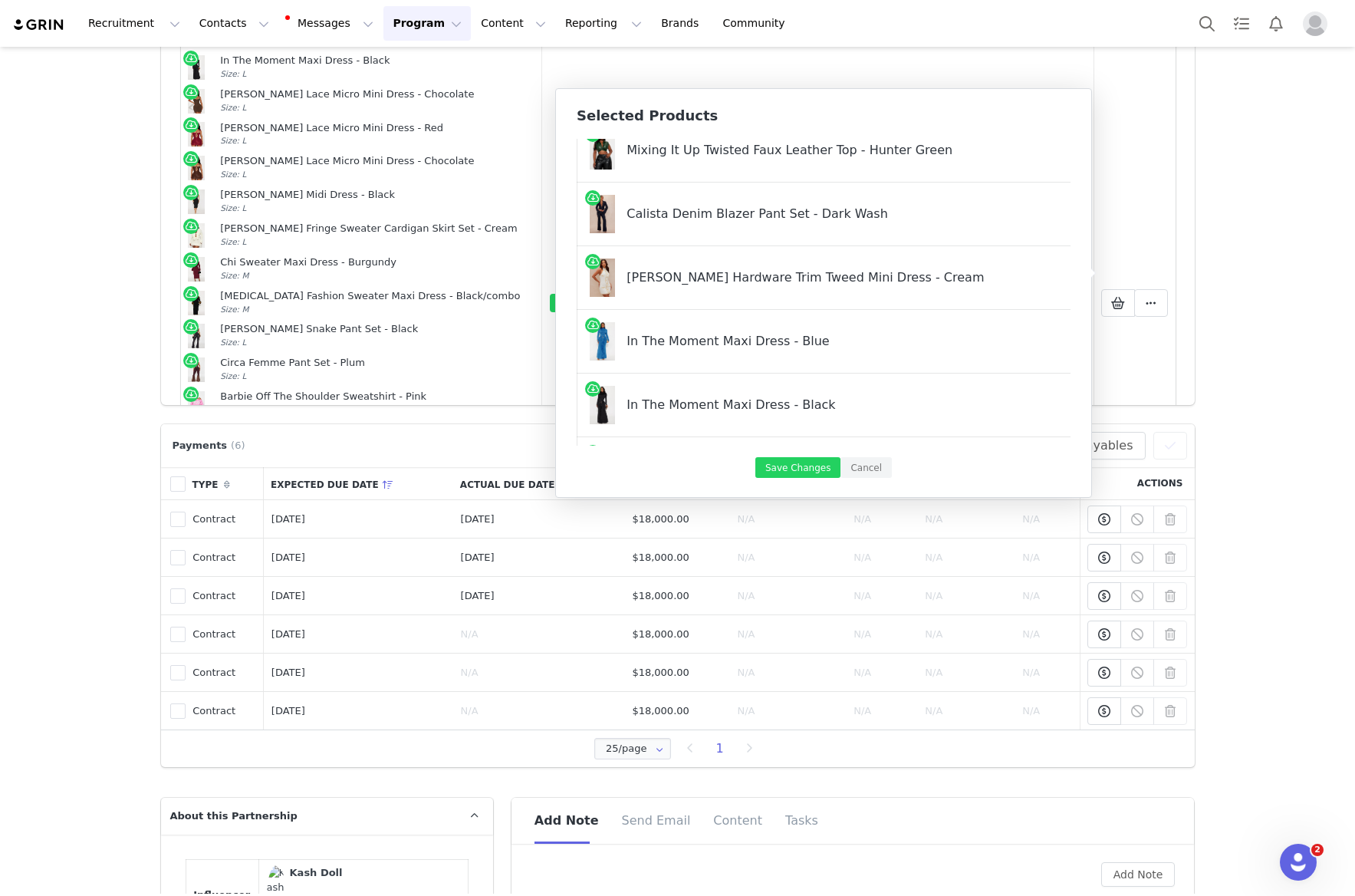
scroll to position [569, 192]
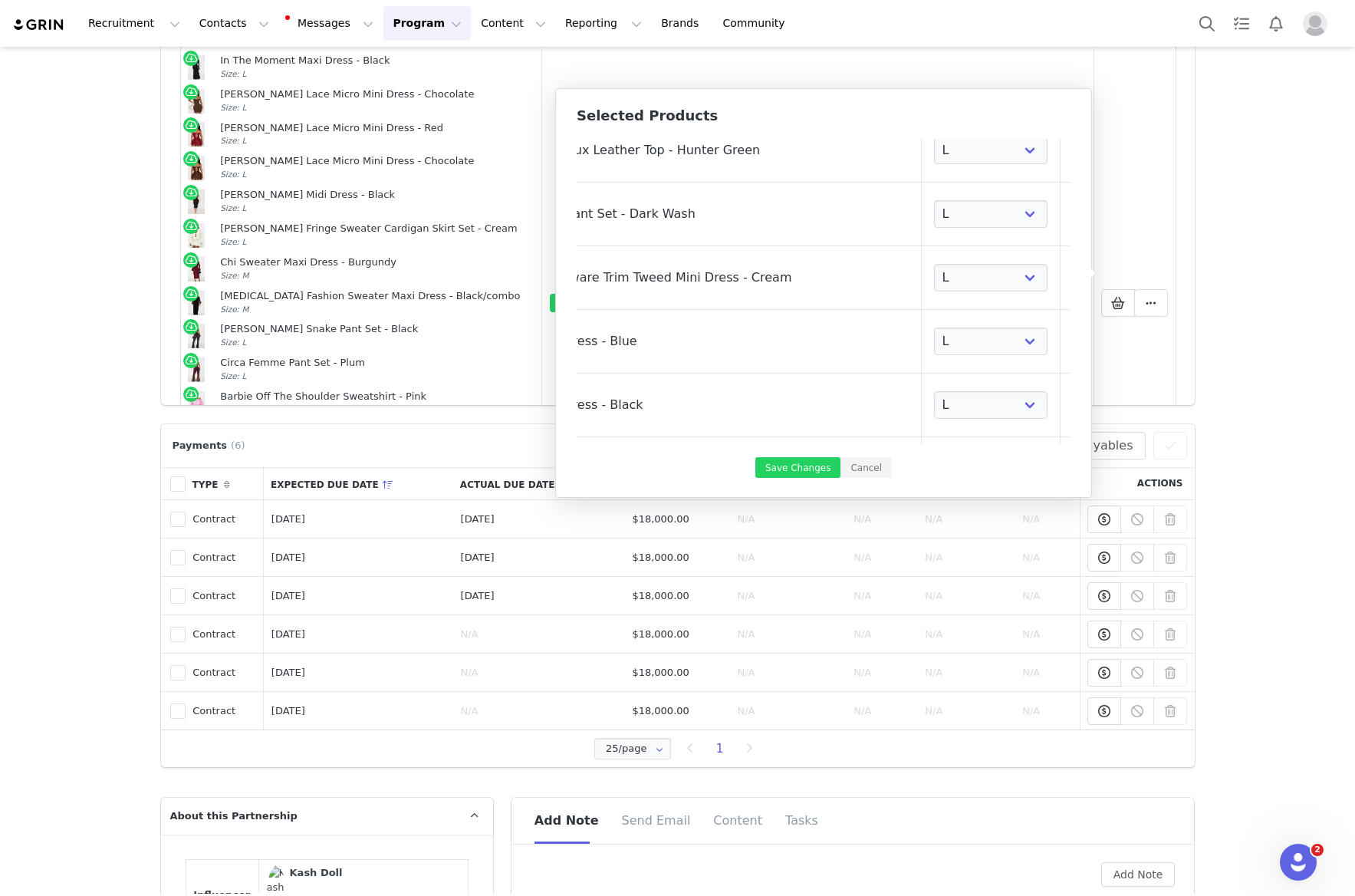
click at [1073, 276] on link at bounding box center [1081, 277] width 15 height 15
select select "27819249"
select select "27819255"
select select "23612177"
select select "27857611"
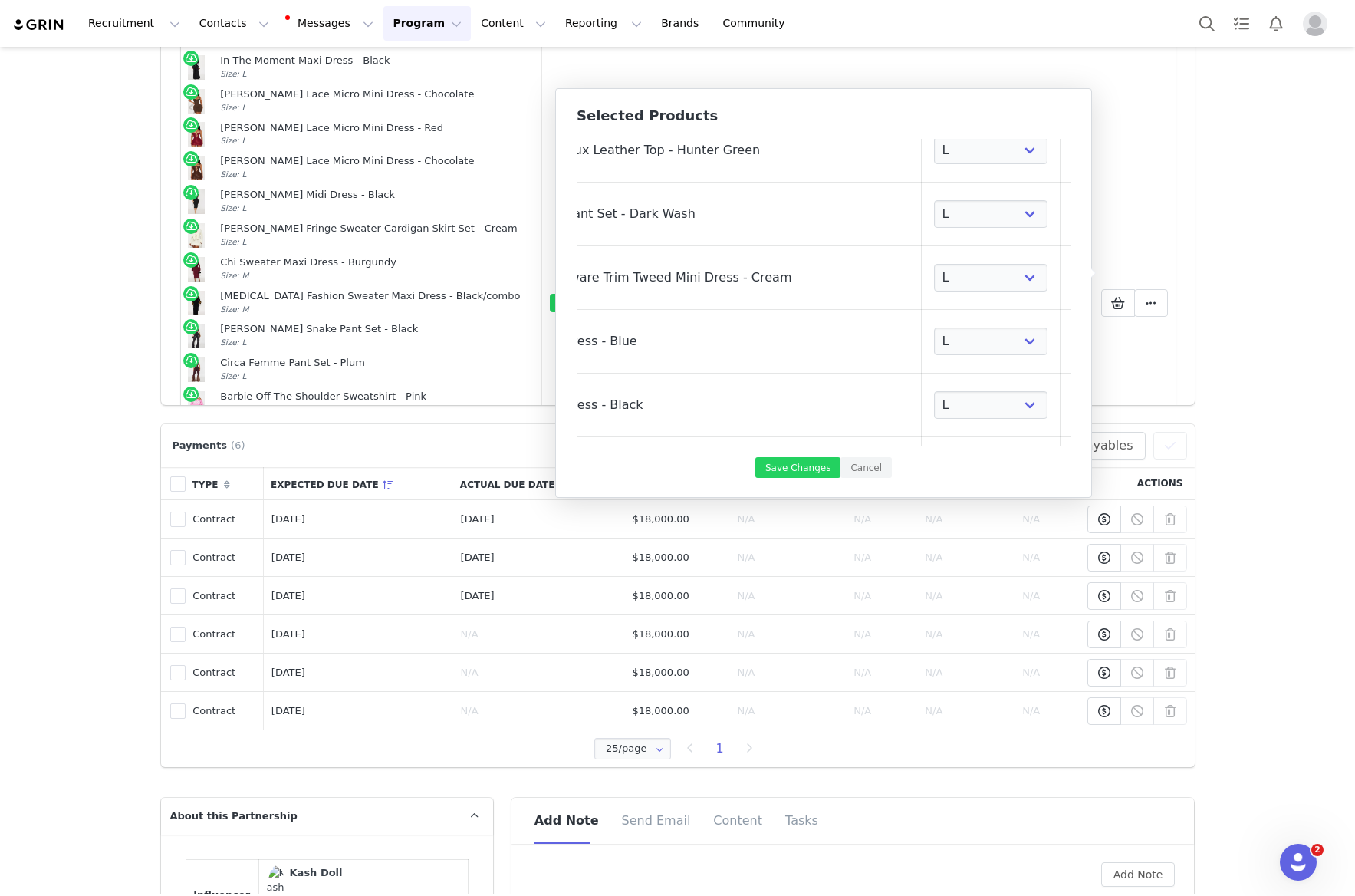
select select "27857660"
select select "27929085"
select select "27939459"
select select "27806164"
select select "27909153"
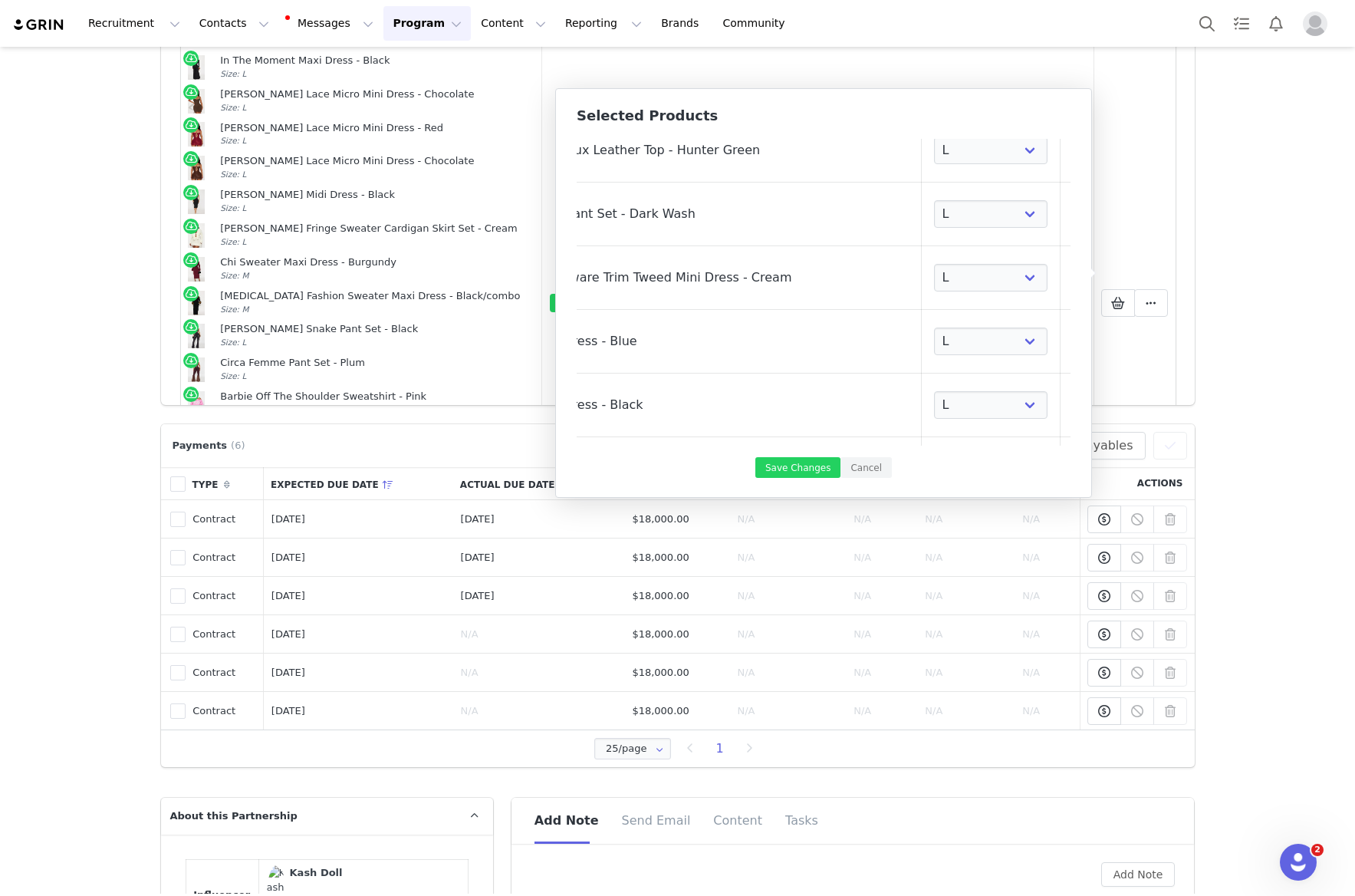
select select "28081569"
select select "27864254"
select select "27619581"
select select "26879223"
select select "26157980"
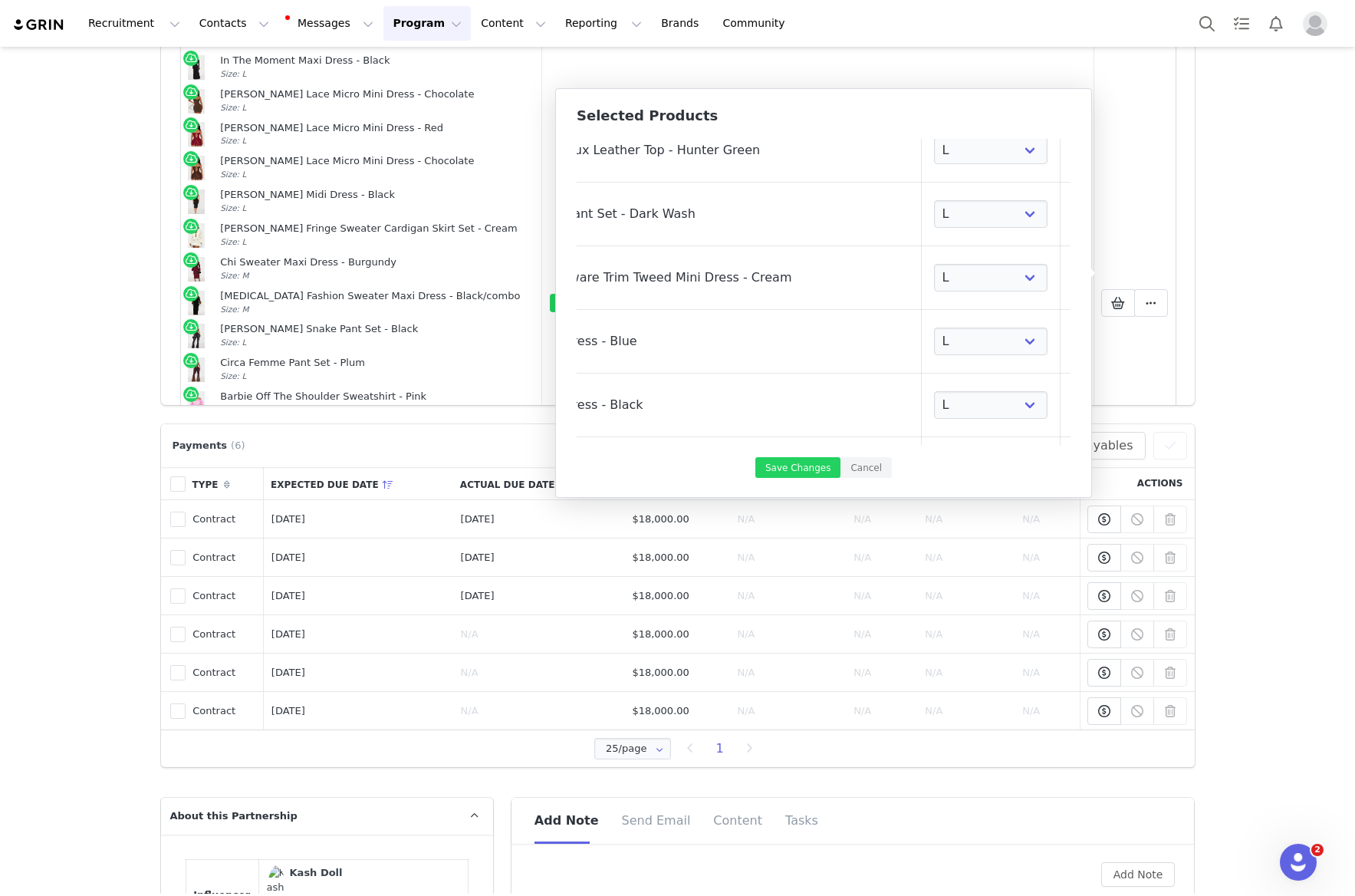
select select "27763885"
select select "28386820"
select select "27794902"
select select "27928184"
select select "27458657"
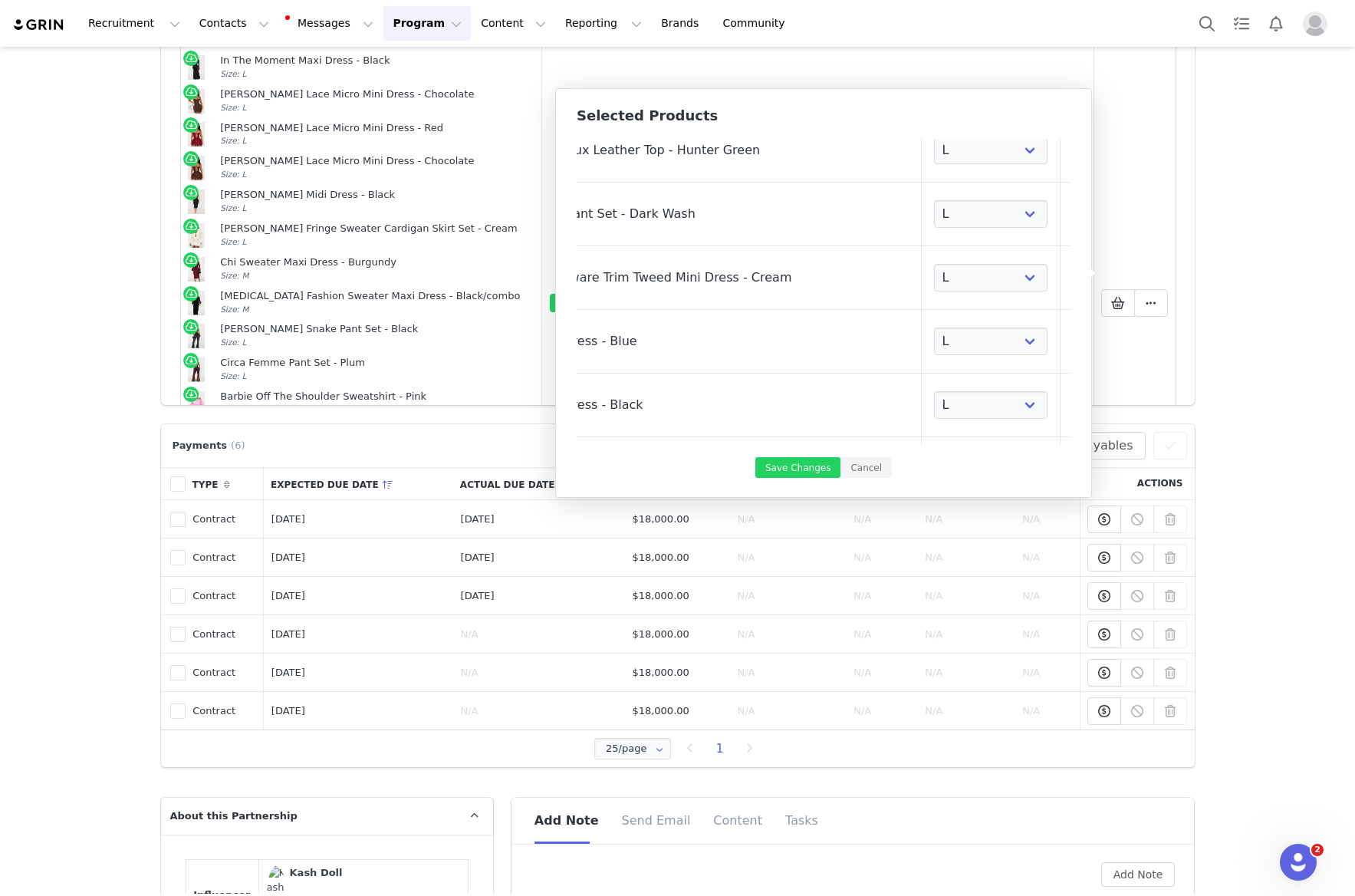
select select "28072797"
select select "27945141"
select select "24006706"
select select "28083781"
select select "27919719"
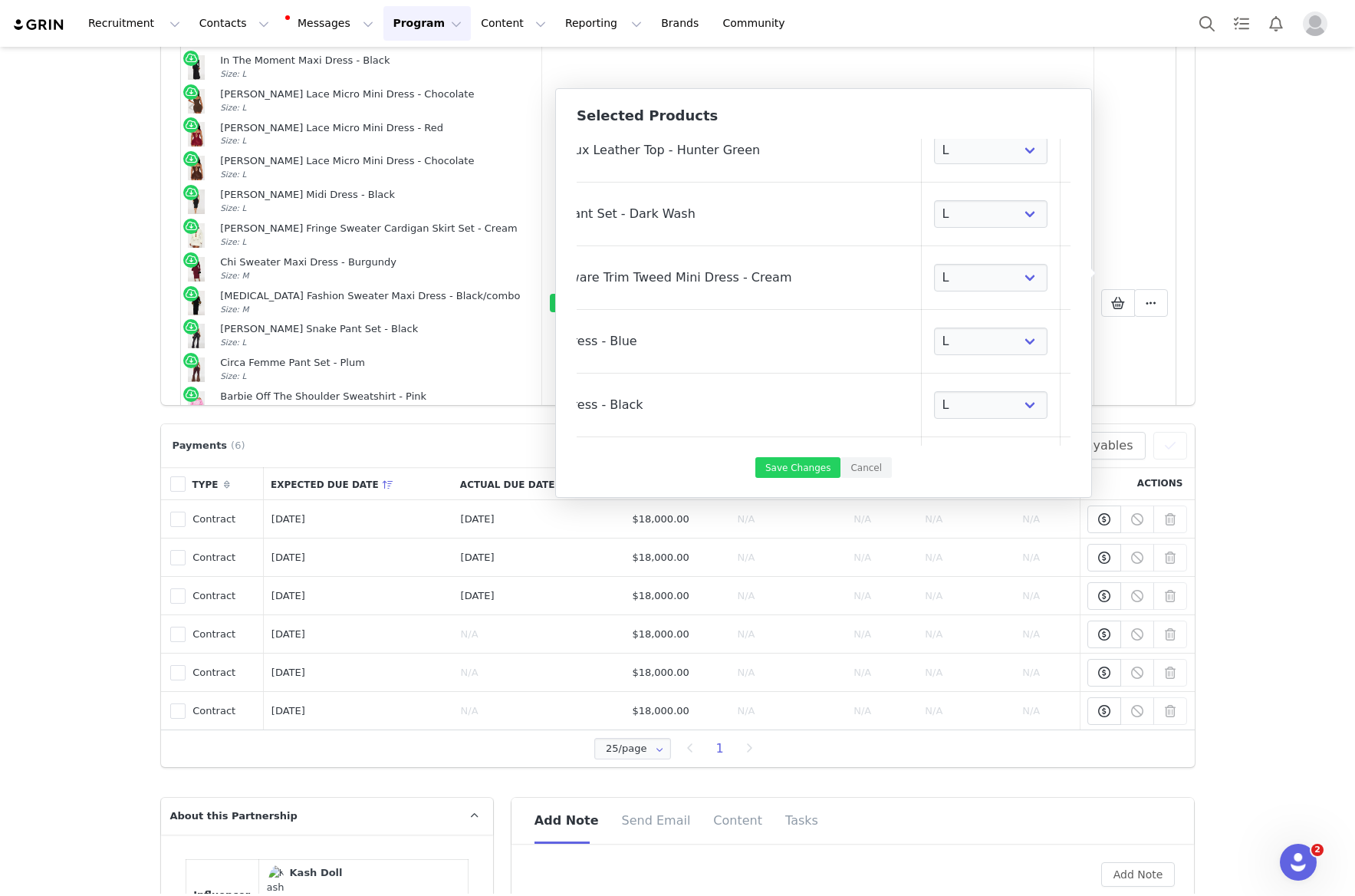
select select "28106923"
select select "23385005"
select select "27988587"
select select "27904223"
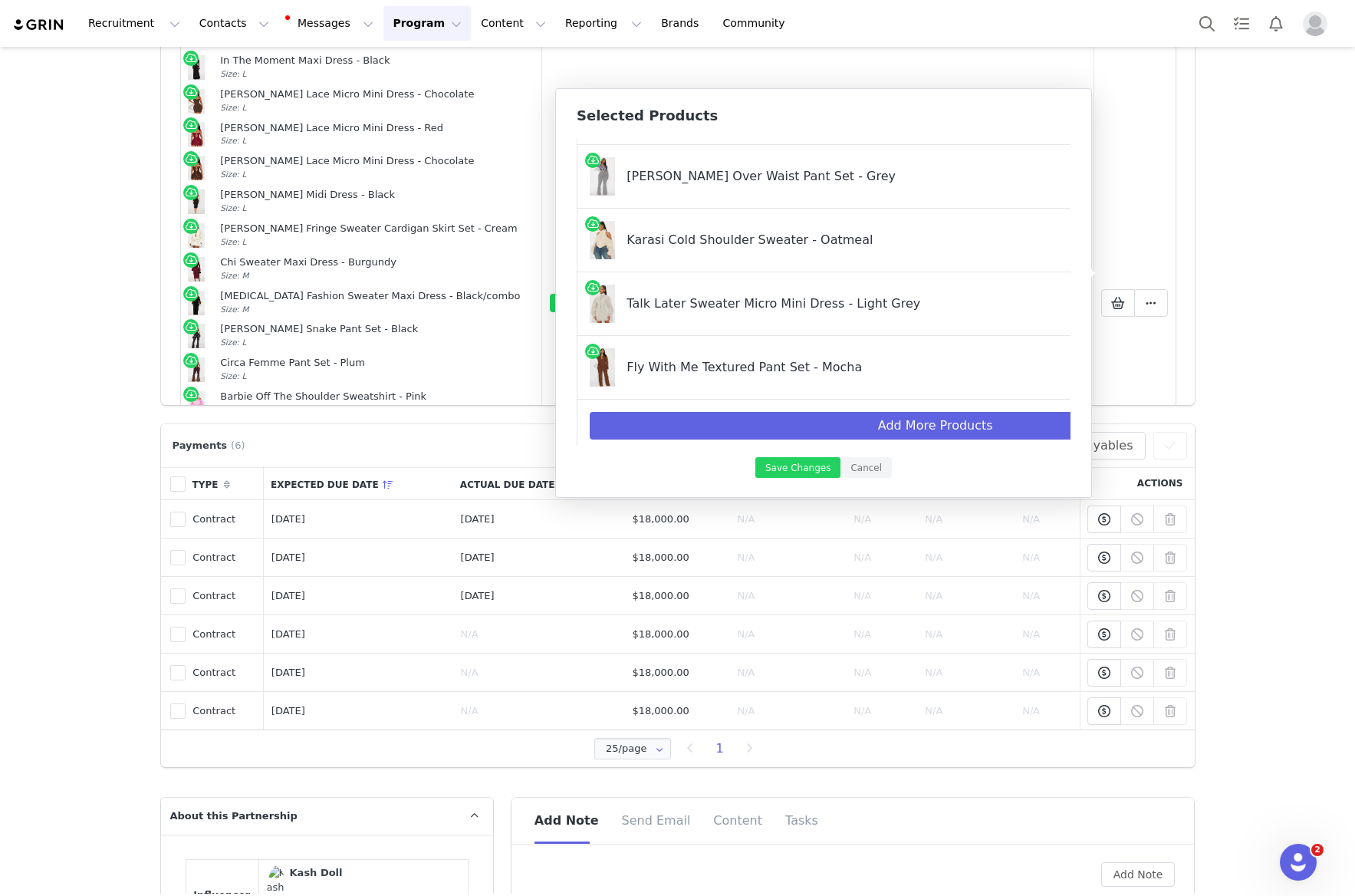
scroll to position [2205, 0]
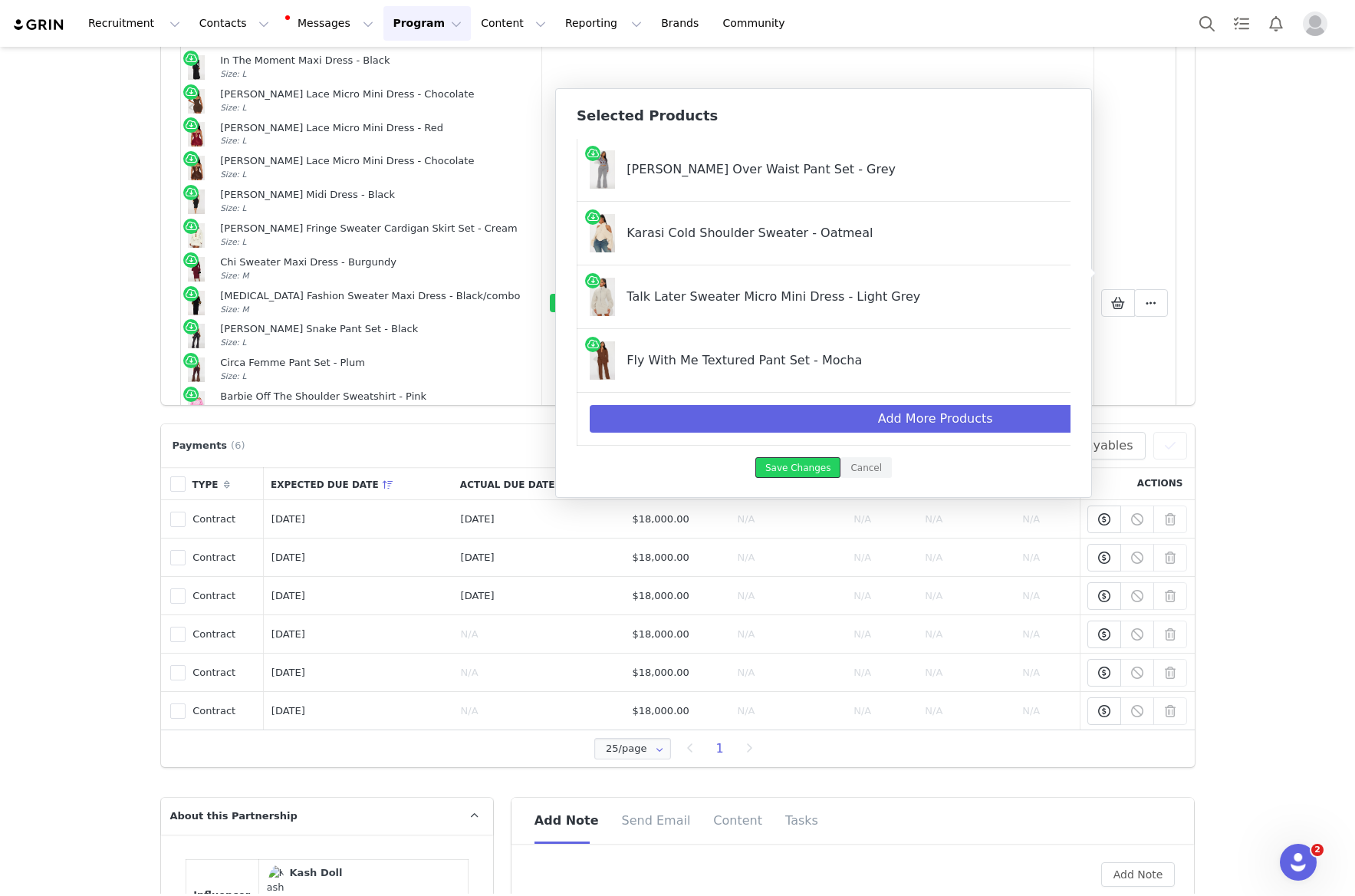
click at [794, 469] on button "Save Changes" at bounding box center [798, 467] width 85 height 21
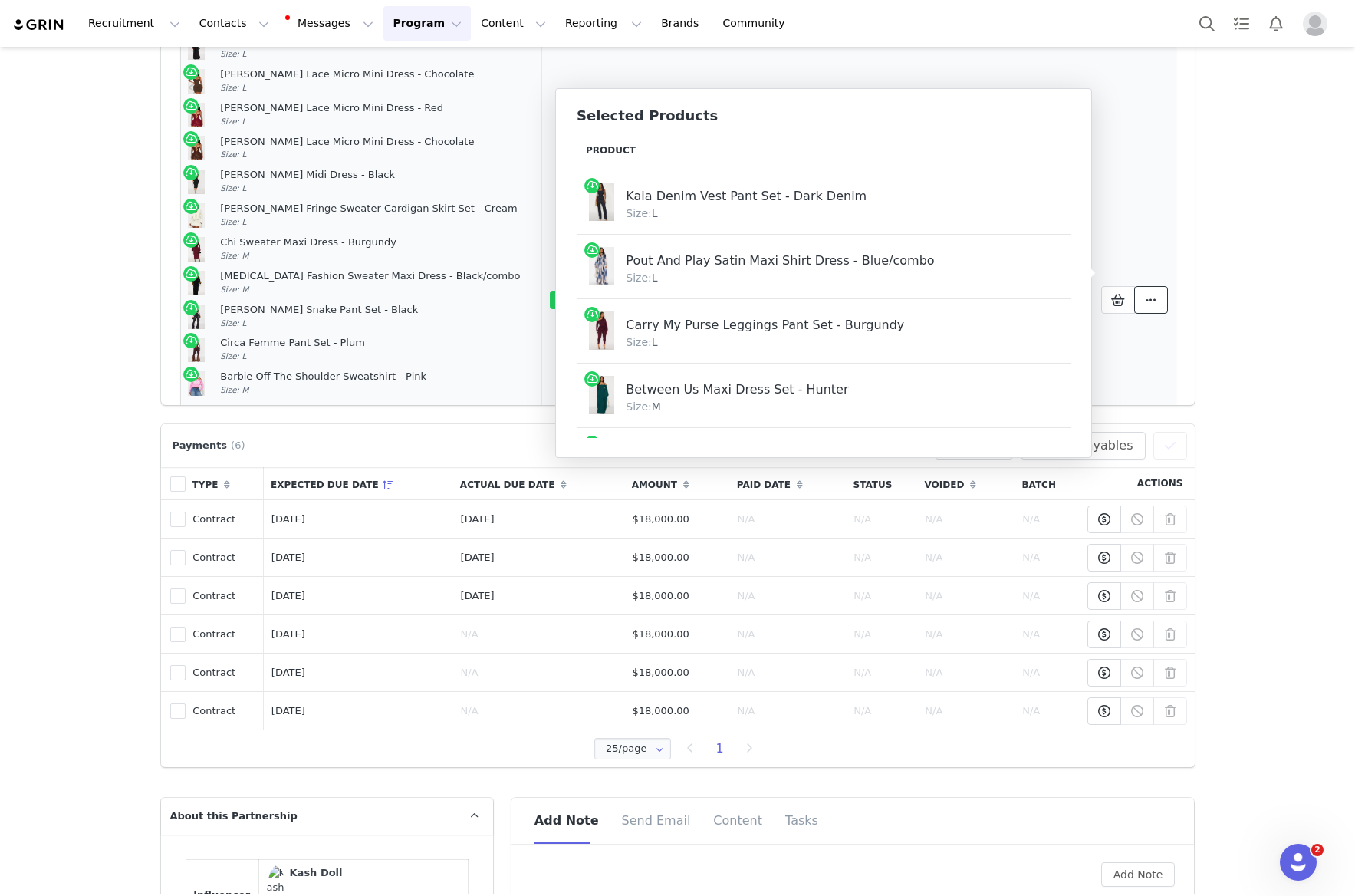
scroll to position [1293, 0]
click at [1151, 297] on icon at bounding box center [1151, 303] width 11 height 12
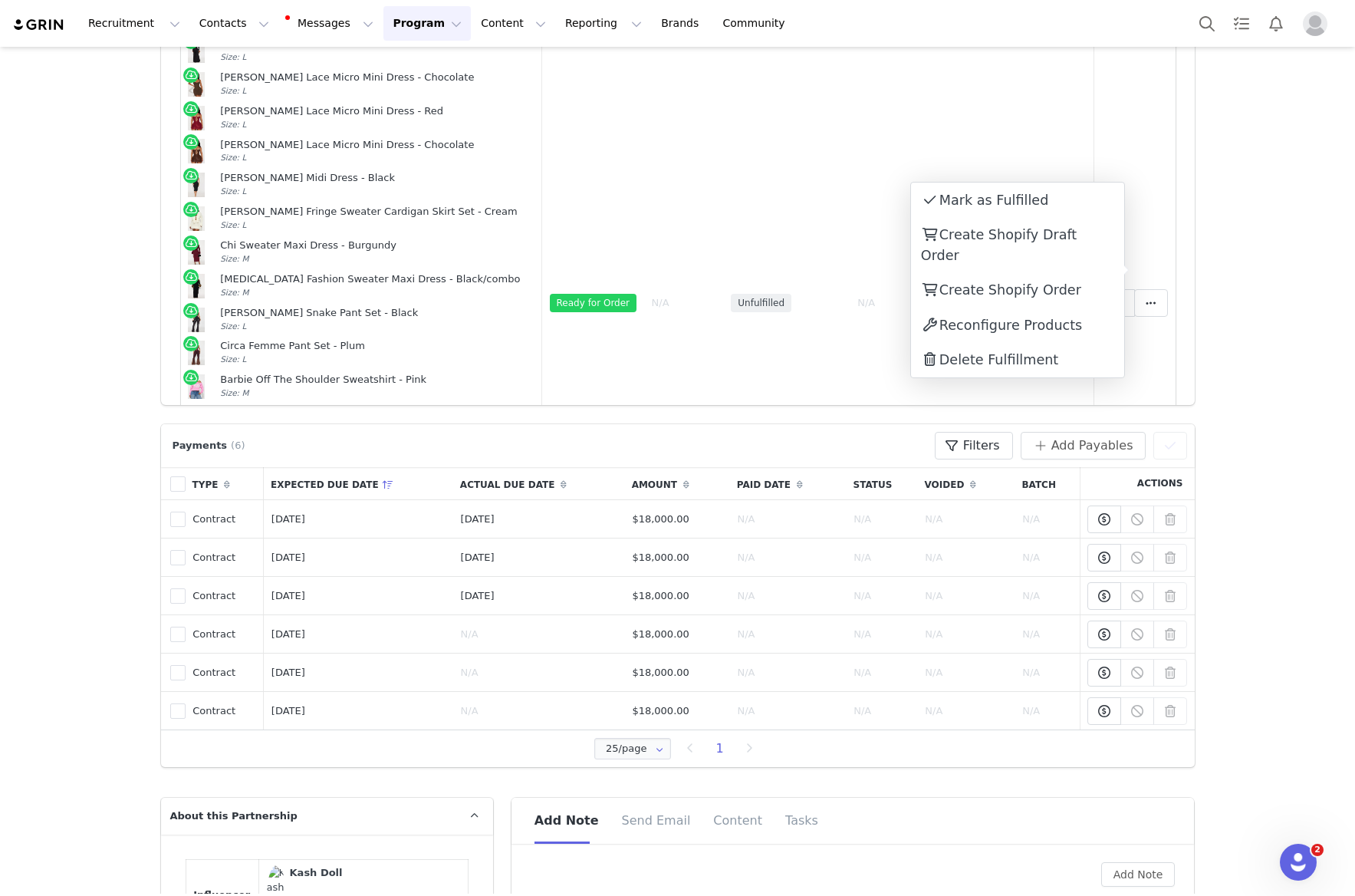
click at [1048, 282] on span "Create Shopify Order" at bounding box center [1010, 290] width 142 height 15
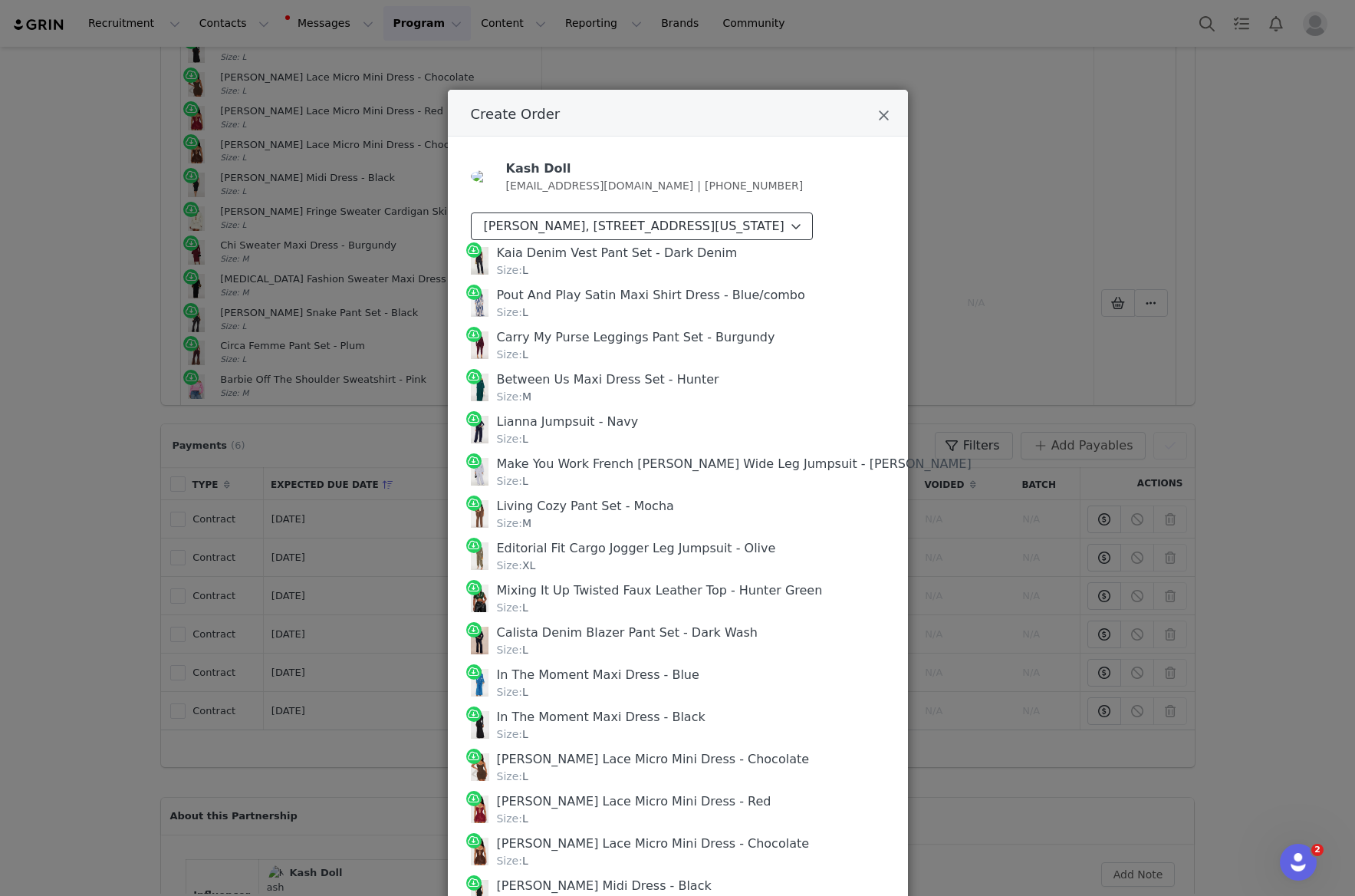
click at [785, 230] on div "Chauntel Young, 845 Golden Bear Dr. Reunion, Florida 34747 United States" at bounding box center [634, 226] width 301 height 18
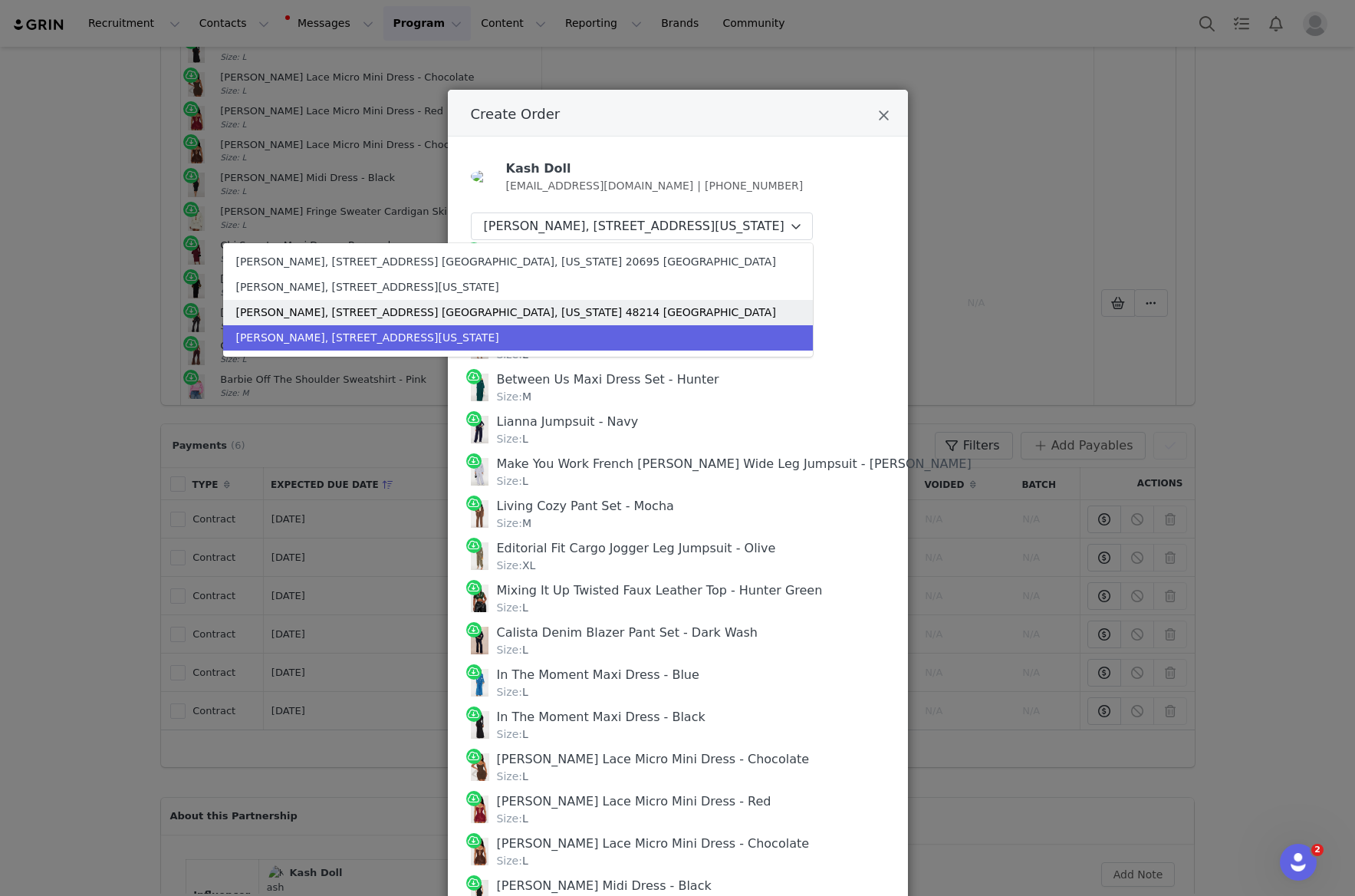
click at [766, 320] on div "Chauntel Young, 162 Sand Bar Ln. Detroit, Michigan 48214 United States" at bounding box center [505, 312] width 540 height 16
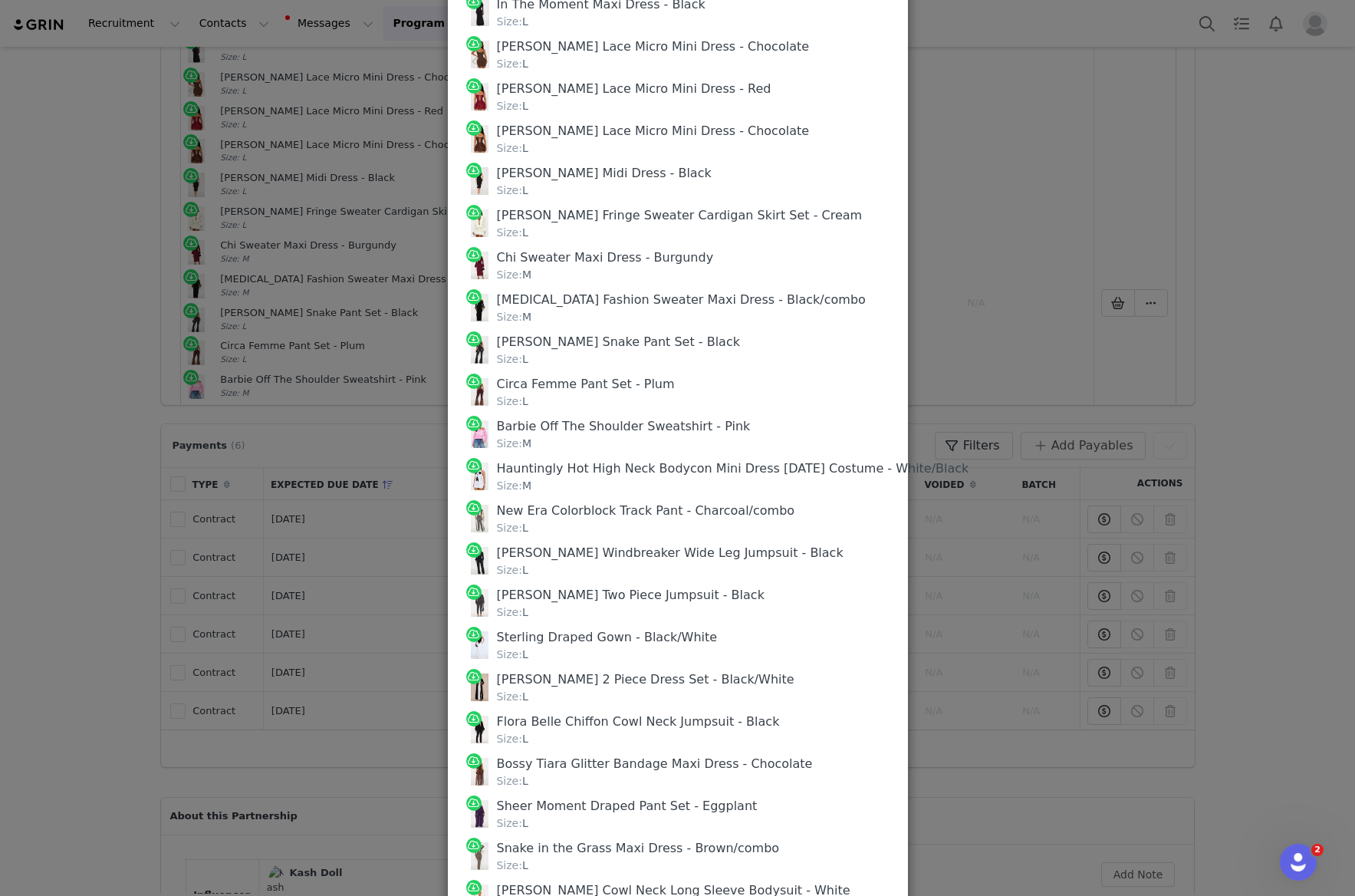
scroll to position [1082, 0]
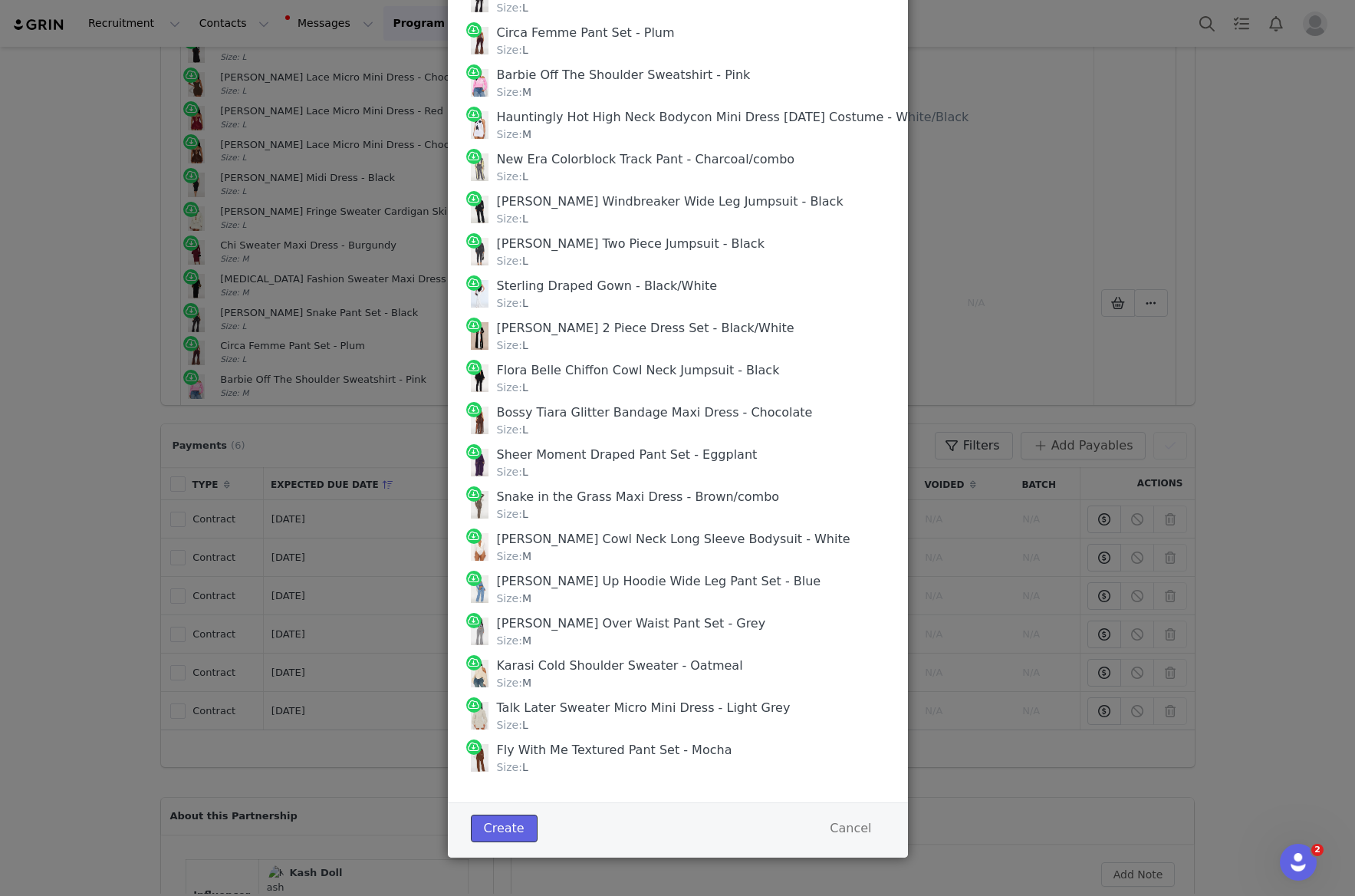
click at [494, 830] on button "Create" at bounding box center [504, 828] width 67 height 28
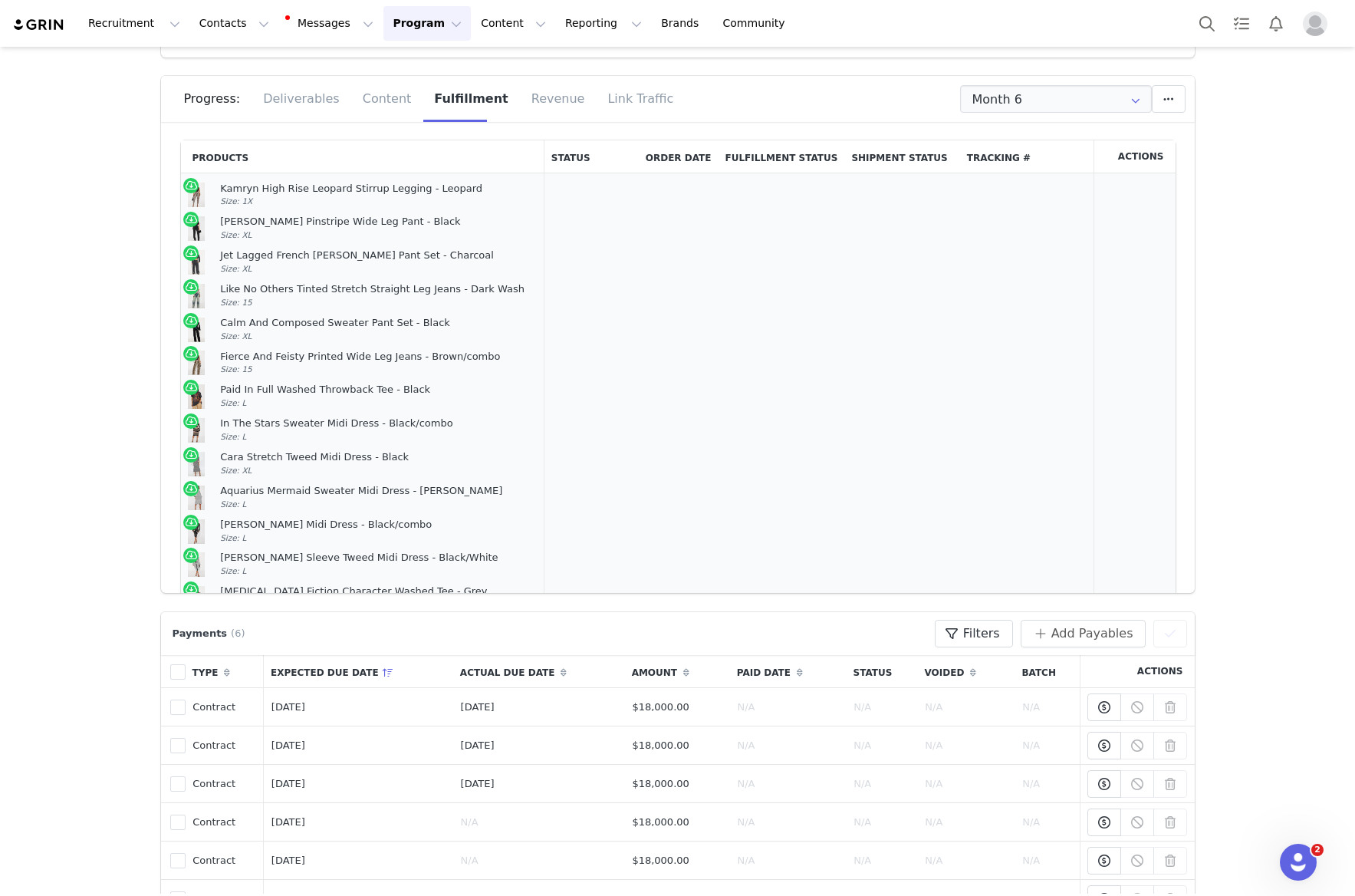
scroll to position [0, 0]
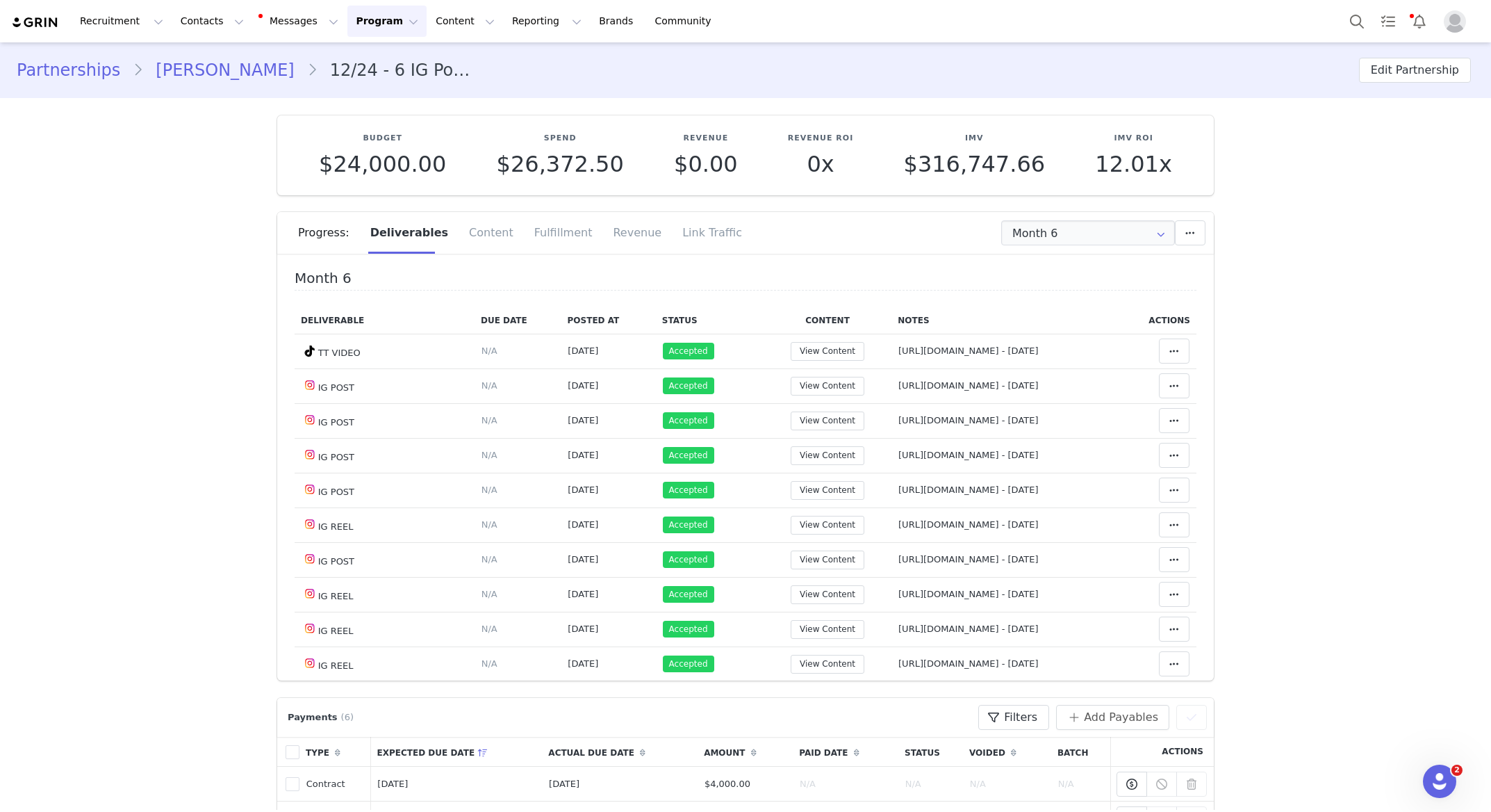
scroll to position [633, 0]
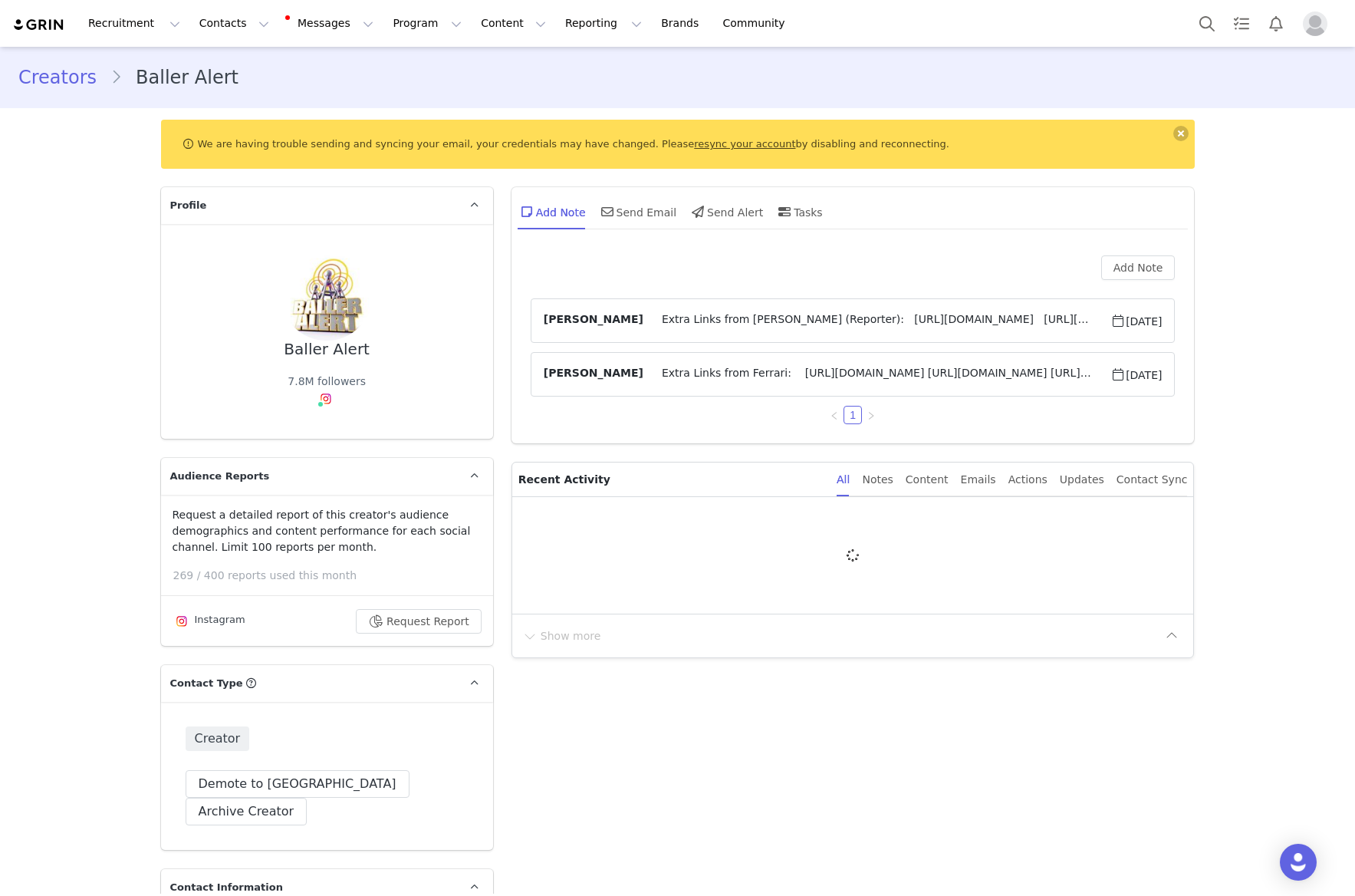
type input "+1 ([GEOGRAPHIC_DATA])"
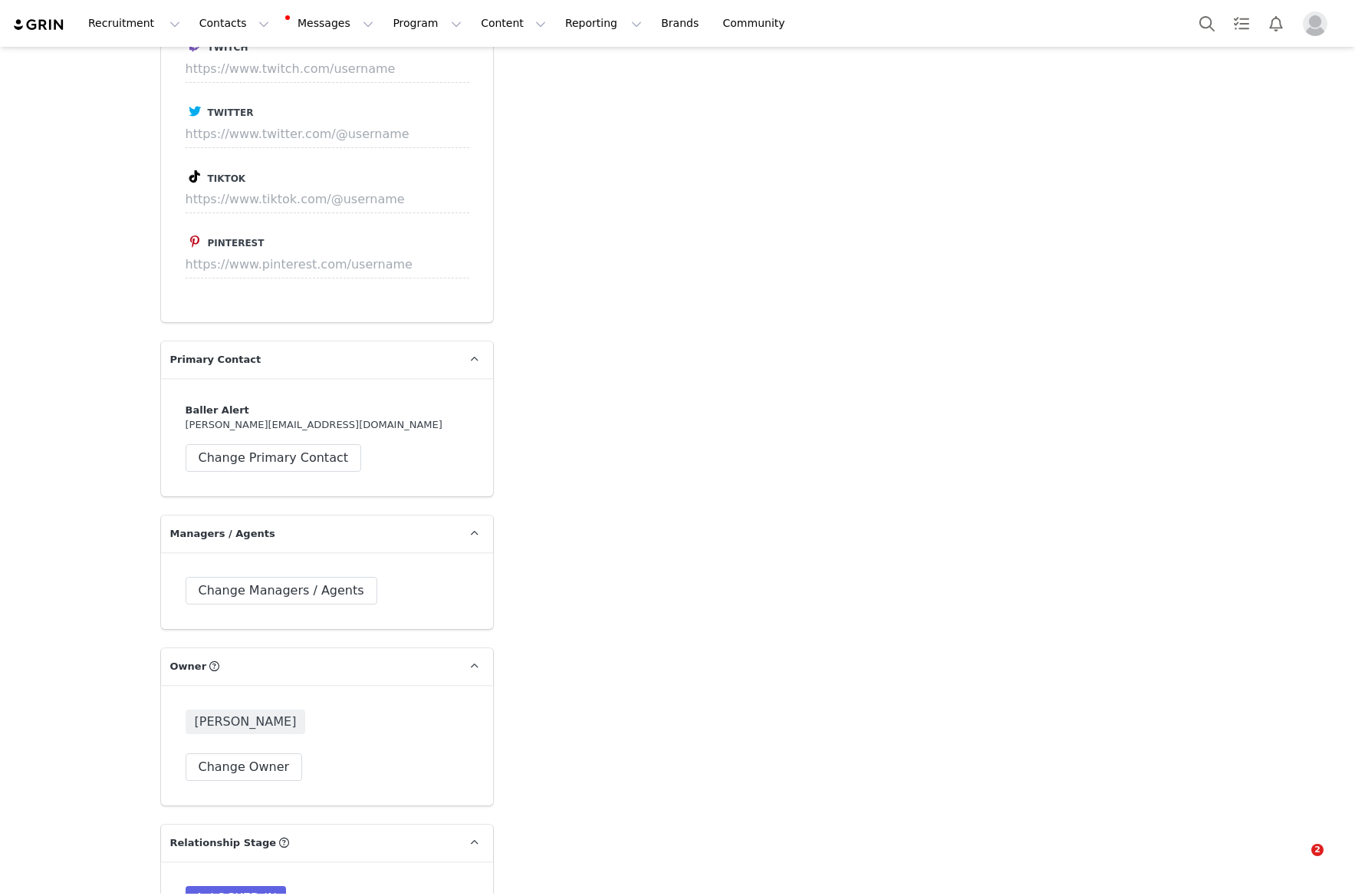
scroll to position [3931, 0]
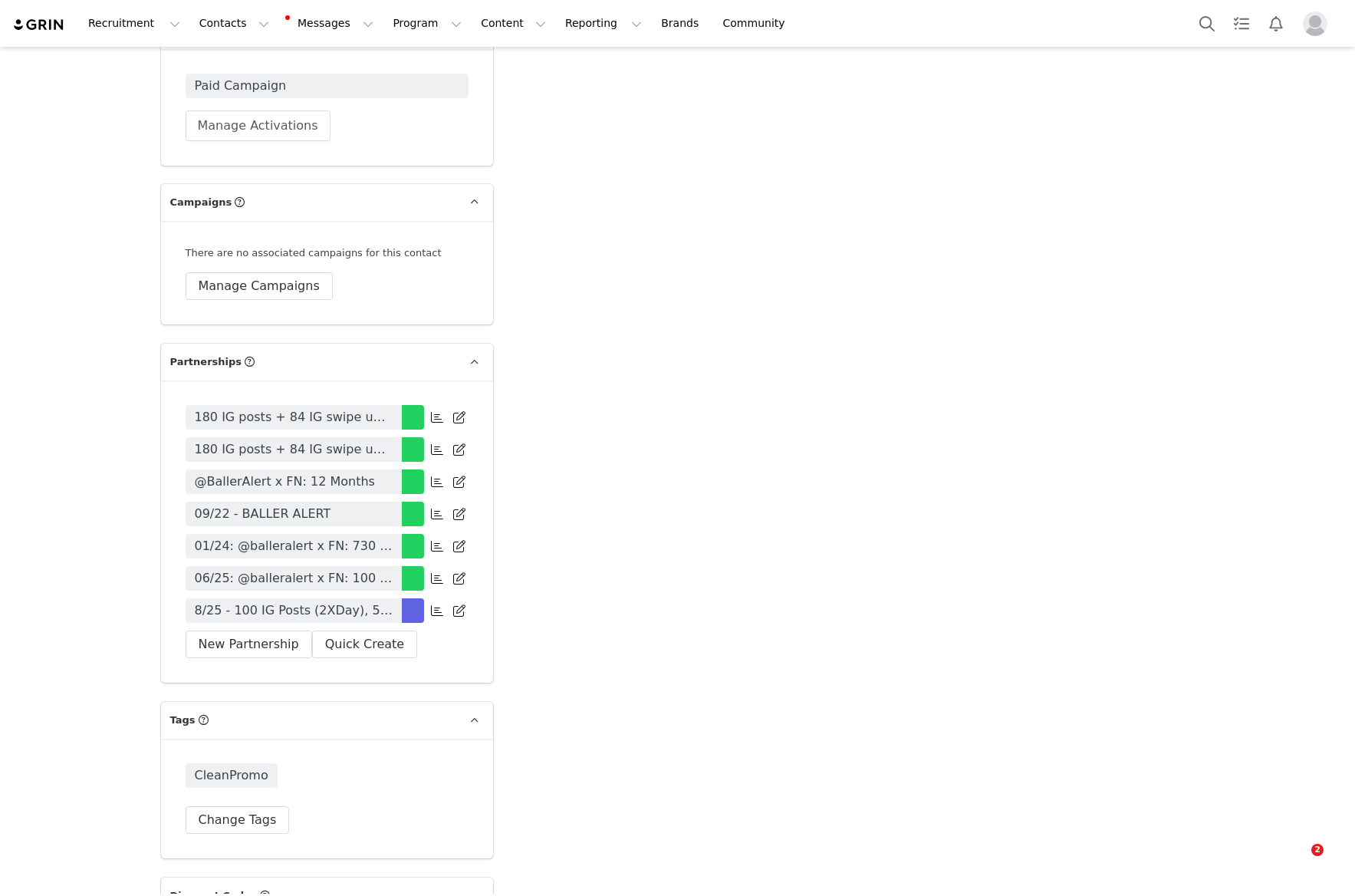
click at [441, 604] on icon at bounding box center [437, 610] width 12 height 12
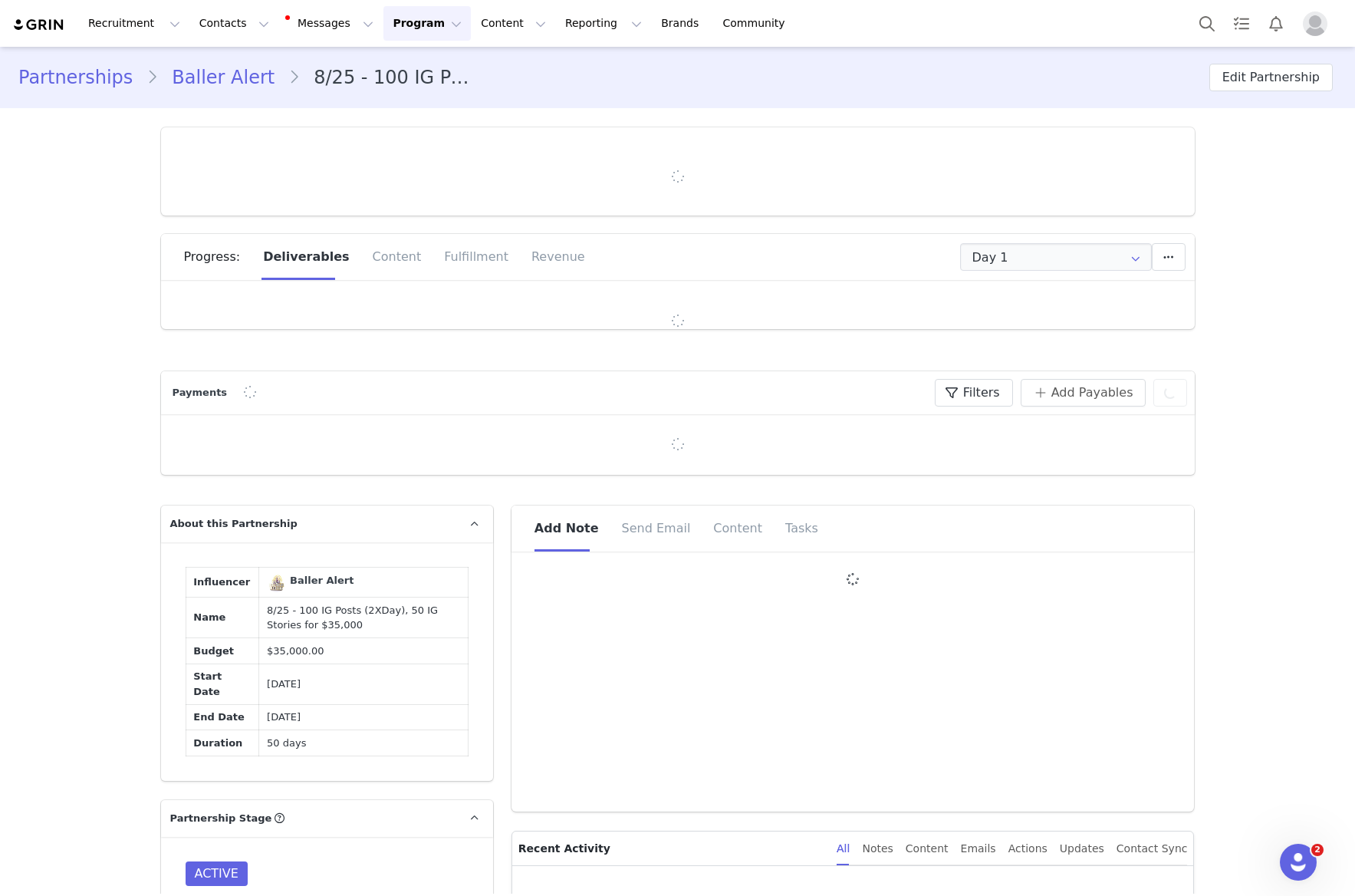
type input "+1 ([GEOGRAPHIC_DATA])"
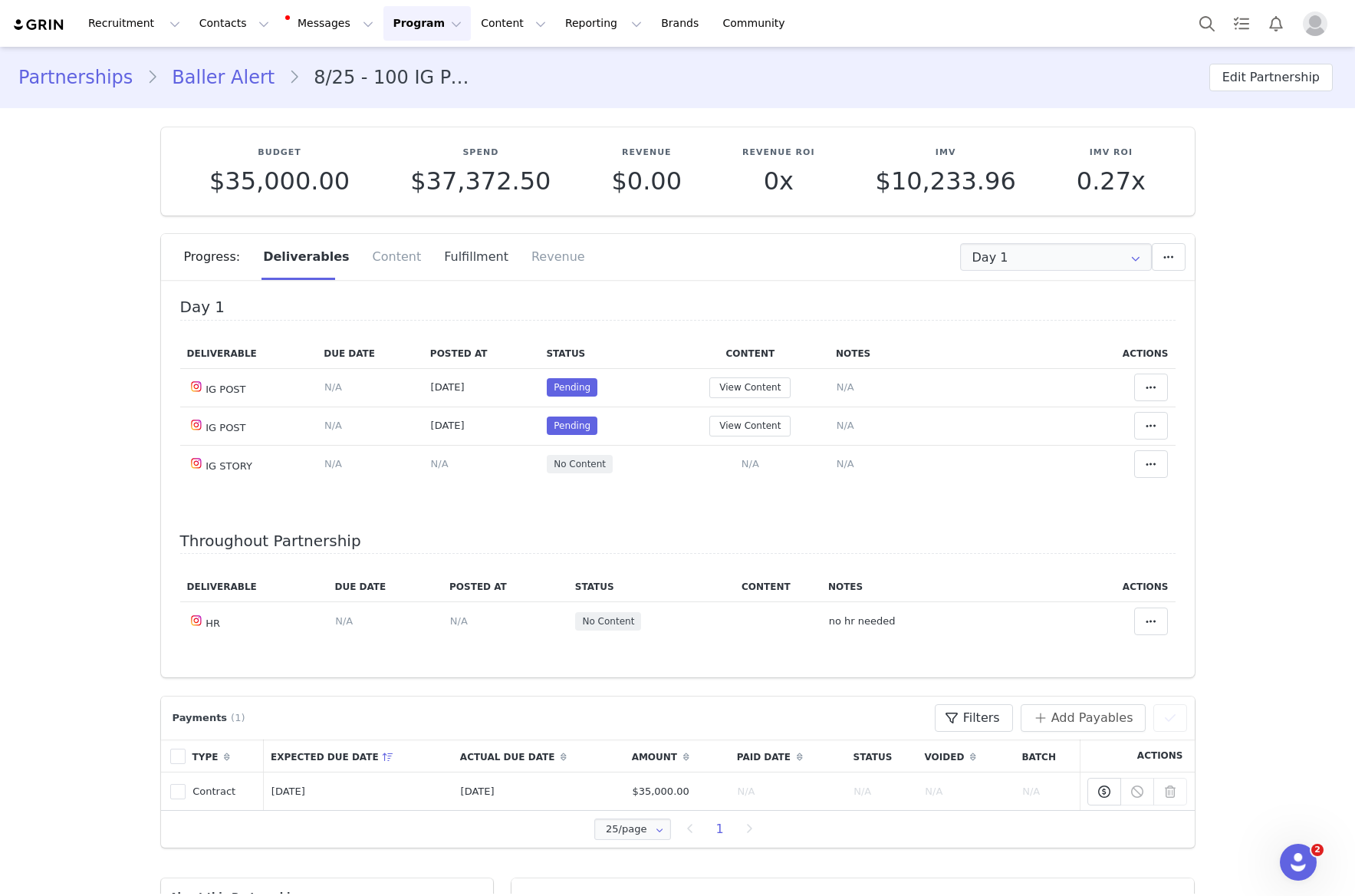
click at [451, 262] on div "Fulfillment" at bounding box center [477, 257] width 88 height 46
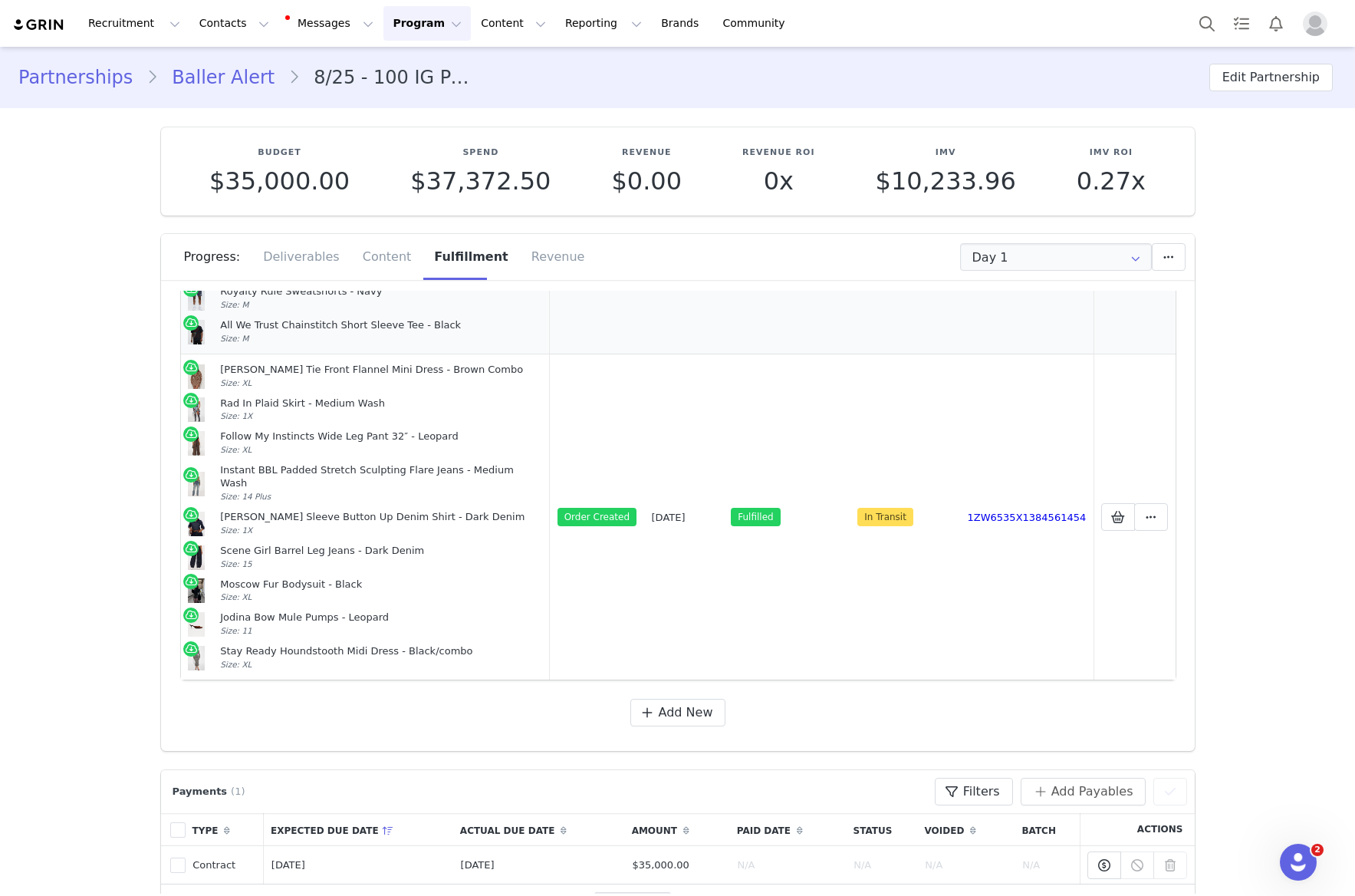
scroll to position [12, 0]
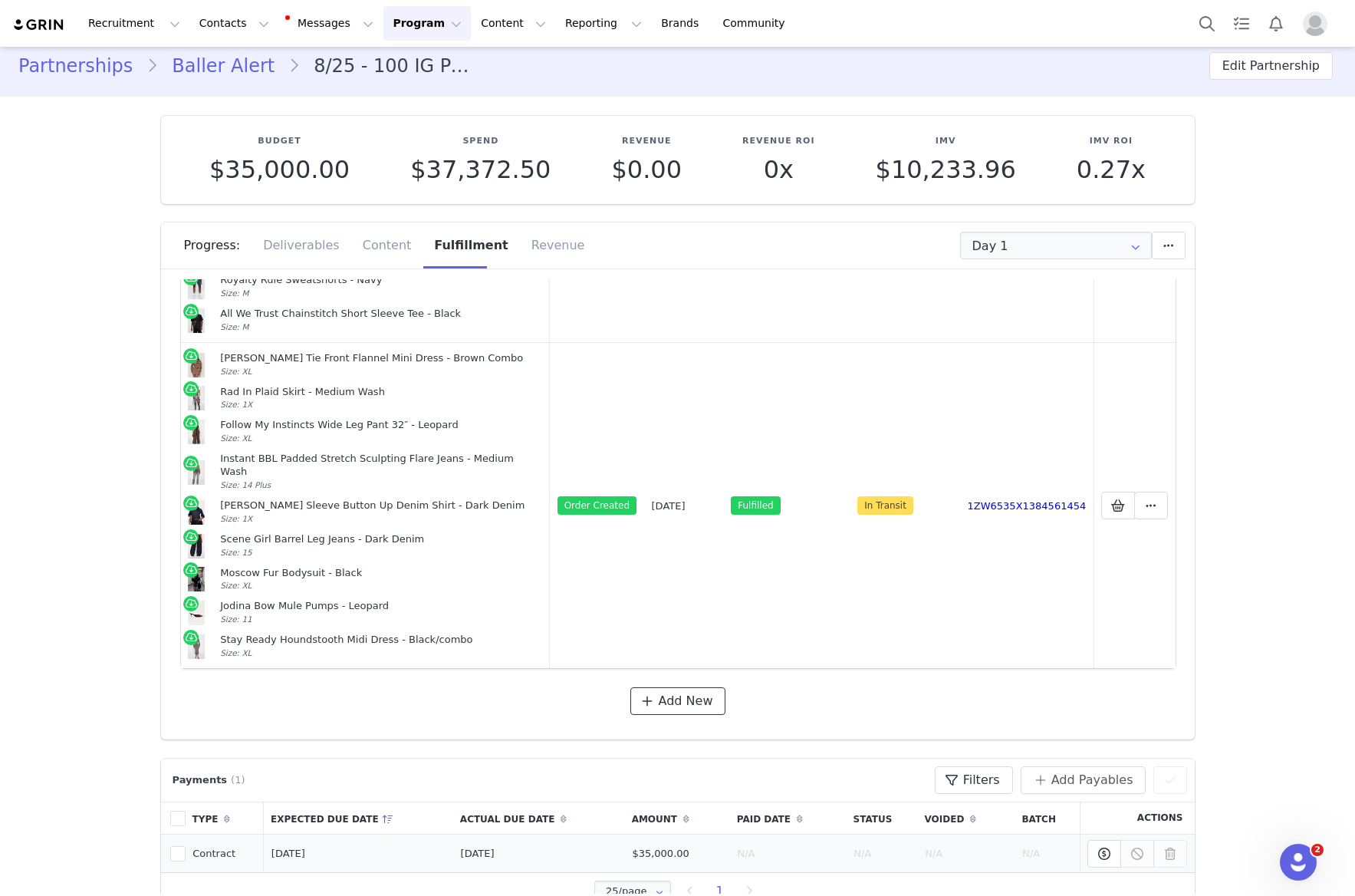
click at [670, 692] on span "Add New" at bounding box center [686, 701] width 55 height 18
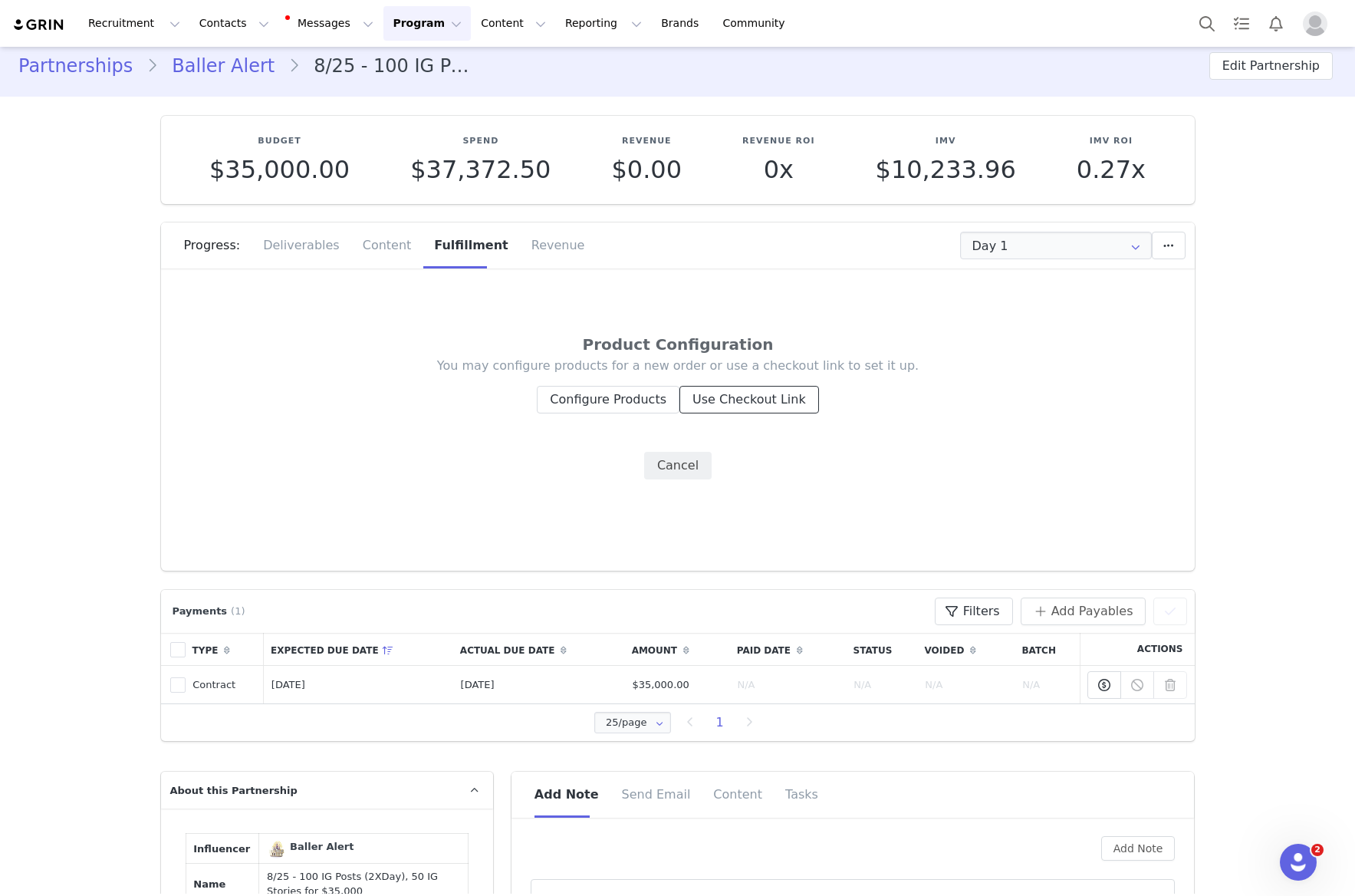
click at [730, 397] on button "Use Checkout Link" at bounding box center [749, 400] width 140 height 28
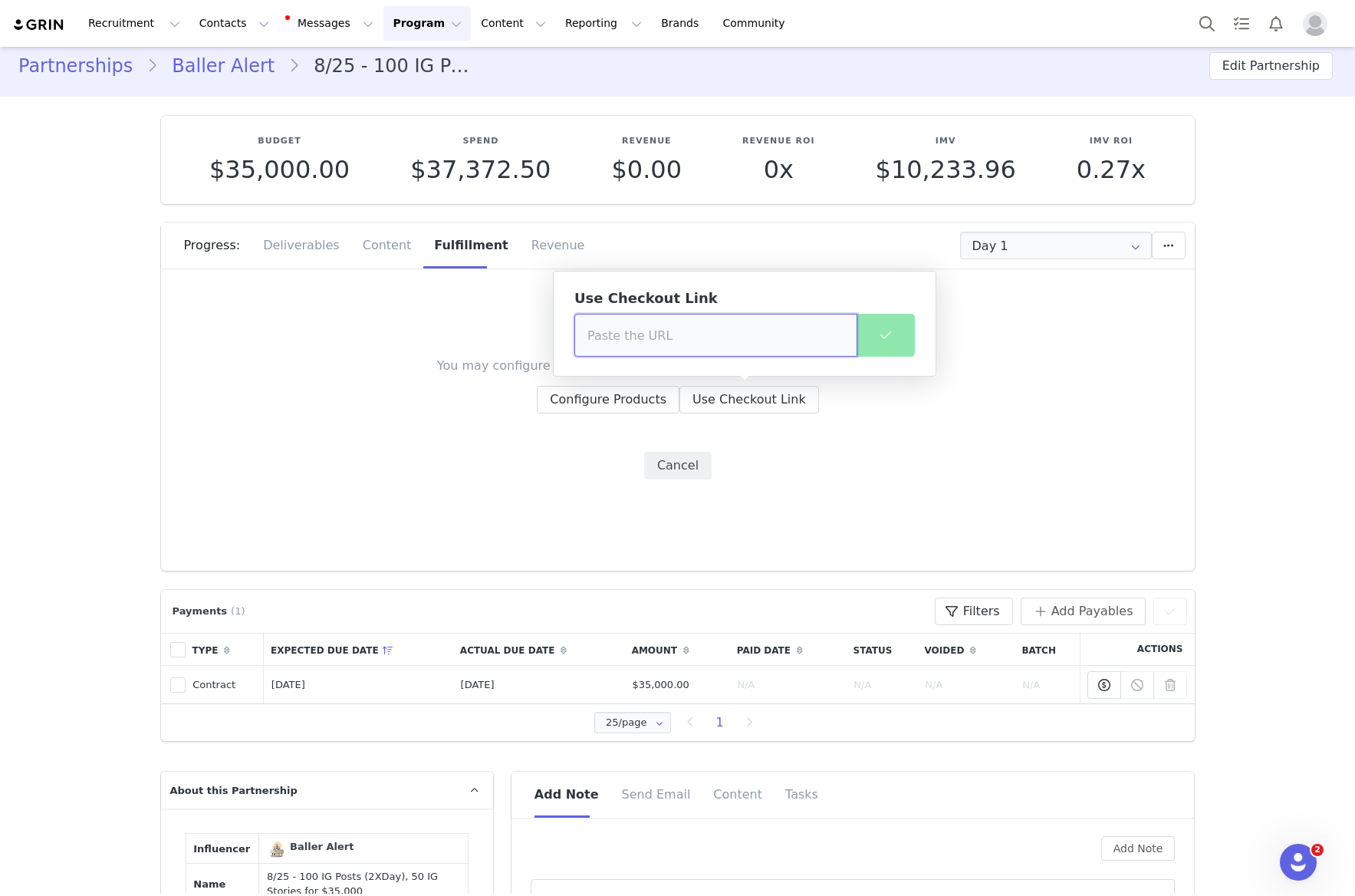
click at [683, 334] on input at bounding box center [716, 335] width 283 height 43
paste input "[URL][DOMAIN_NAME]"
type input "[URL][DOMAIN_NAME]"
click at [888, 341] on span at bounding box center [886, 335] width 18 height 18
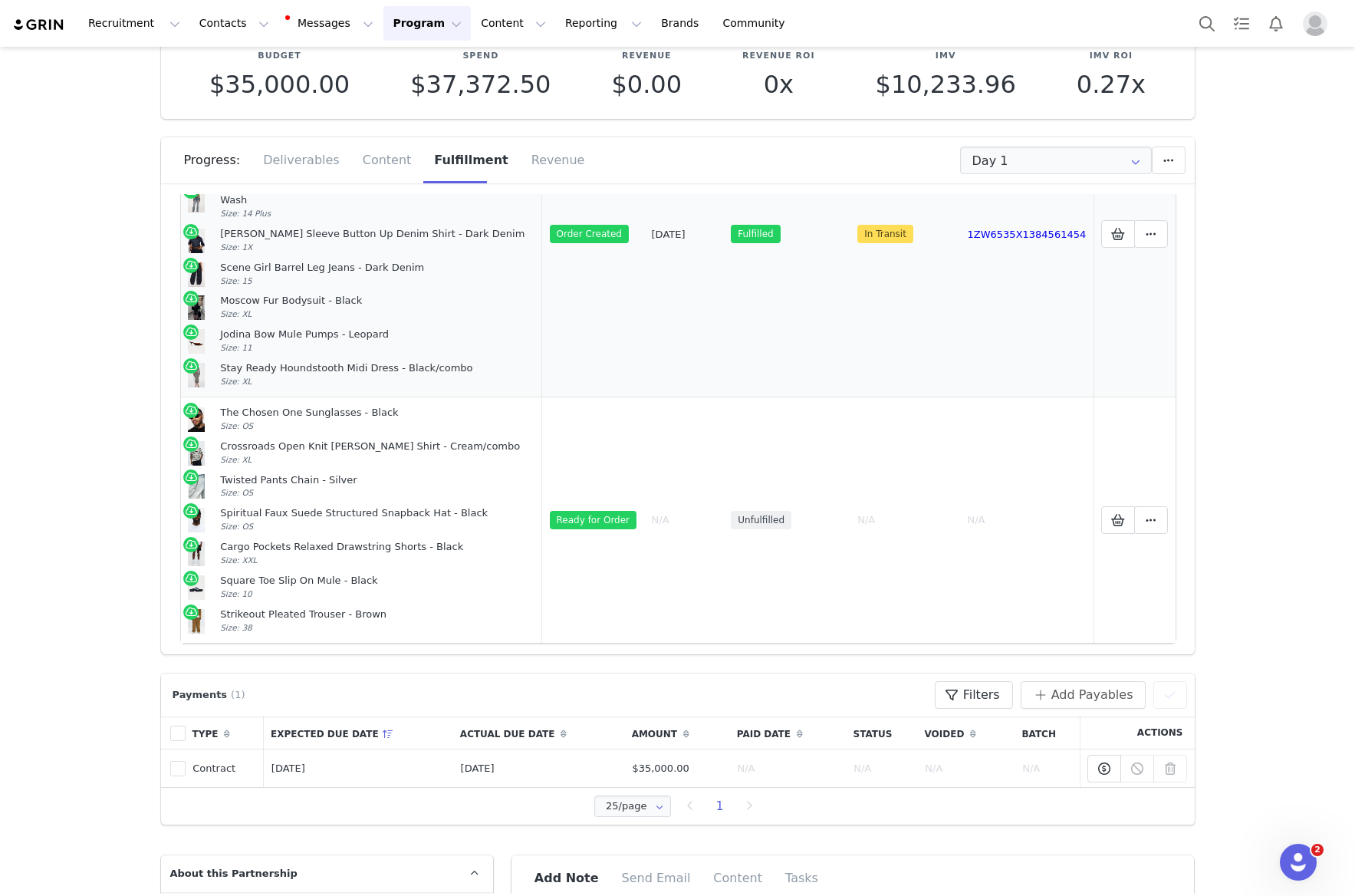
scroll to position [102, 0]
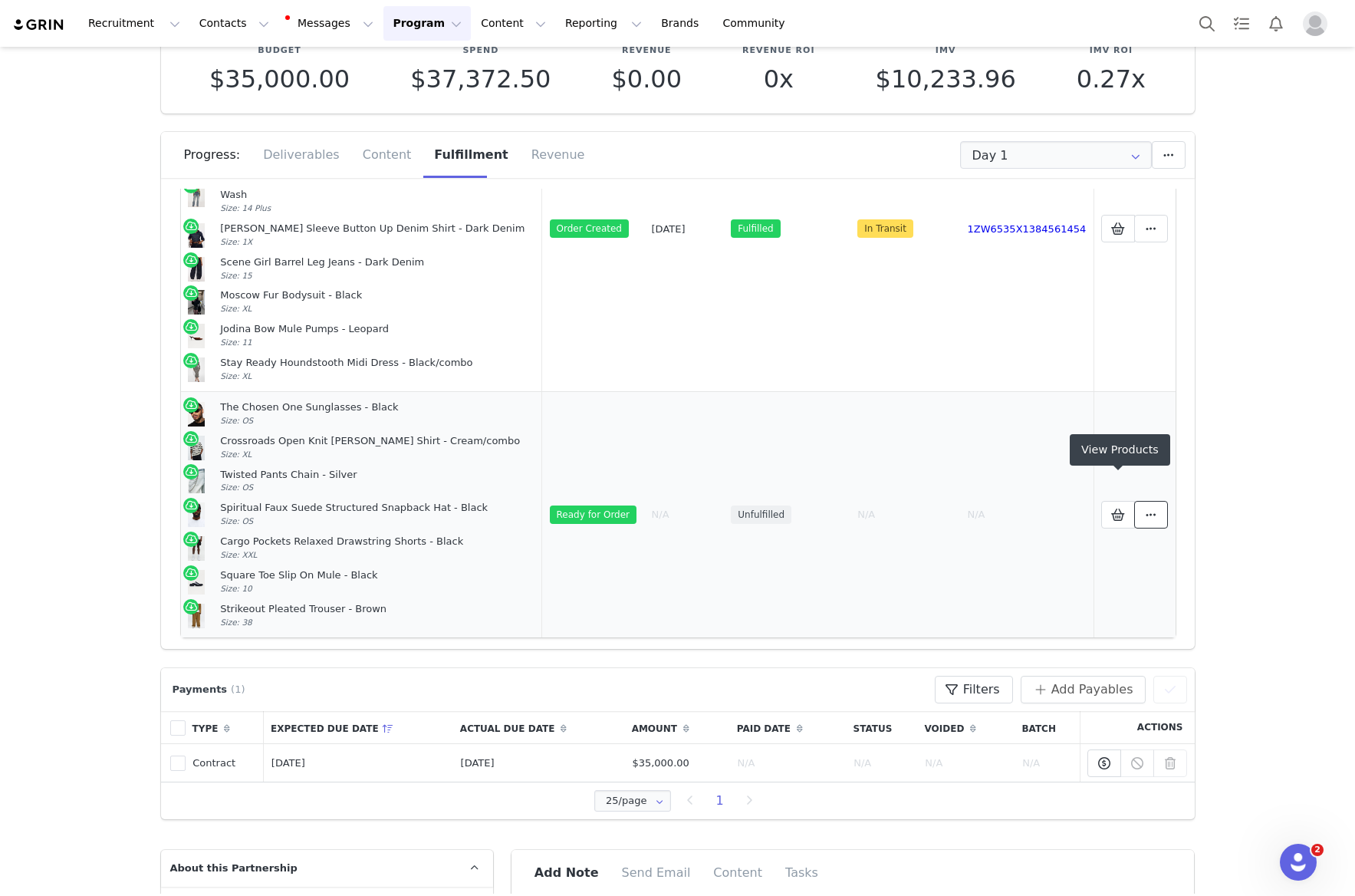
click at [1153, 509] on icon at bounding box center [1151, 515] width 11 height 12
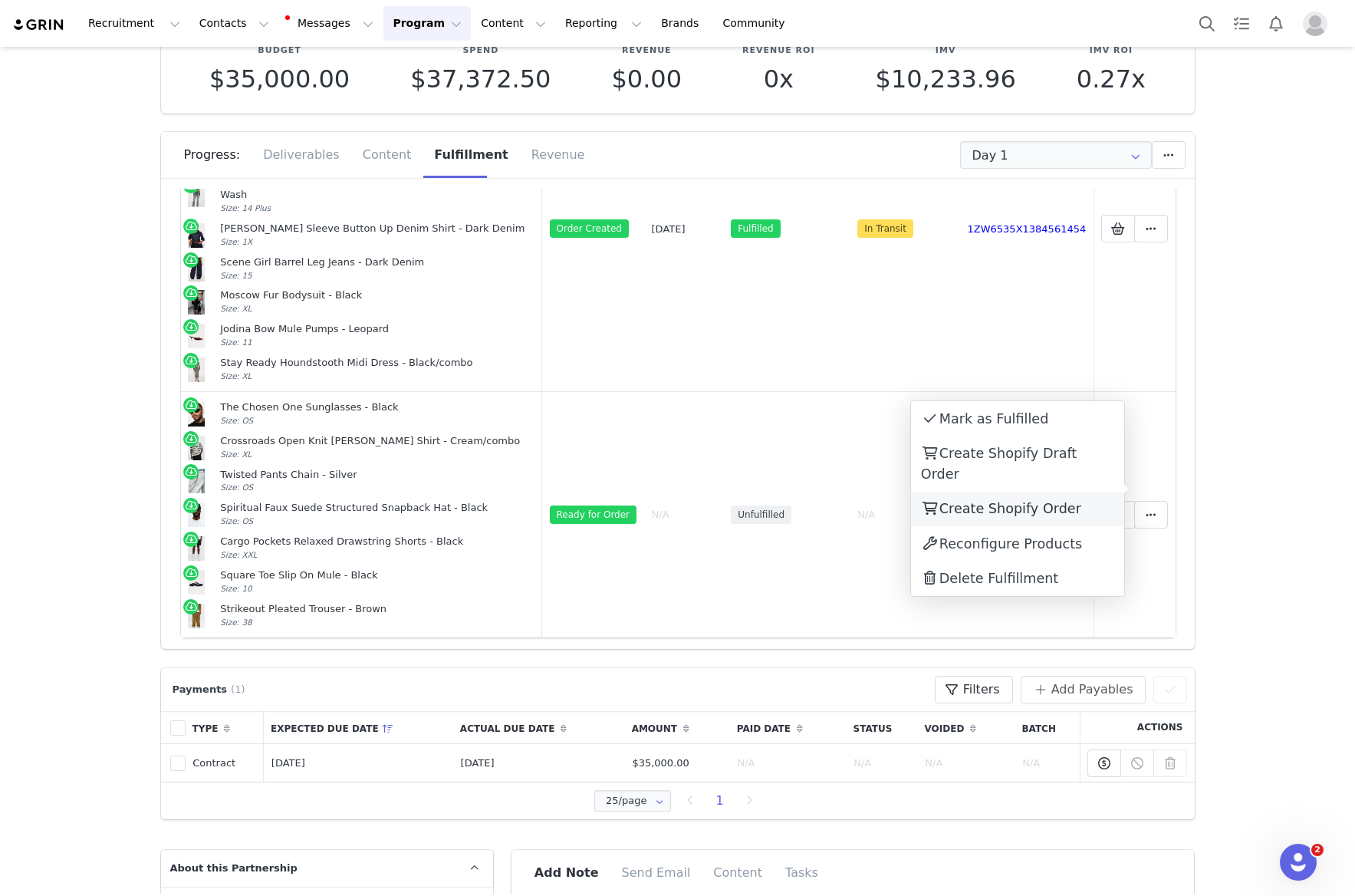
click at [1031, 501] on span "Create Shopify Order" at bounding box center [1010, 509] width 142 height 15
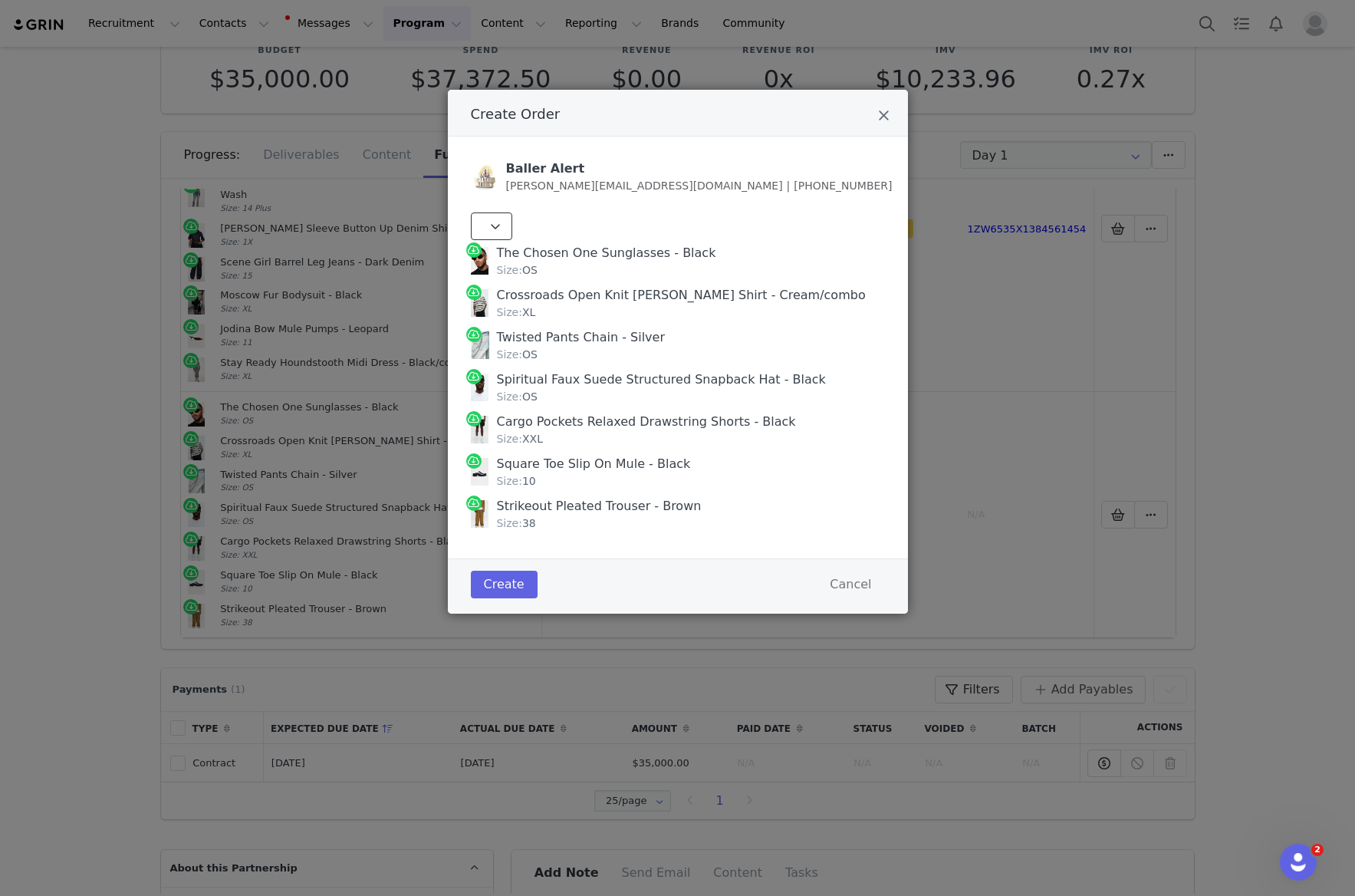
click at [483, 230] on button "Create Order" at bounding box center [492, 226] width 42 height 28
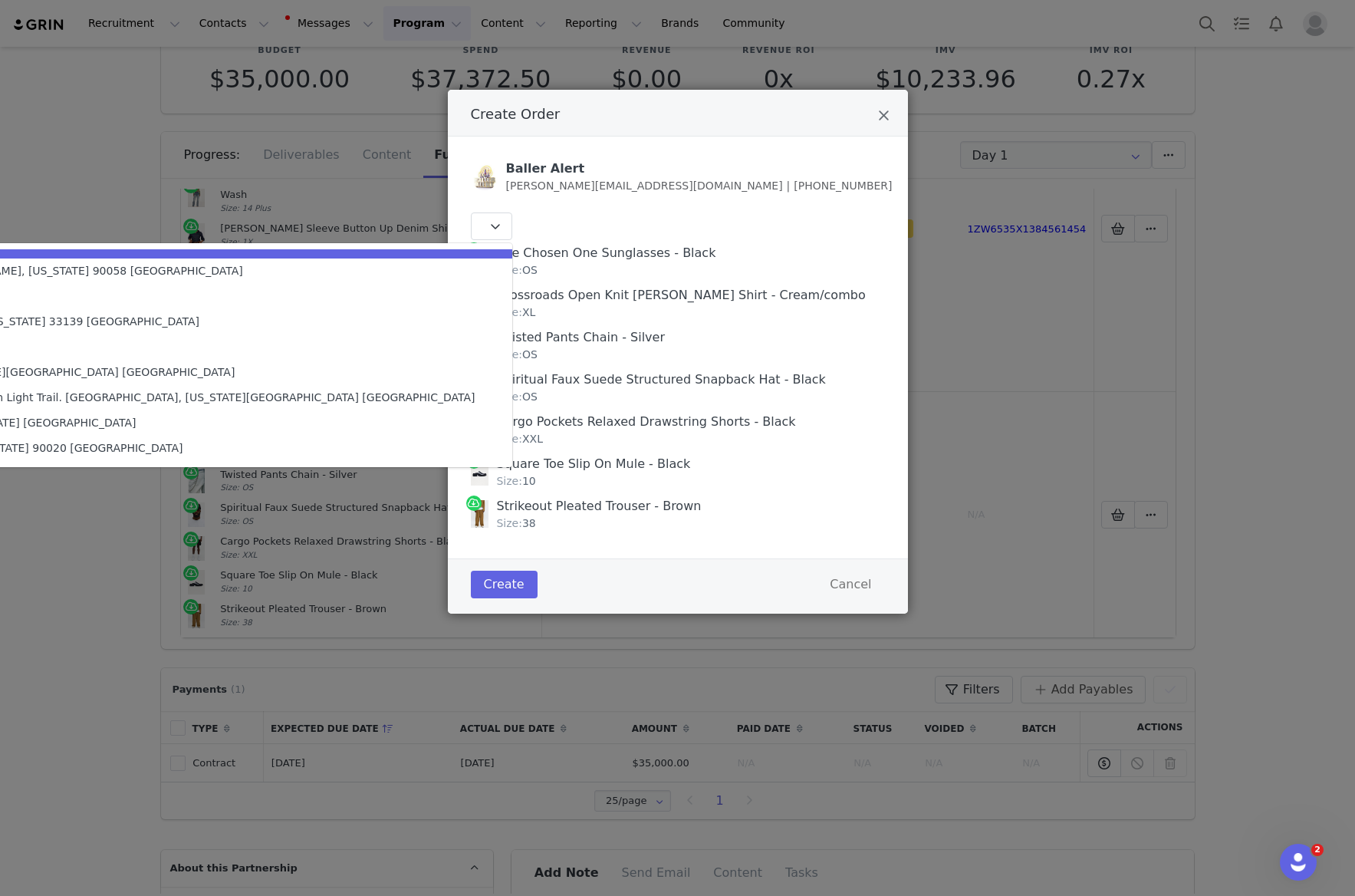
click at [426, 419] on div "[PERSON_NAME], [STREET_ADDRESS] unit [GEOGRAPHIC_DATA][US_STATE] [GEOGRAPHIC_DA…" at bounding box center [45, 423] width 859 height 16
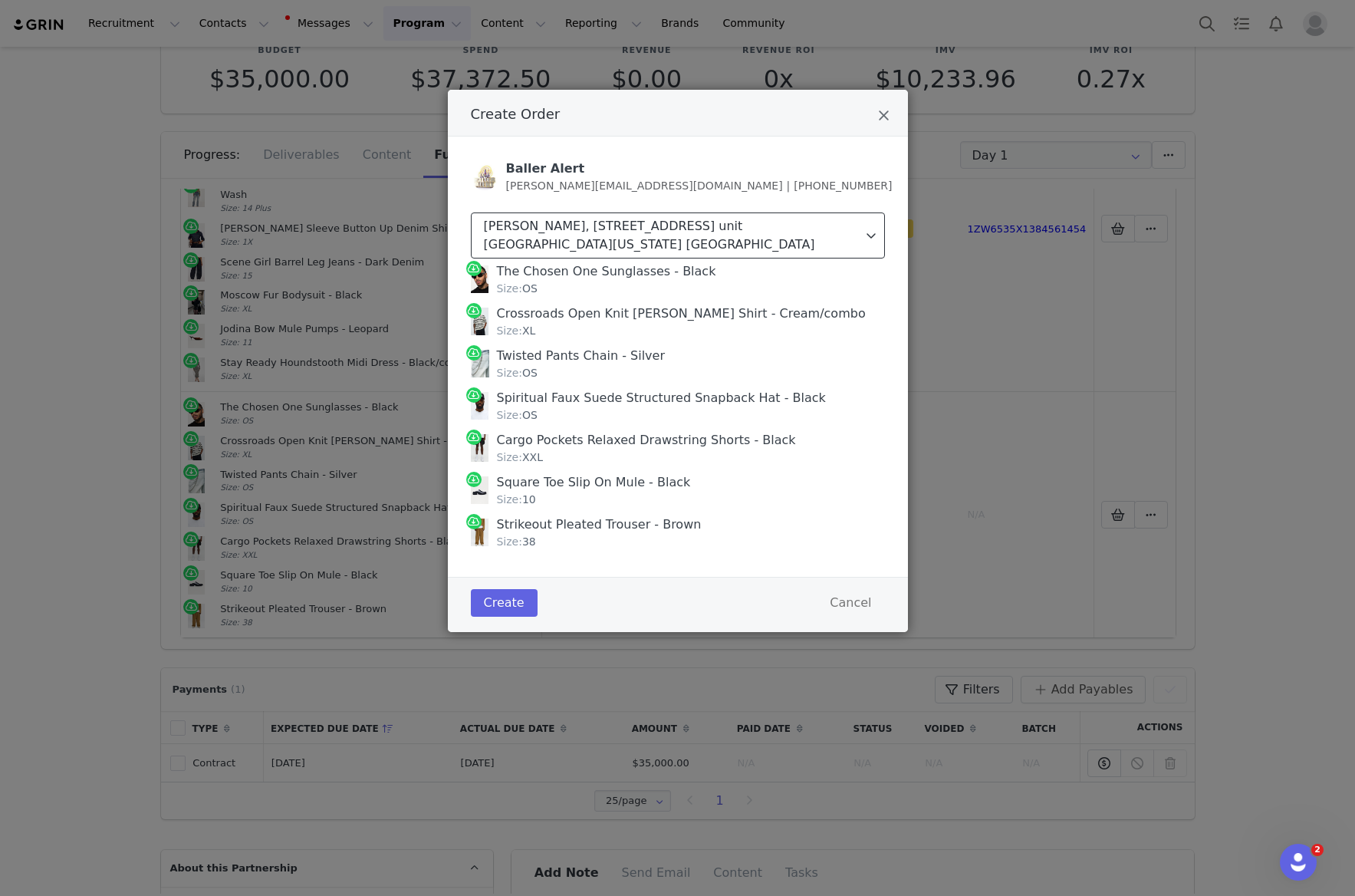
click at [614, 248] on div "[PERSON_NAME], [STREET_ADDRESS] unit [GEOGRAPHIC_DATA][US_STATE] [GEOGRAPHIC_DA…" at bounding box center [674, 235] width 380 height 37
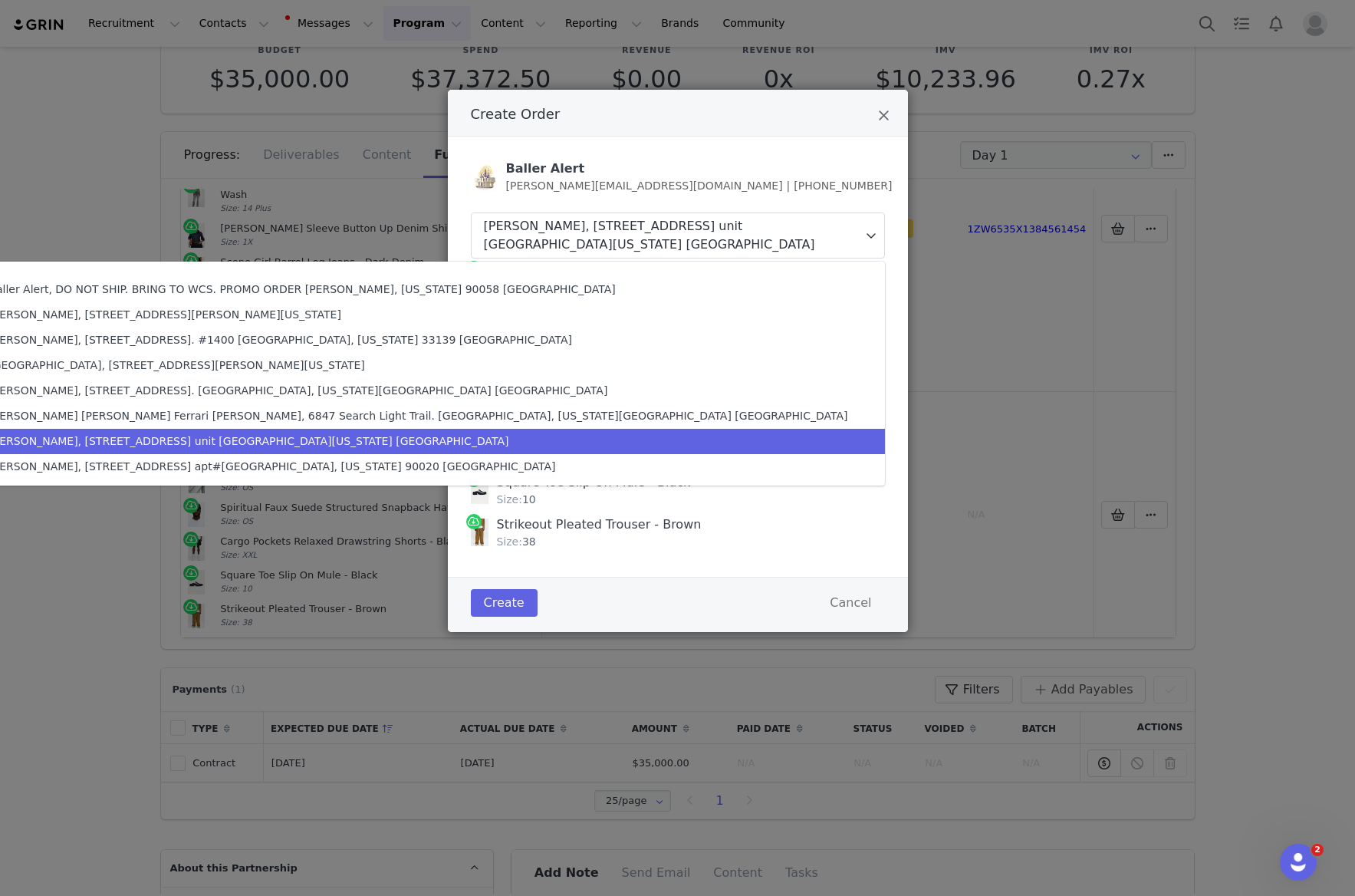
click at [602, 360] on div "[GEOGRAPHIC_DATA], [STREET_ADDRESS][PERSON_NAME][US_STATE]" at bounding box center [418, 365] width 859 height 16
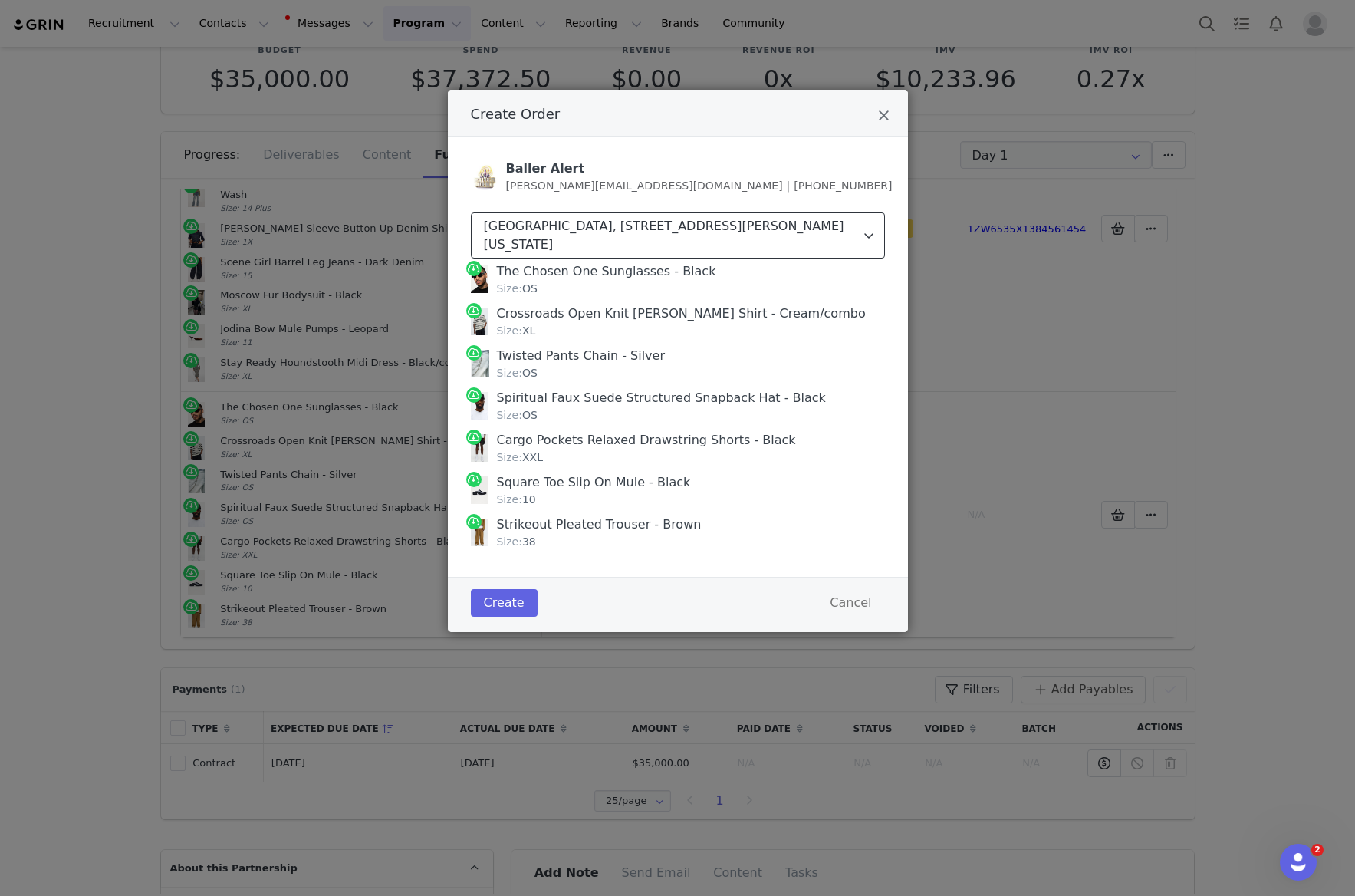
click at [644, 234] on div "[GEOGRAPHIC_DATA], [STREET_ADDRESS][PERSON_NAME][US_STATE]" at bounding box center [672, 235] width 375 height 37
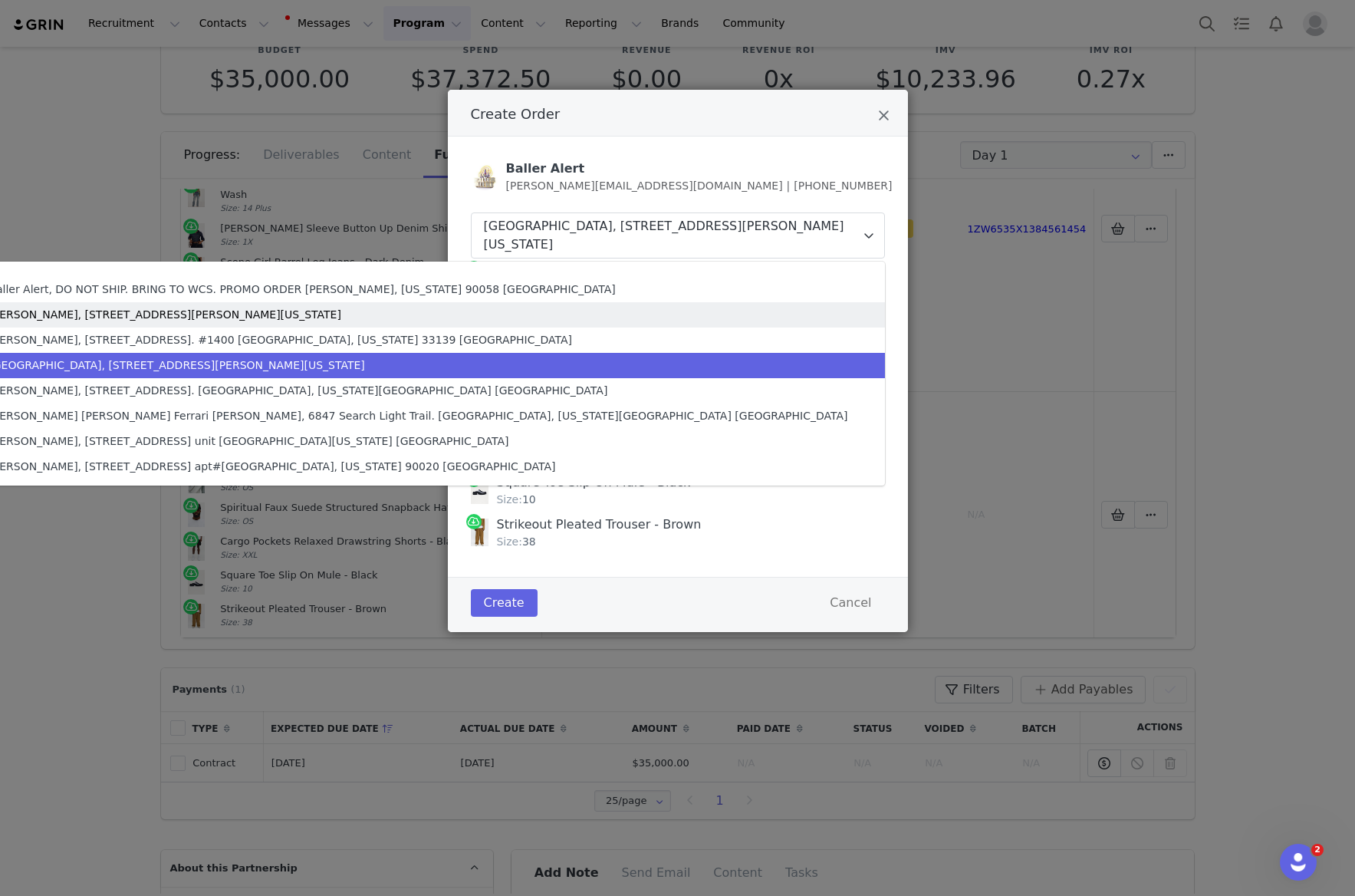
click at [518, 311] on div "[PERSON_NAME], [STREET_ADDRESS][PERSON_NAME][US_STATE]" at bounding box center [418, 314] width 859 height 16
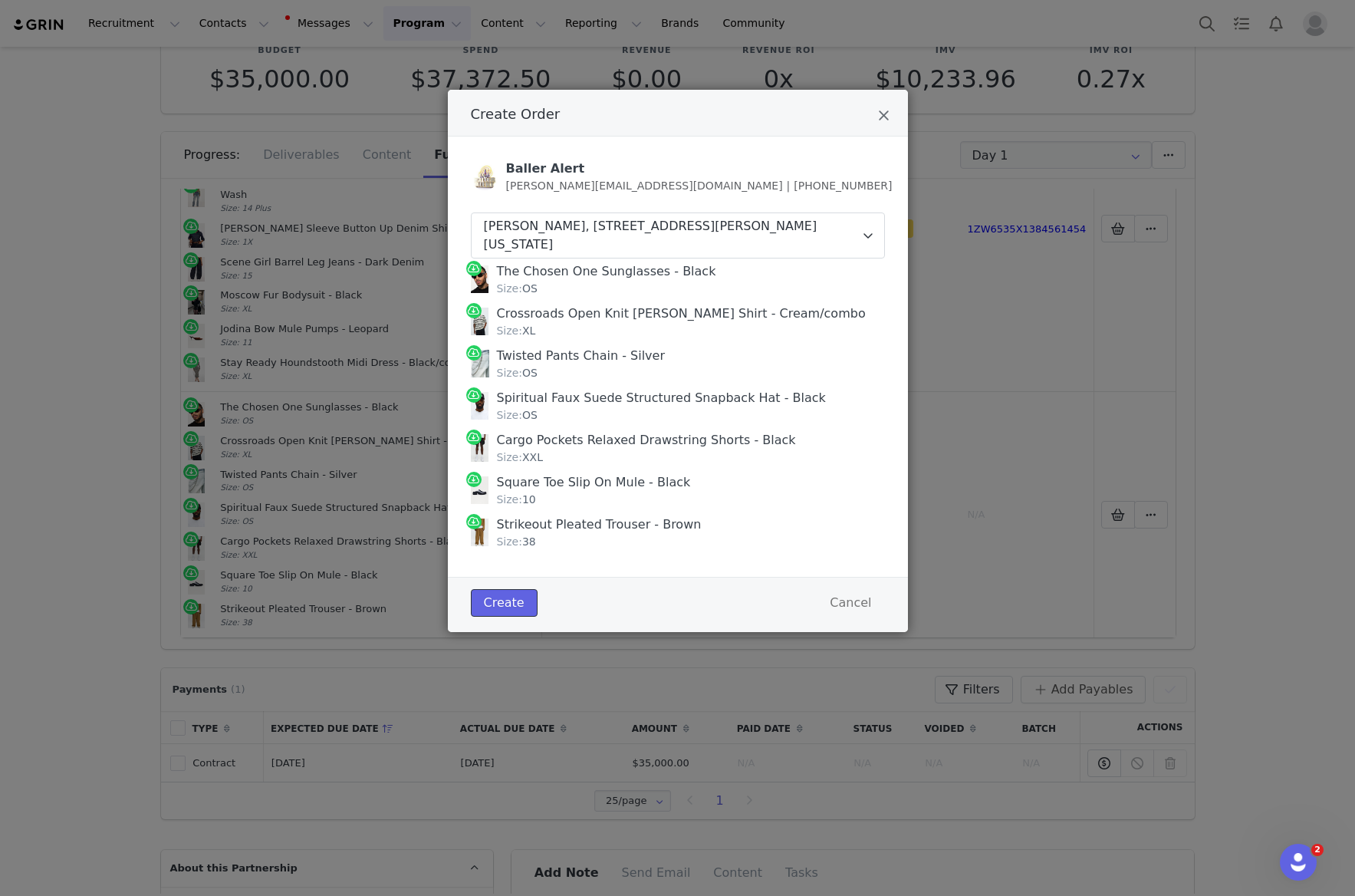
click at [512, 596] on button "Create" at bounding box center [504, 602] width 67 height 28
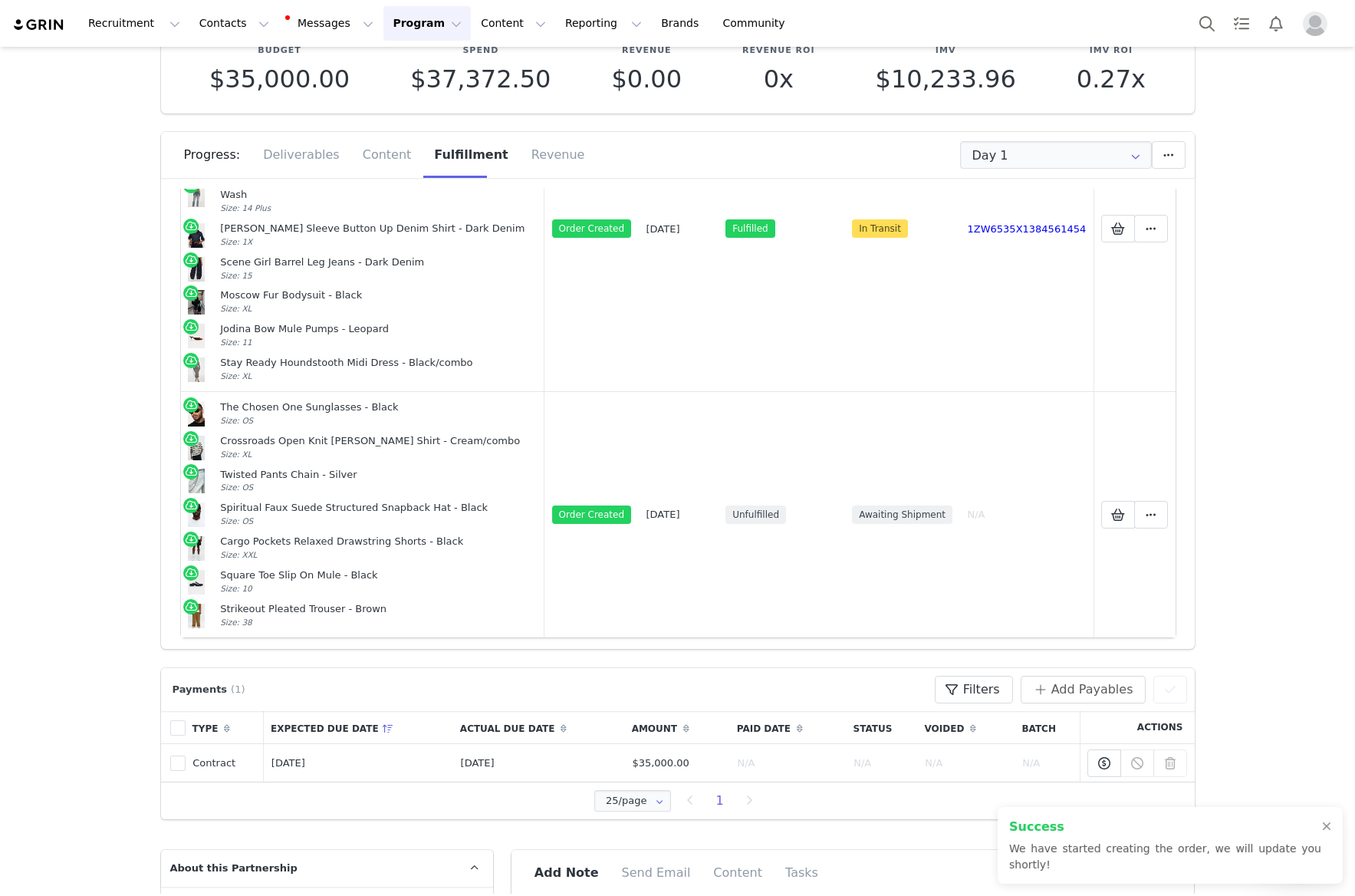
scroll to position [0, 0]
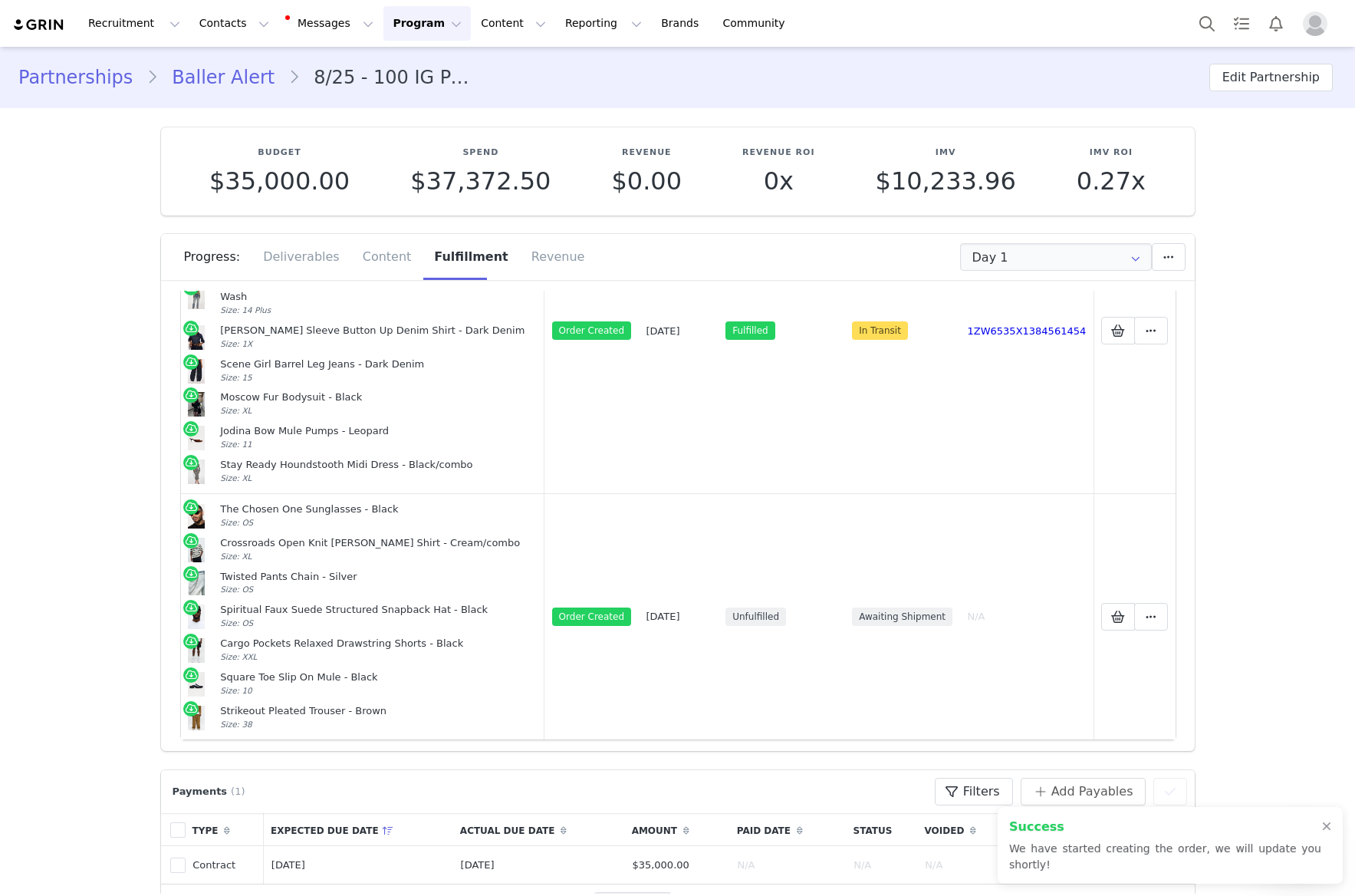
drag, startPoint x: 194, startPoint y: 77, endPoint x: 1111, endPoint y: 204, distance: 925.8
click at [193, 77] on link "Baller Alert" at bounding box center [224, 78] width 131 height 28
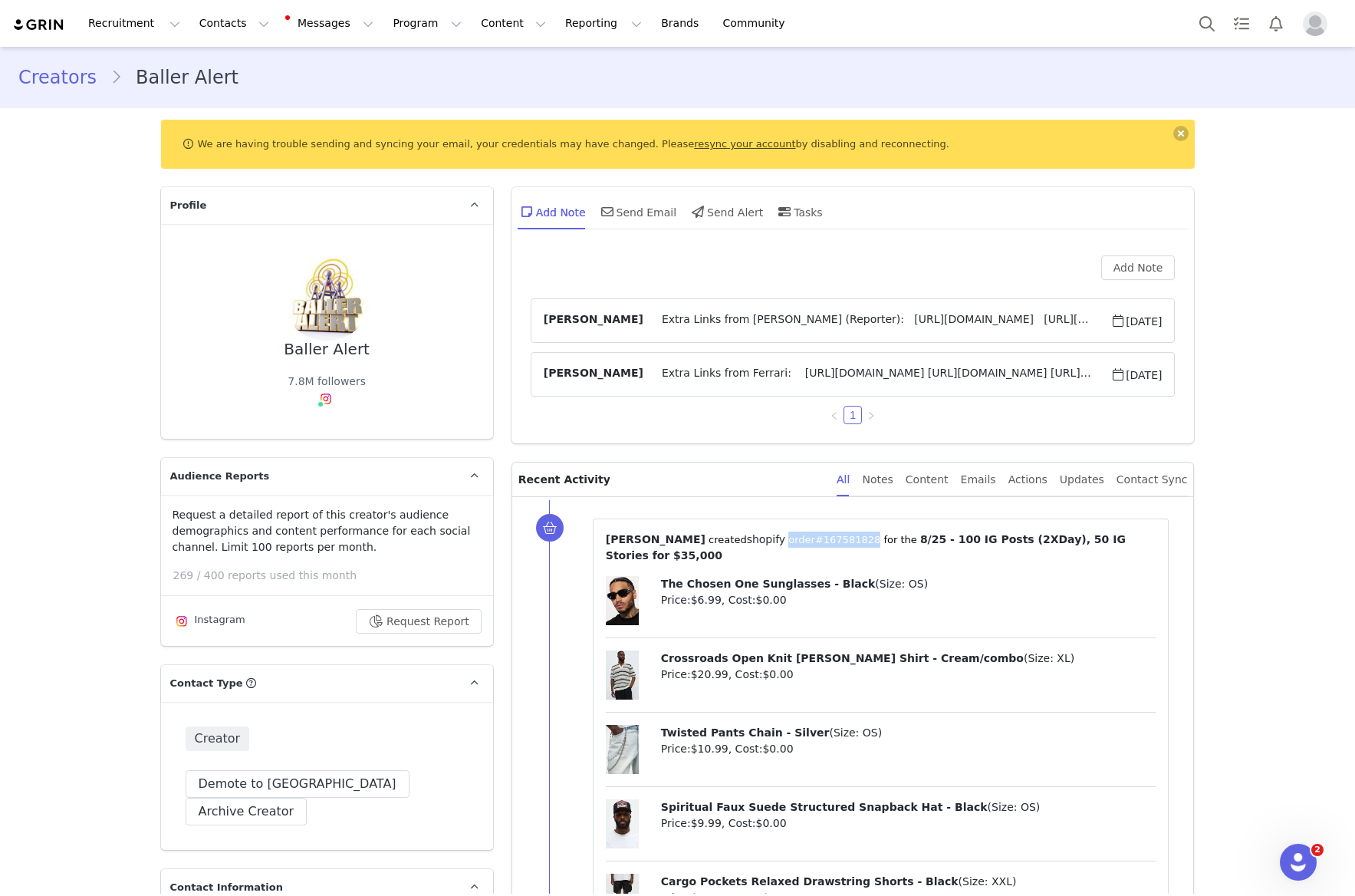
drag, startPoint x: 760, startPoint y: 538, endPoint x: 849, endPoint y: 534, distance: 89.1
click at [850, 534] on p "⁨ [PERSON_NAME] ⁩ created⁨ shopify ⁩⁨⁩ order⁨ #167581828 ⁩ for the ⁨ 8/25 - 100…" at bounding box center [881, 548] width 550 height 32
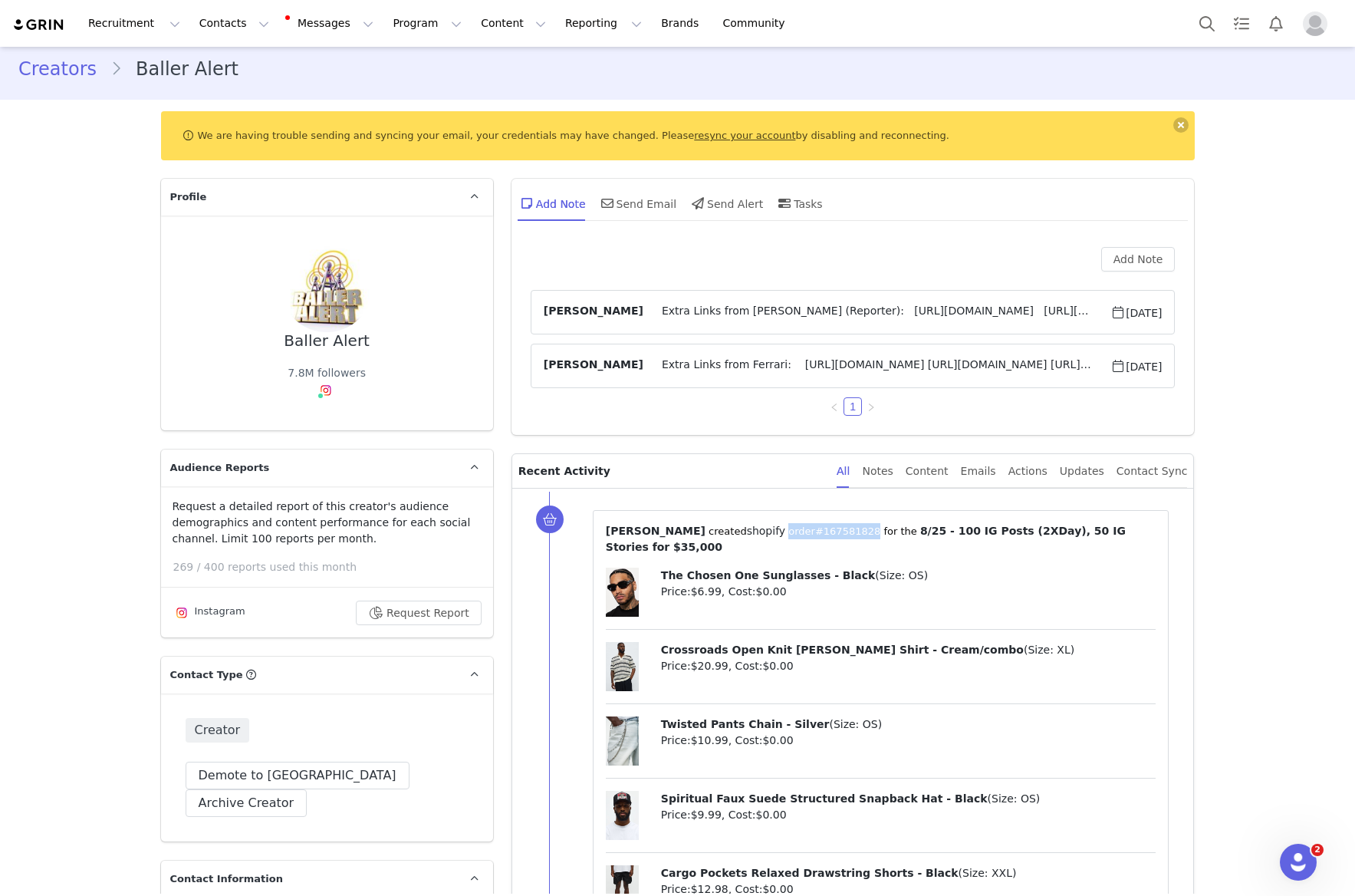
copy p "order⁨ #167581828 ⁩"
